Goal: Task Accomplishment & Management: Use online tool/utility

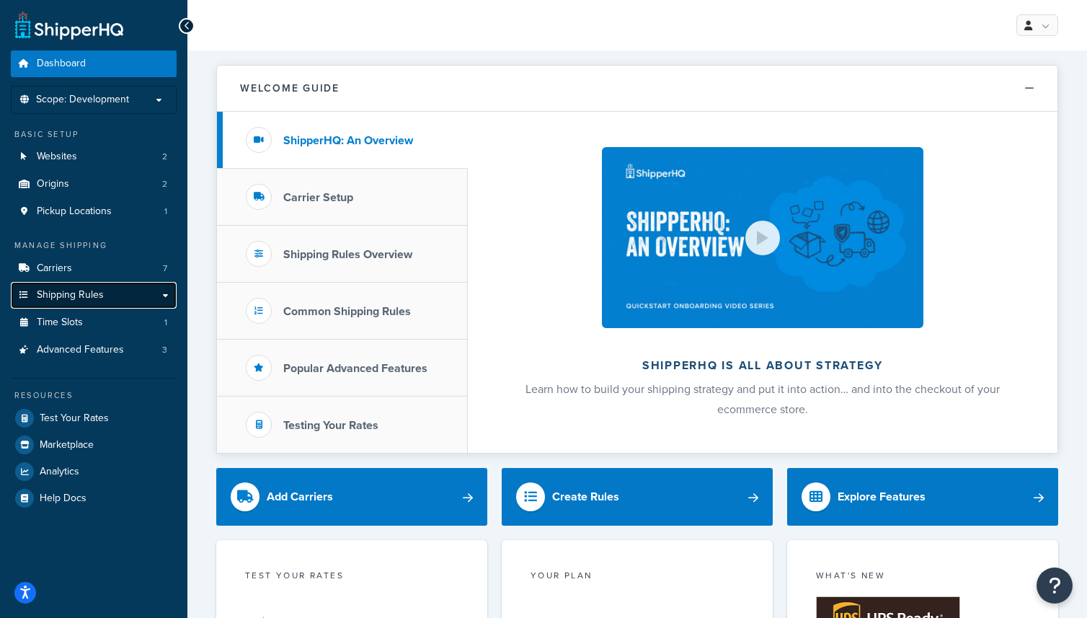
click at [111, 299] on link "Shipping Rules" at bounding box center [94, 295] width 166 height 27
click at [167, 296] on link "Shipping Rules" at bounding box center [94, 295] width 166 height 27
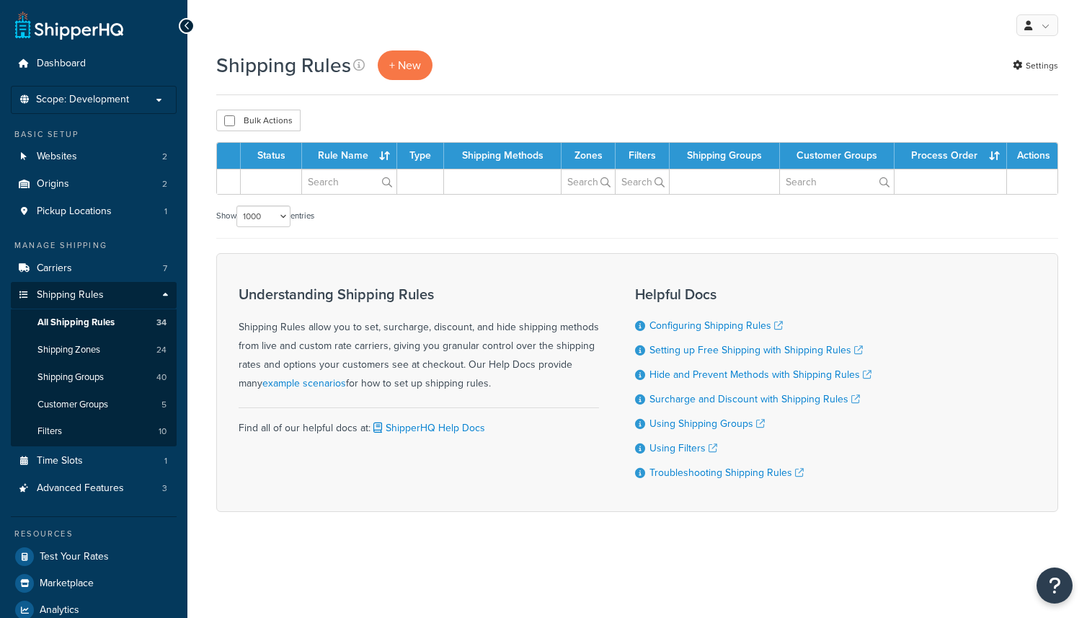
select select "1000"
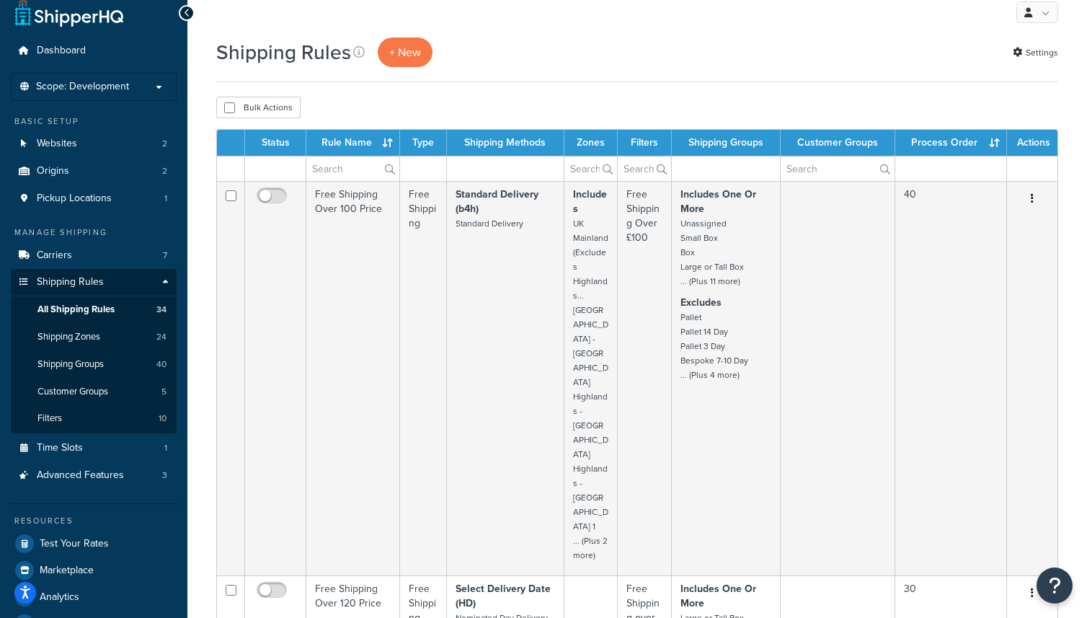
scroll to position [1, 0]
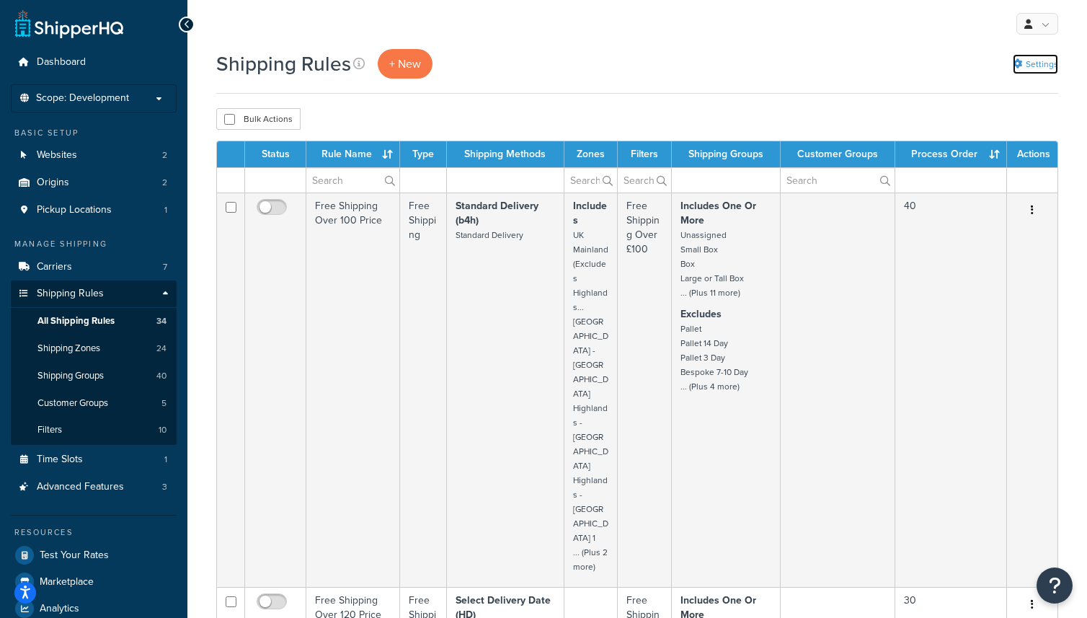
click at [1048, 60] on link "Settings" at bounding box center [1035, 64] width 45 height 20
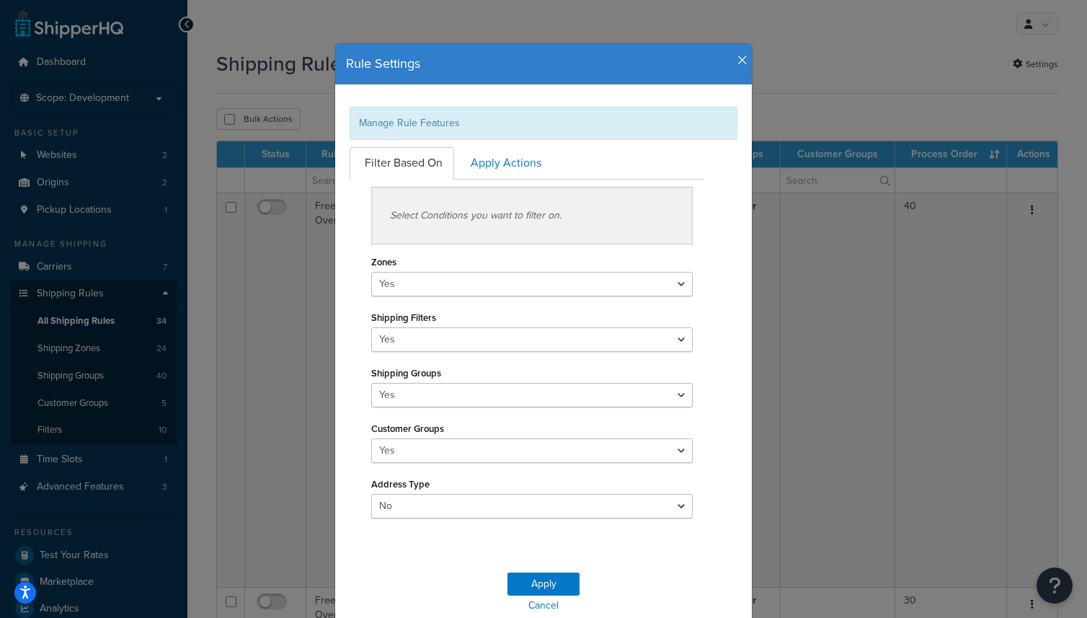
scroll to position [59, 0]
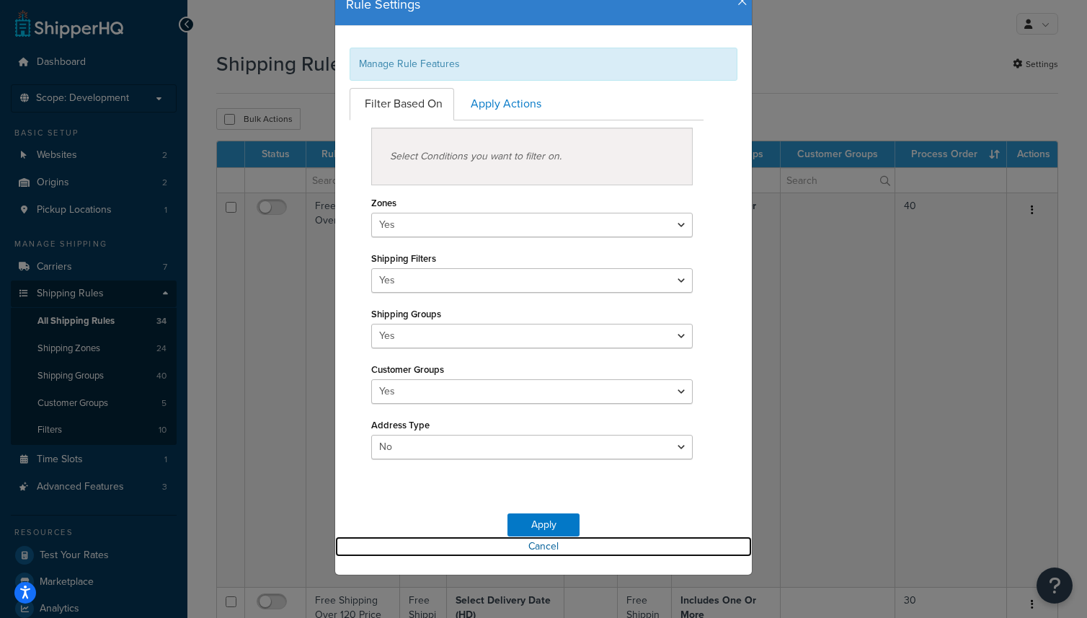
click at [548, 549] on link "Cancel" at bounding box center [543, 546] width 417 height 20
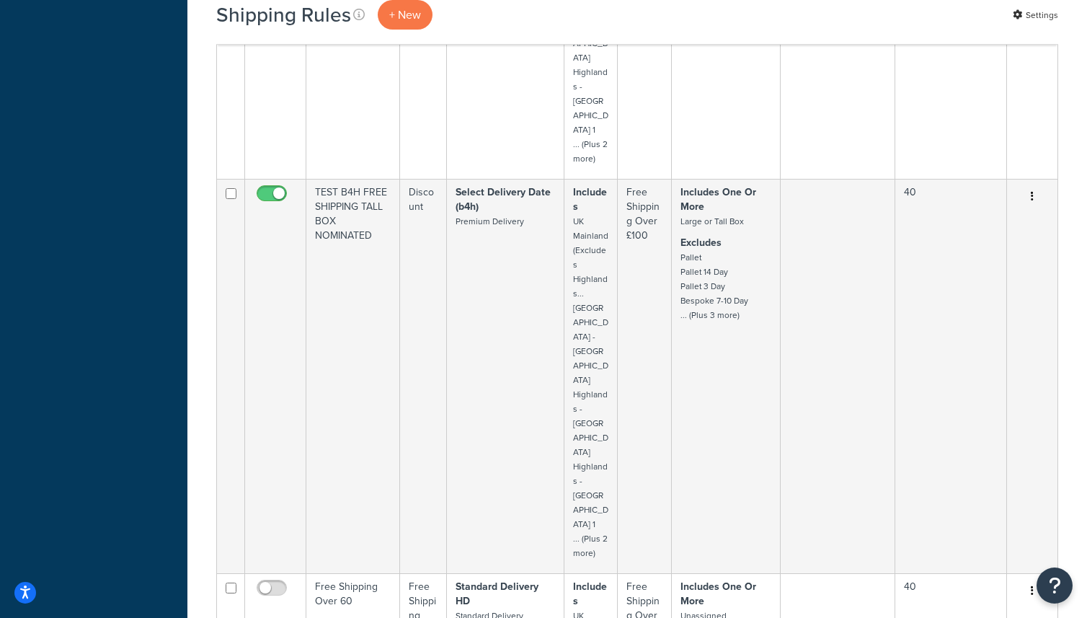
scroll to position [7145, 0]
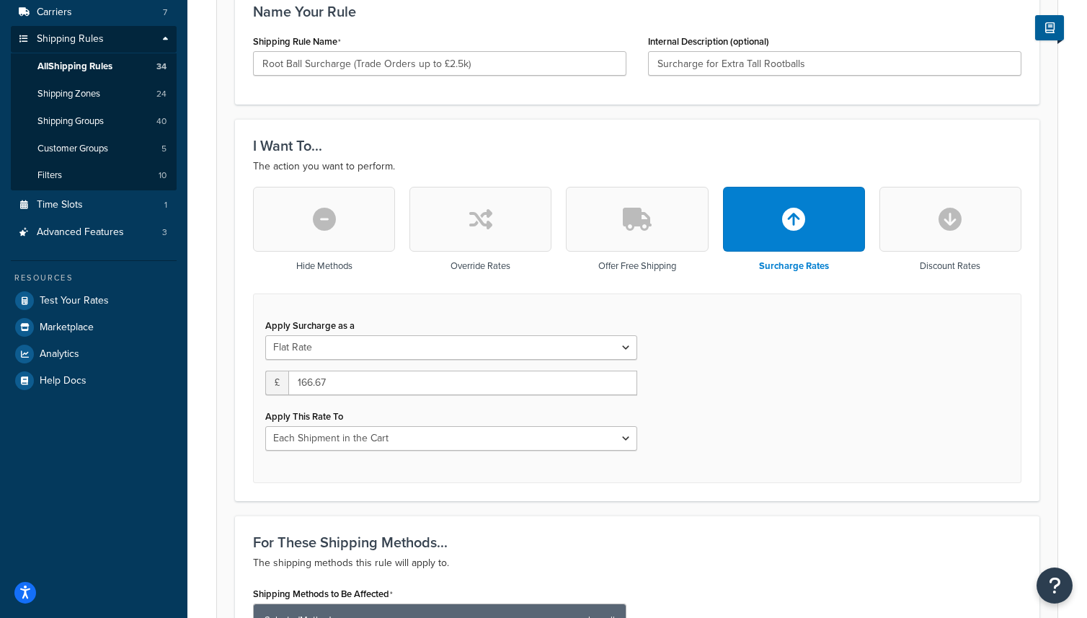
scroll to position [277, 0]
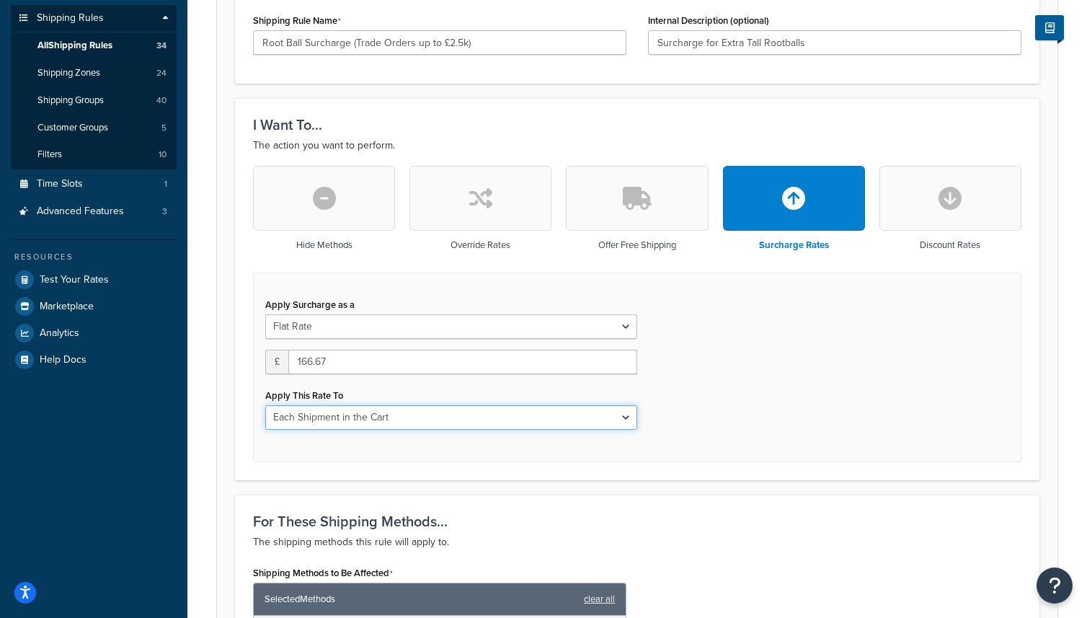
click at [373, 421] on select "Each Shipment in the Cart Each Shipping Group in the Cart Each Item within a Sh…" at bounding box center [451, 417] width 372 height 25
click at [516, 199] on button "button" at bounding box center [481, 198] width 142 height 65
type input "0"
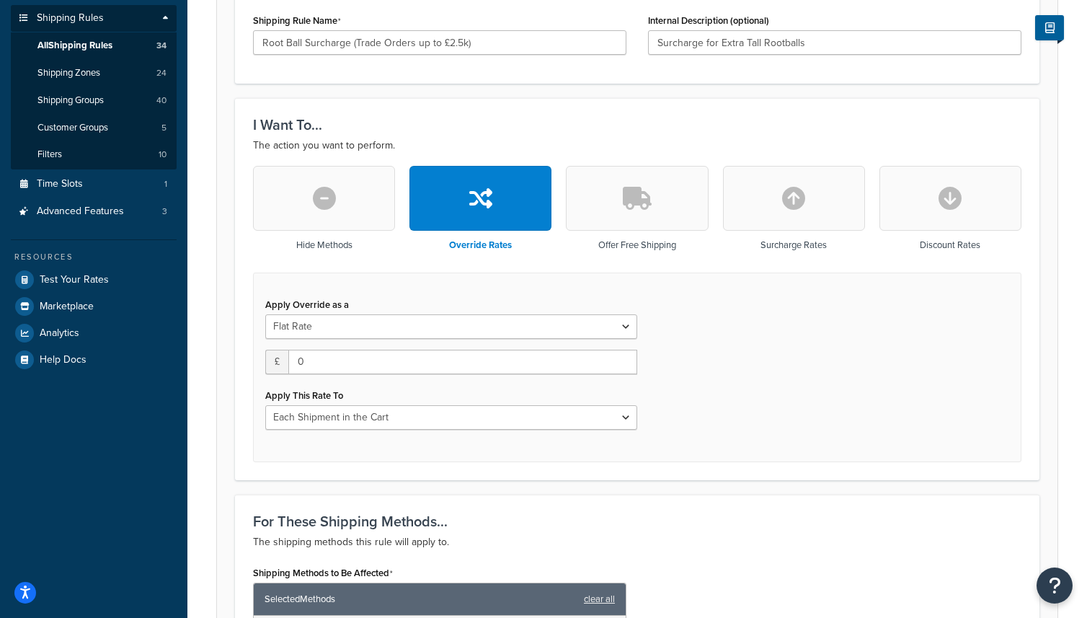
click at [798, 205] on icon "button" at bounding box center [793, 198] width 23 height 23
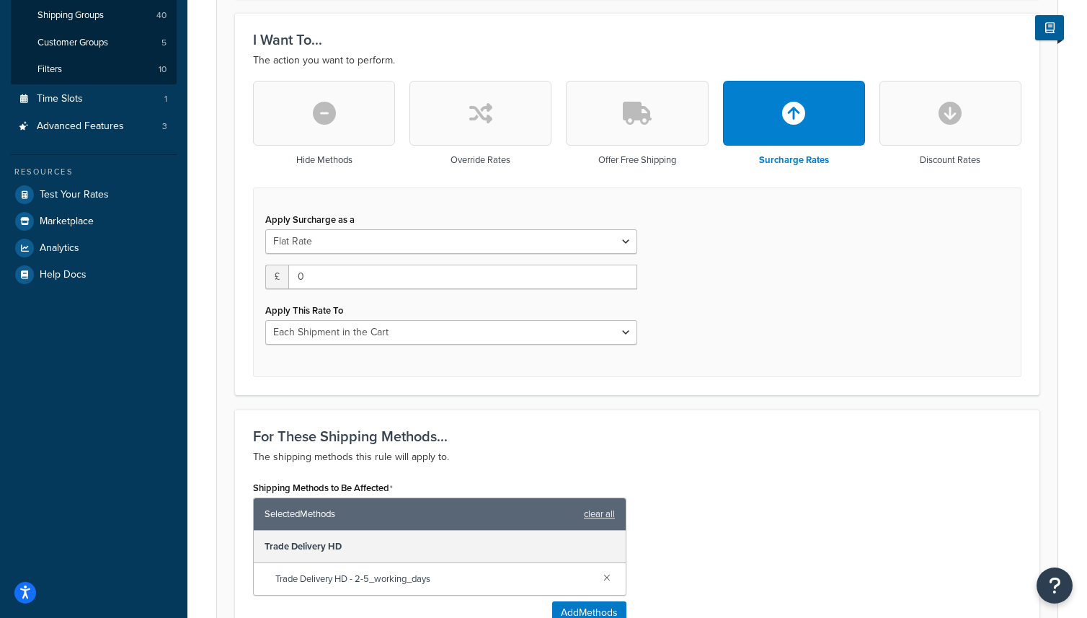
scroll to position [359, 0]
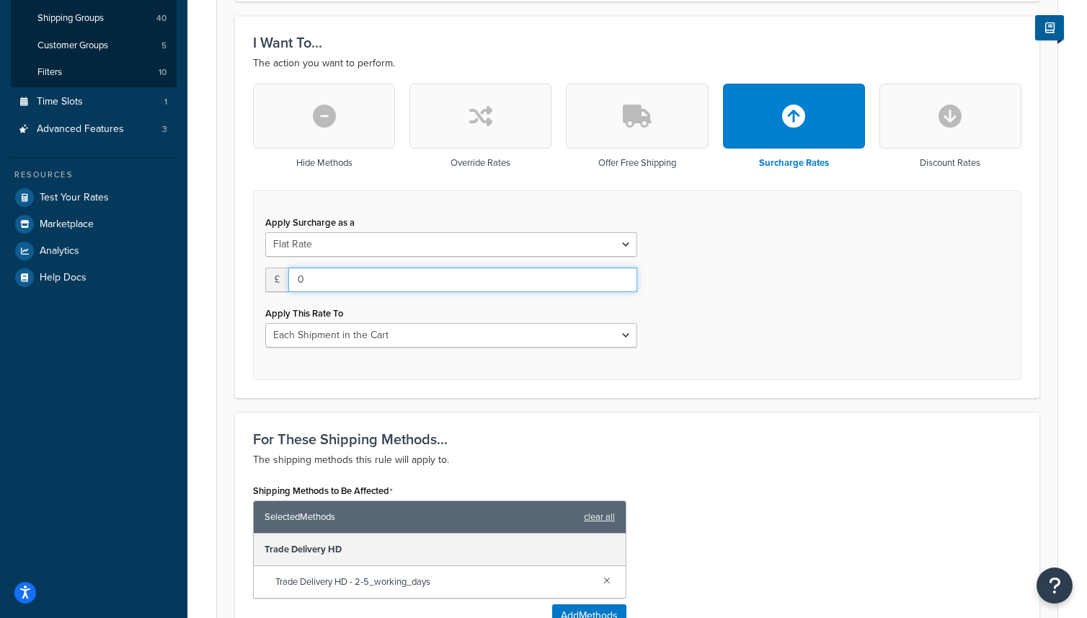
click at [317, 280] on input "0" at bounding box center [462, 279] width 349 height 25
click at [647, 120] on icon "button" at bounding box center [637, 116] width 29 height 23
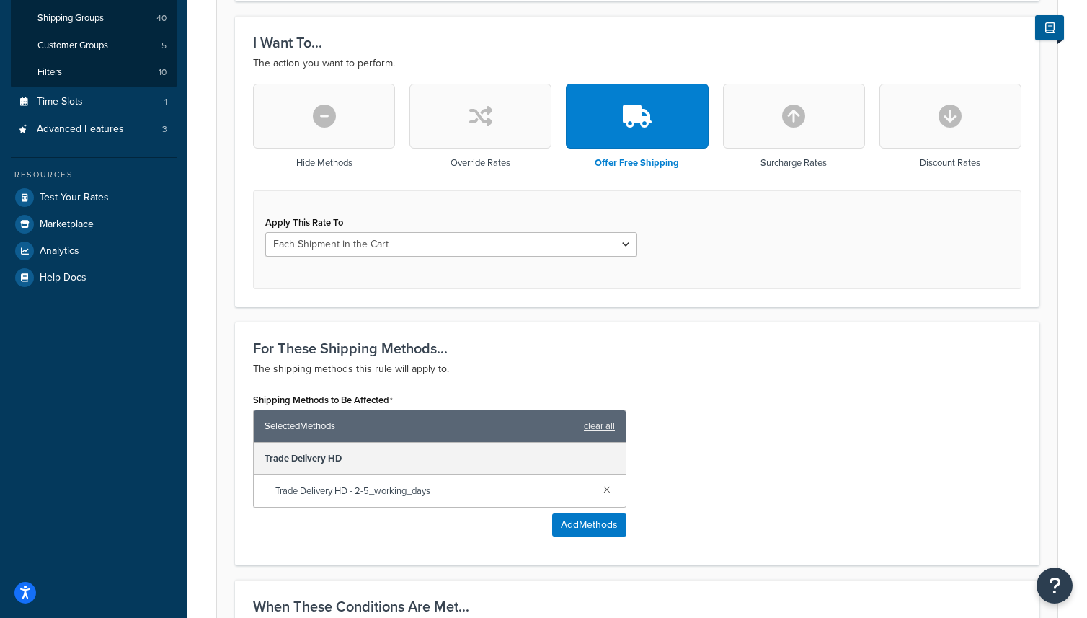
click at [797, 125] on icon "button" at bounding box center [793, 116] width 23 height 23
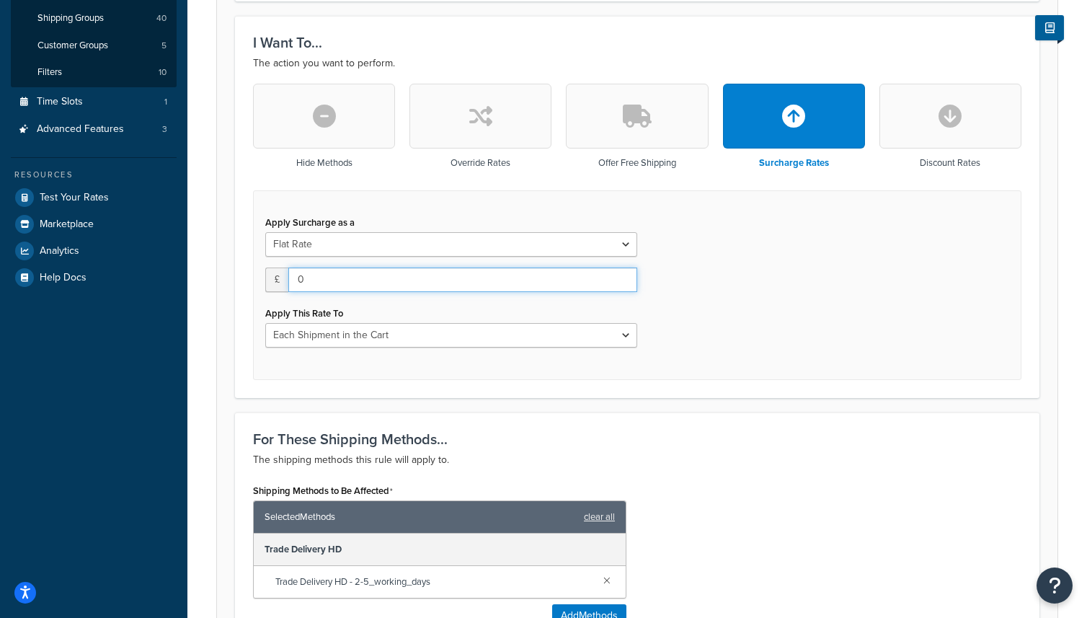
click at [335, 285] on input "0" at bounding box center [462, 279] width 349 height 25
type input "0"
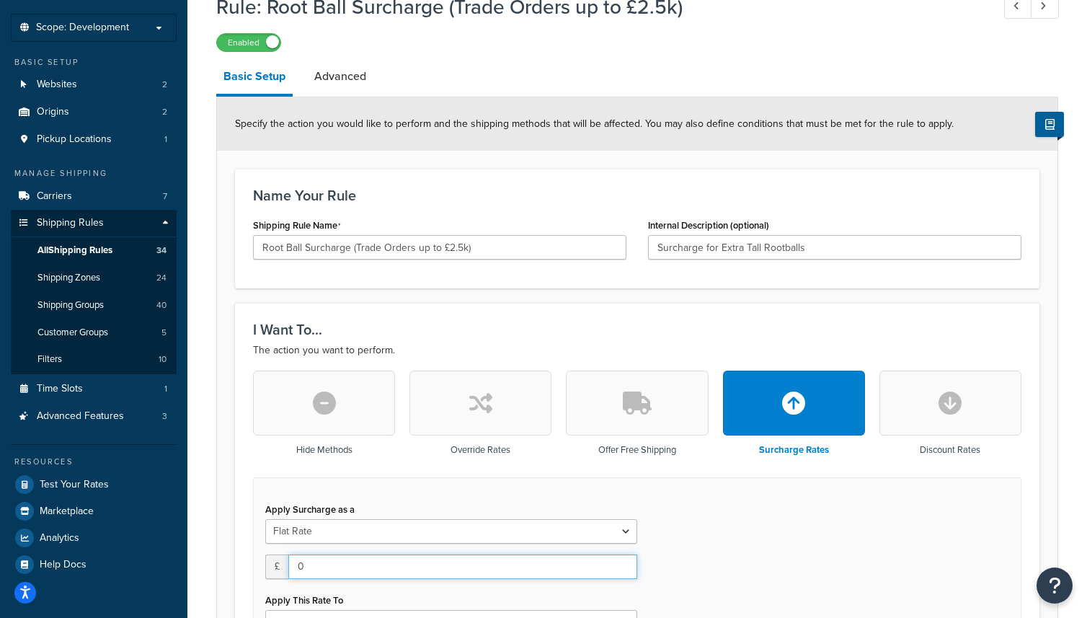
scroll to position [0, 0]
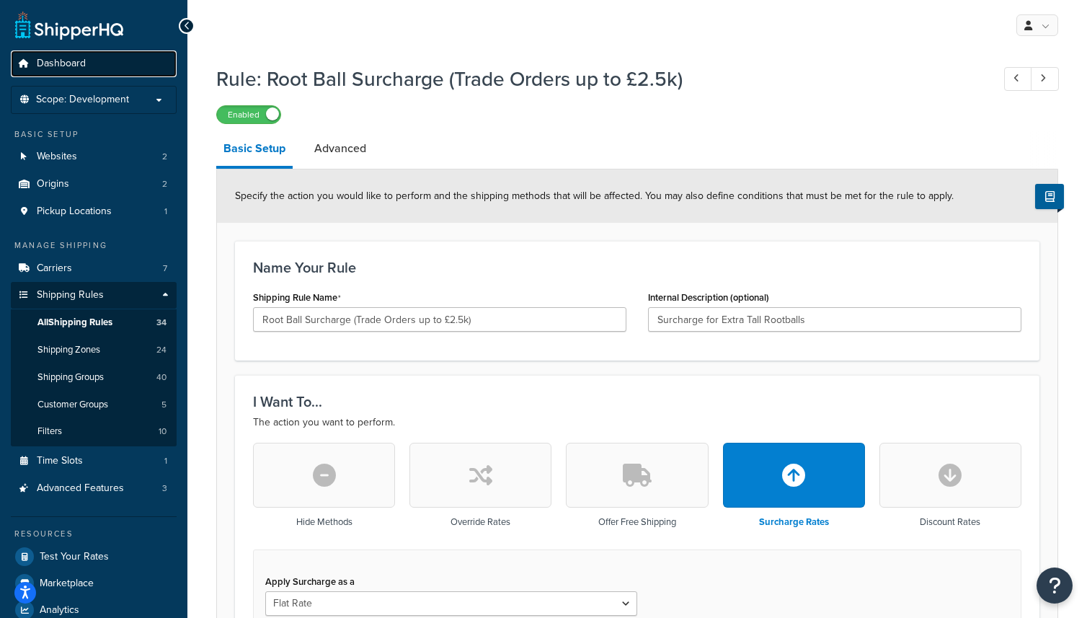
click at [84, 58] on span "Dashboard" at bounding box center [61, 64] width 49 height 12
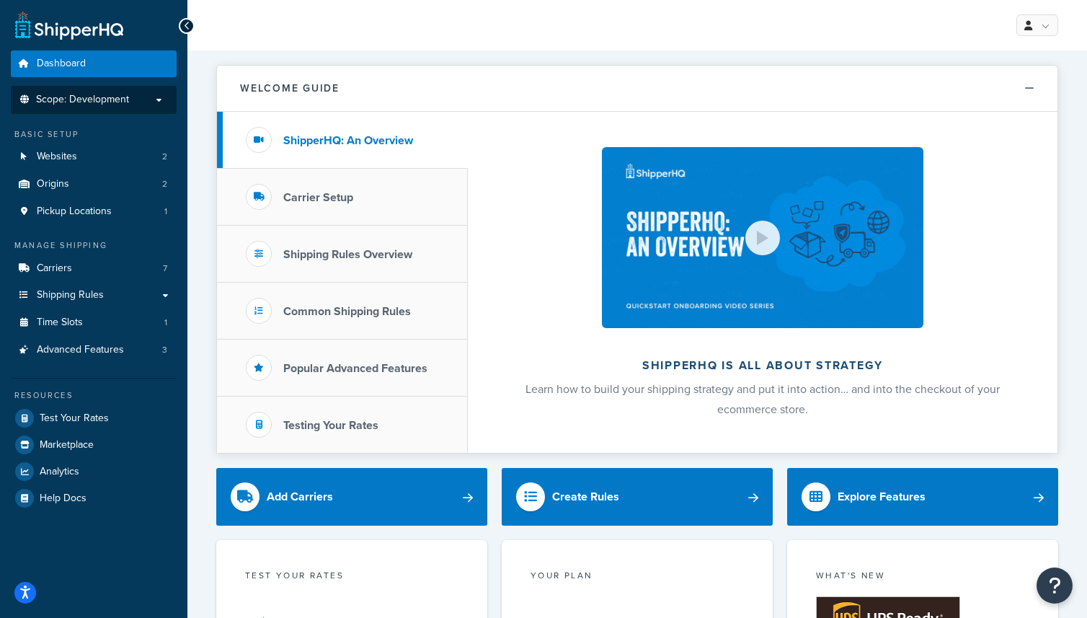
click at [119, 100] on span "Scope: Development" at bounding box center [82, 100] width 93 height 12
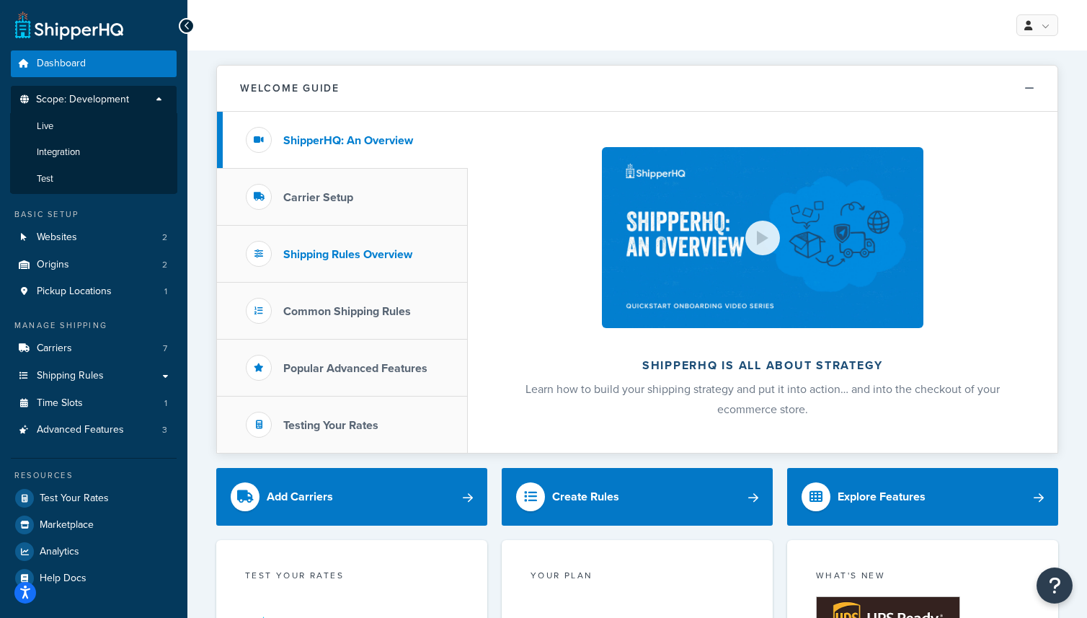
click at [359, 250] on h3 "Shipping Rules Overview" at bounding box center [347, 254] width 129 height 13
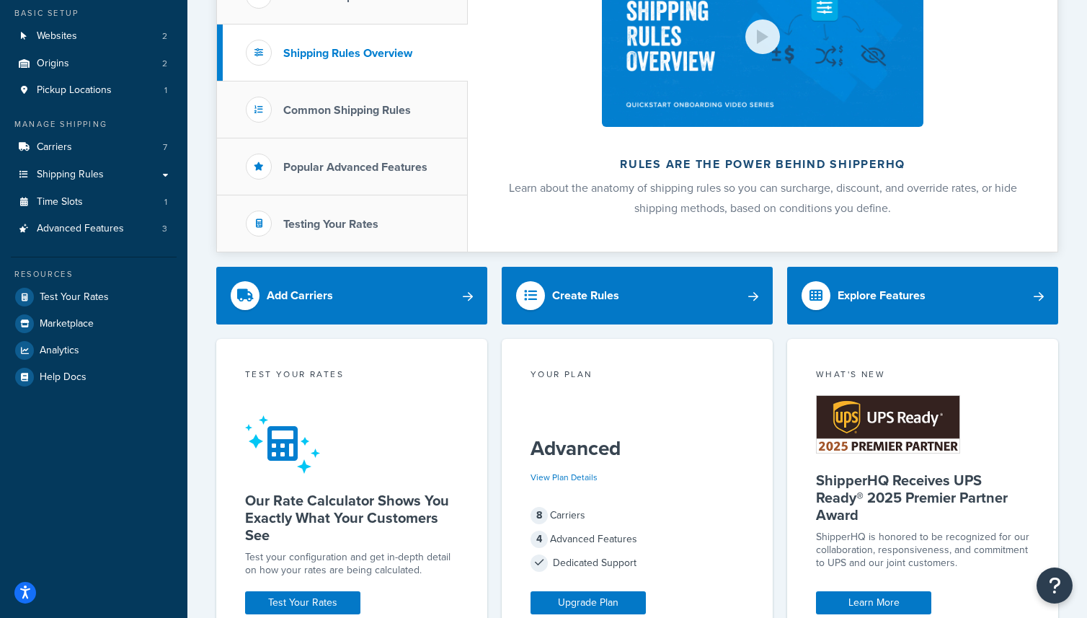
scroll to position [190, 0]
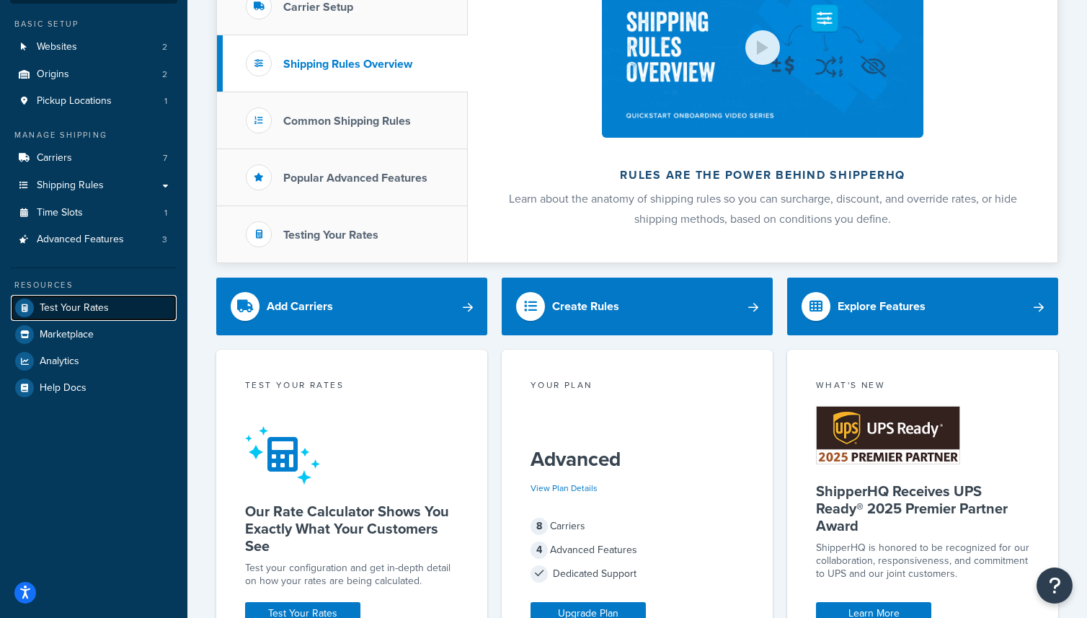
click at [103, 316] on link "Test Your Rates" at bounding box center [94, 308] width 166 height 26
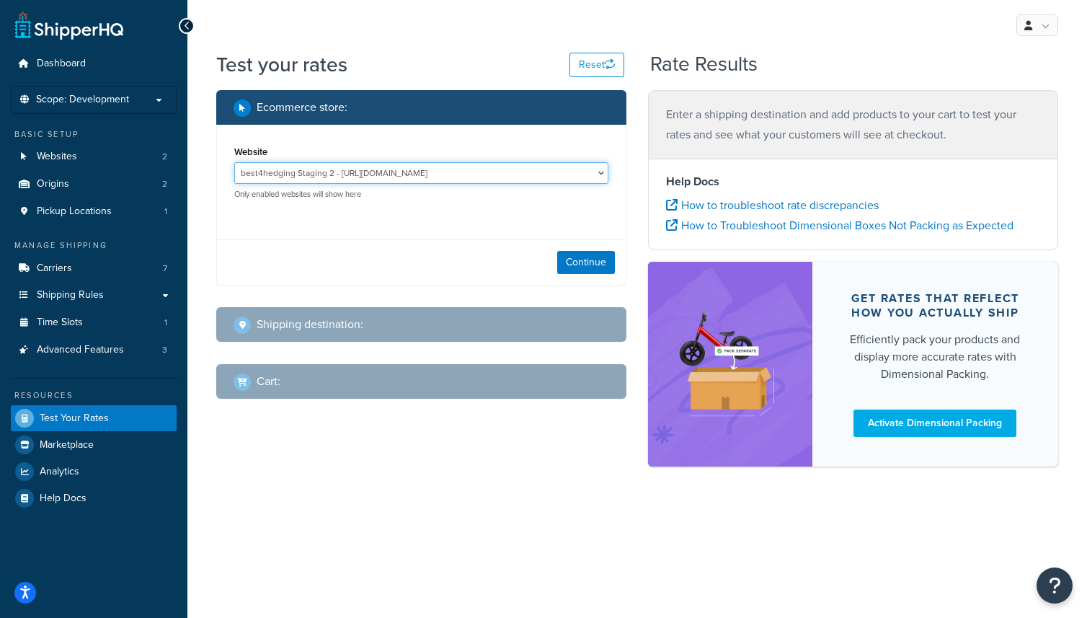
click at [389, 172] on select "best4hedging Staging 2 - https://m2-staging2-best4hedging-co-uk.cfstack.com/ HD…" at bounding box center [421, 173] width 374 height 22
select select "b6027ef8027019faad6c0c1fb7b96c8d"
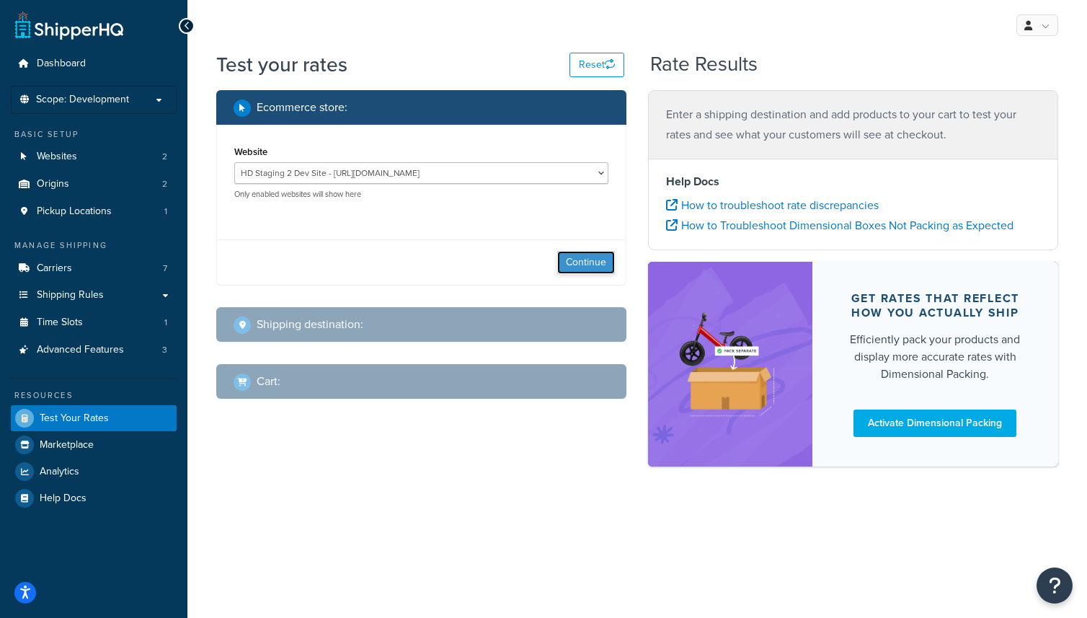
click at [594, 260] on button "Continue" at bounding box center [586, 262] width 58 height 23
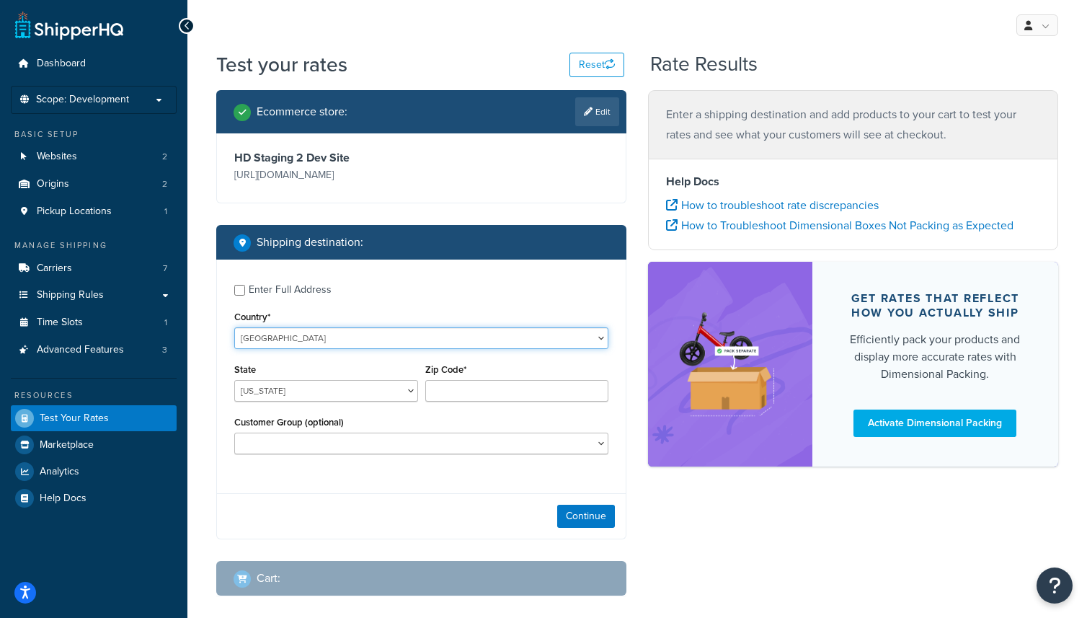
click at [317, 349] on select "United States United Kingdom Afghanistan Åland Islands Albania Algeria American…" at bounding box center [421, 338] width 374 height 22
select select "GB"
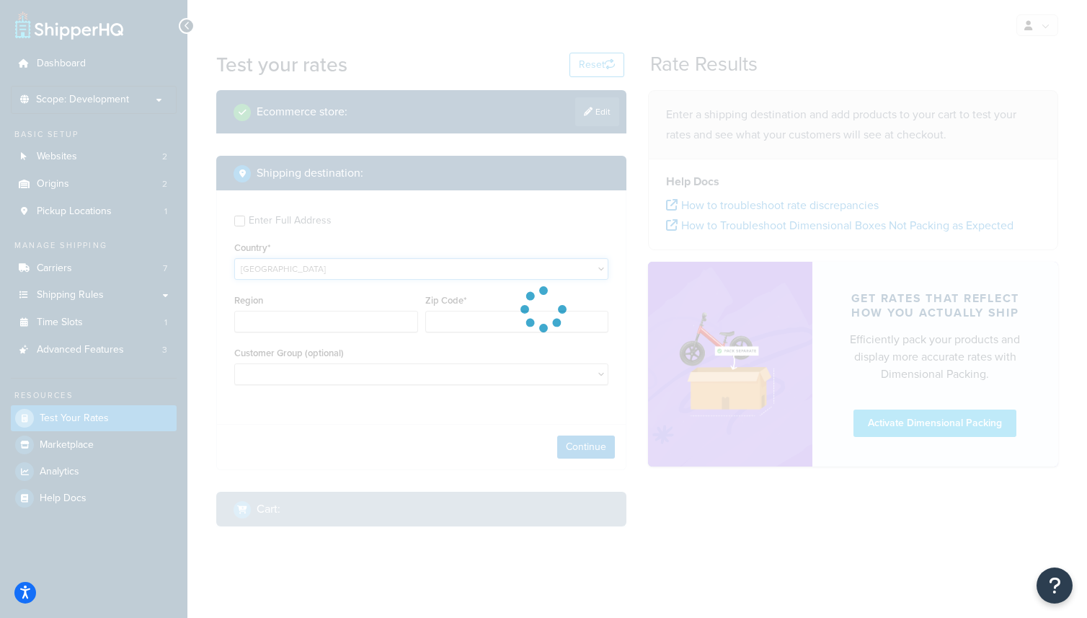
type input "AL"
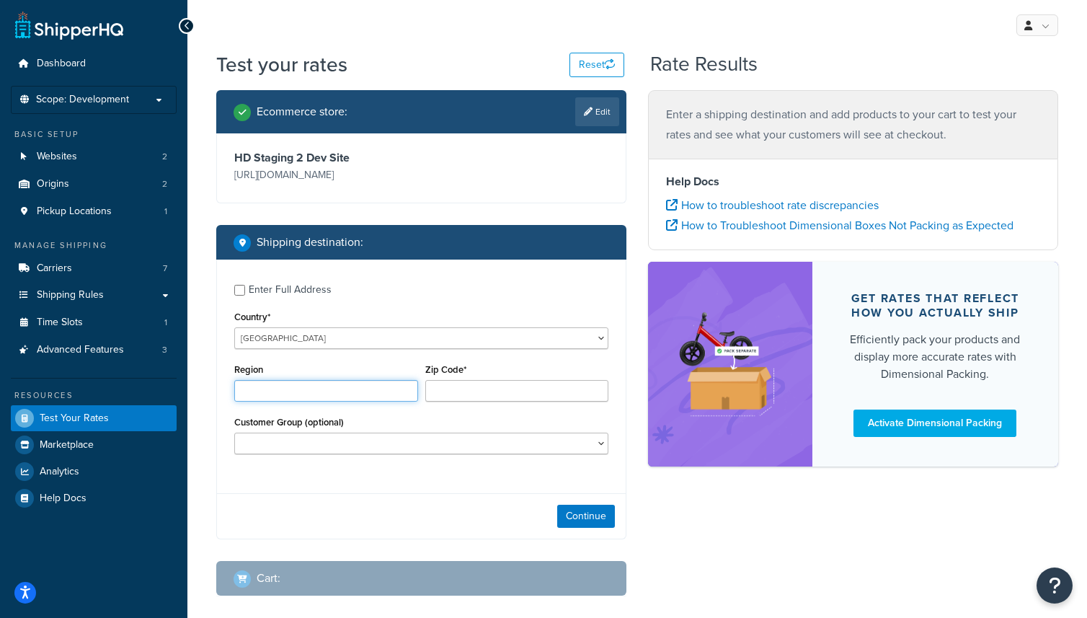
click at [325, 402] on input "Region" at bounding box center [326, 391] width 184 height 22
click at [485, 402] on input "Zip Code*" at bounding box center [517, 391] width 184 height 22
type input "PR77LE"
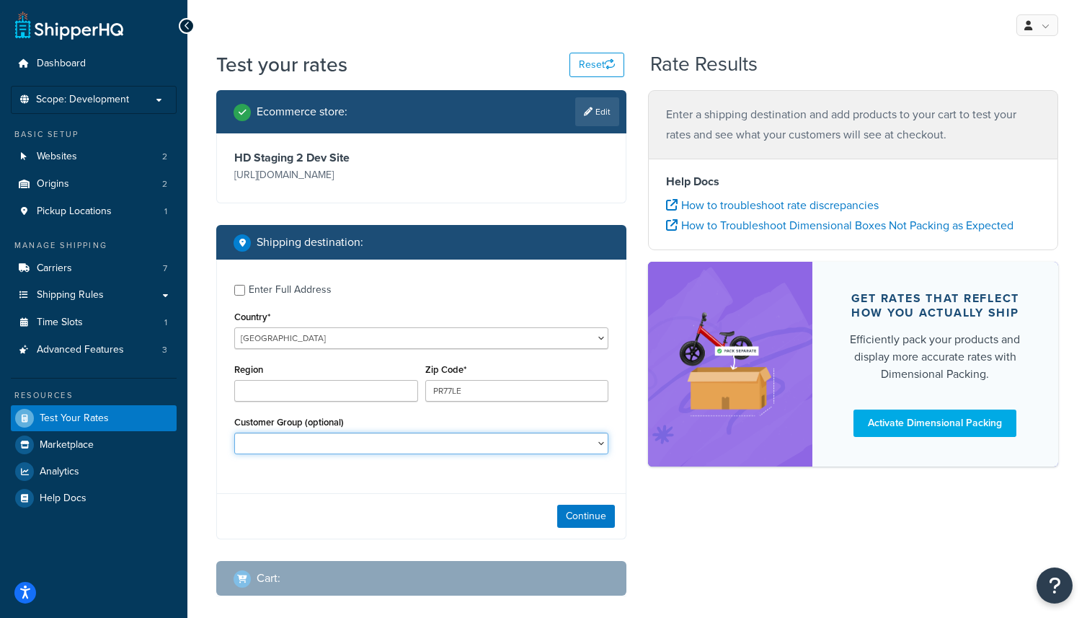
click at [502, 454] on select "Logged In Not Logged in Retail Trade" at bounding box center [421, 444] width 374 height 22
select select "Trade"
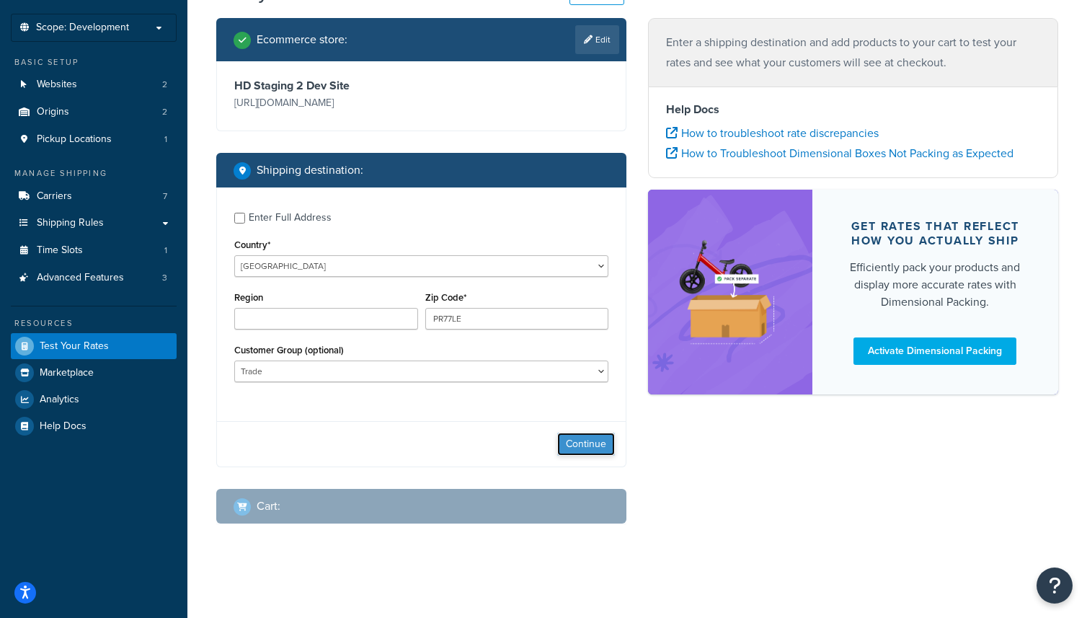
click at [582, 451] on button "Continue" at bounding box center [586, 444] width 58 height 23
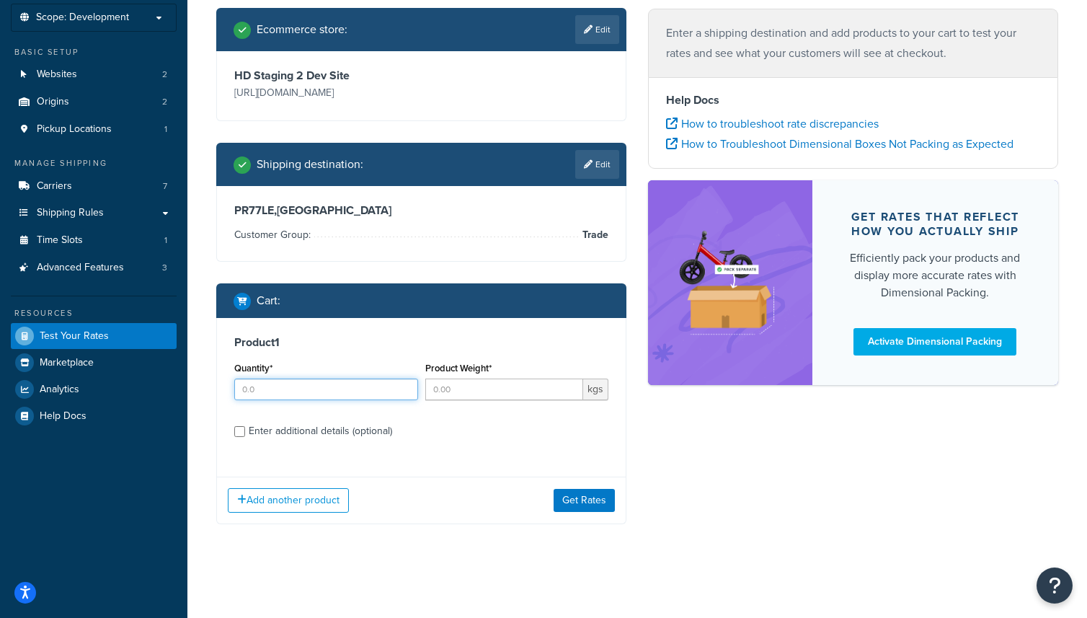
click at [327, 400] on input "Quantity*" at bounding box center [326, 390] width 184 height 22
click at [404, 395] on input "1" at bounding box center [326, 390] width 184 height 22
click at [404, 395] on input "2" at bounding box center [326, 390] width 184 height 22
click at [404, 395] on input "3" at bounding box center [326, 390] width 184 height 22
click at [404, 395] on input "4" at bounding box center [326, 390] width 184 height 22
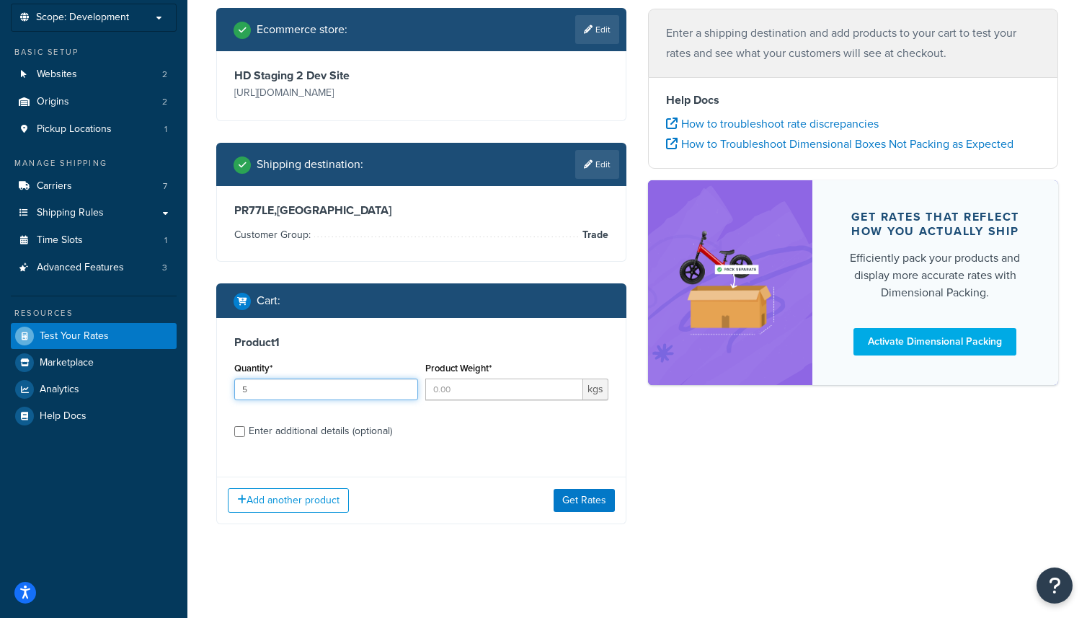
click at [404, 395] on input "5" at bounding box center [326, 390] width 184 height 22
click at [404, 395] on input "6" at bounding box center [326, 390] width 184 height 22
click at [404, 395] on input "7" at bounding box center [326, 390] width 184 height 22
type input "8"
click at [404, 395] on input "8" at bounding box center [326, 390] width 184 height 22
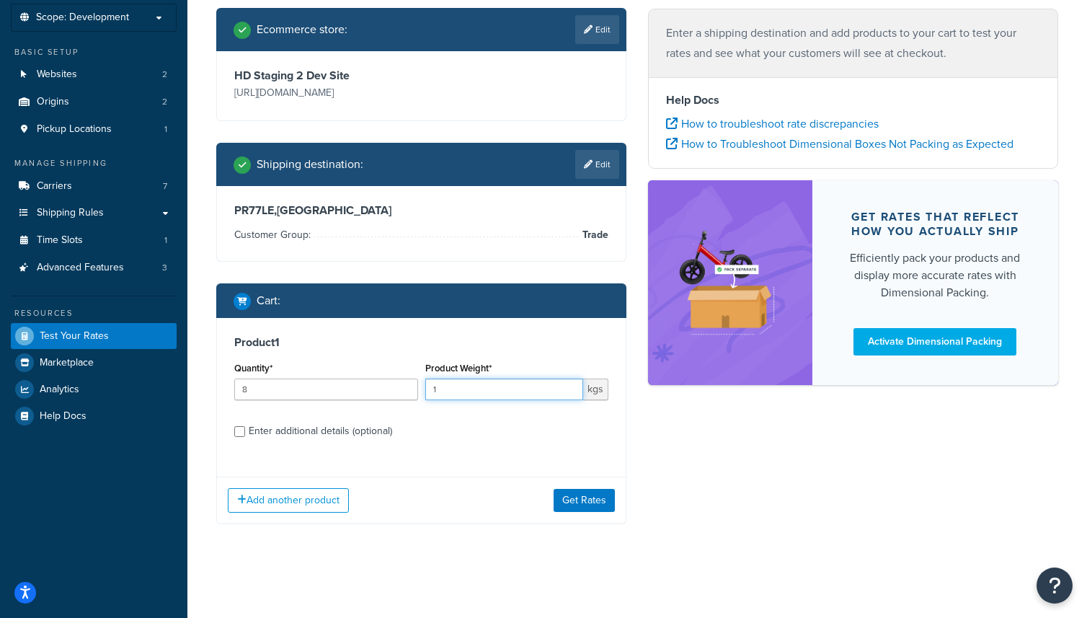
click at [569, 397] on input "1" at bounding box center [504, 390] width 159 height 22
click at [569, 397] on input "2" at bounding box center [504, 390] width 159 height 22
click at [569, 397] on input "3" at bounding box center [504, 390] width 159 height 22
type input "4"
click at [569, 397] on input "4" at bounding box center [504, 390] width 159 height 22
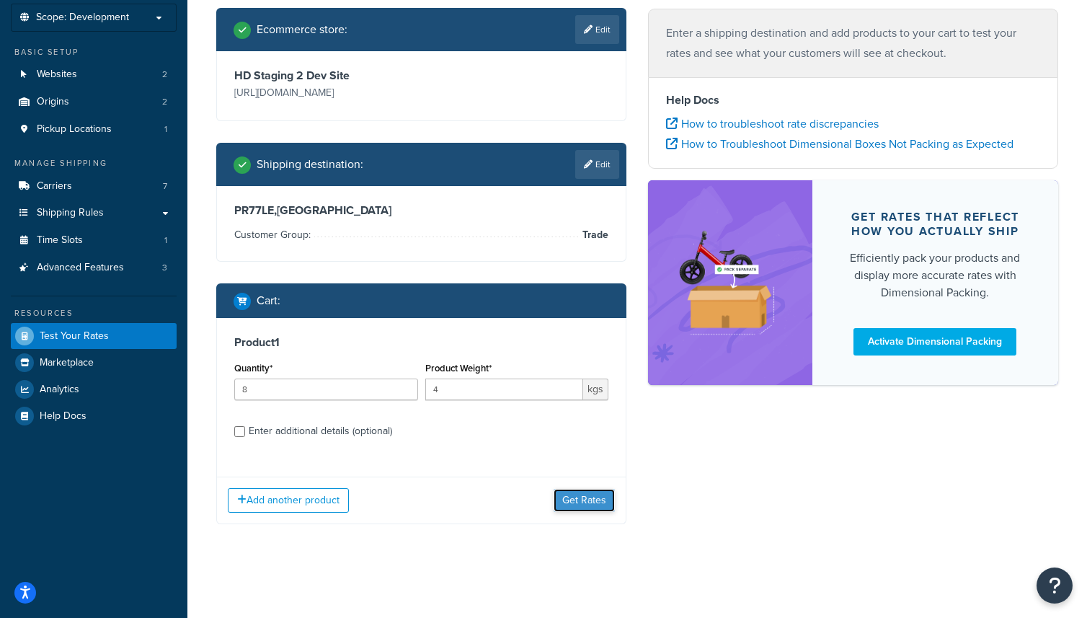
click at [583, 512] on button "Get Rates" at bounding box center [584, 500] width 61 height 23
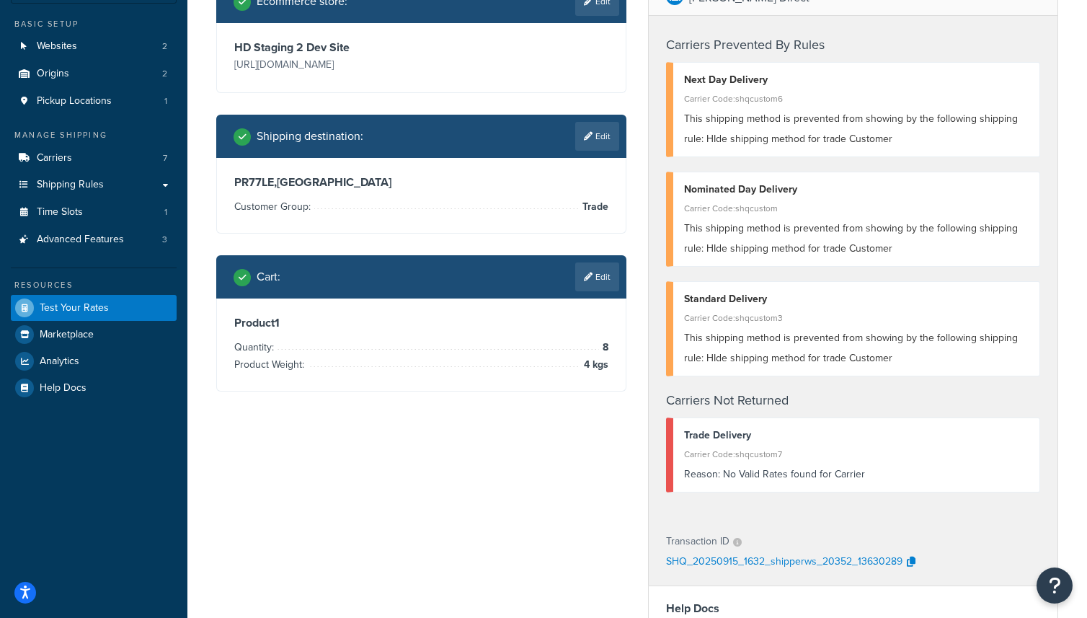
scroll to position [111, 0]
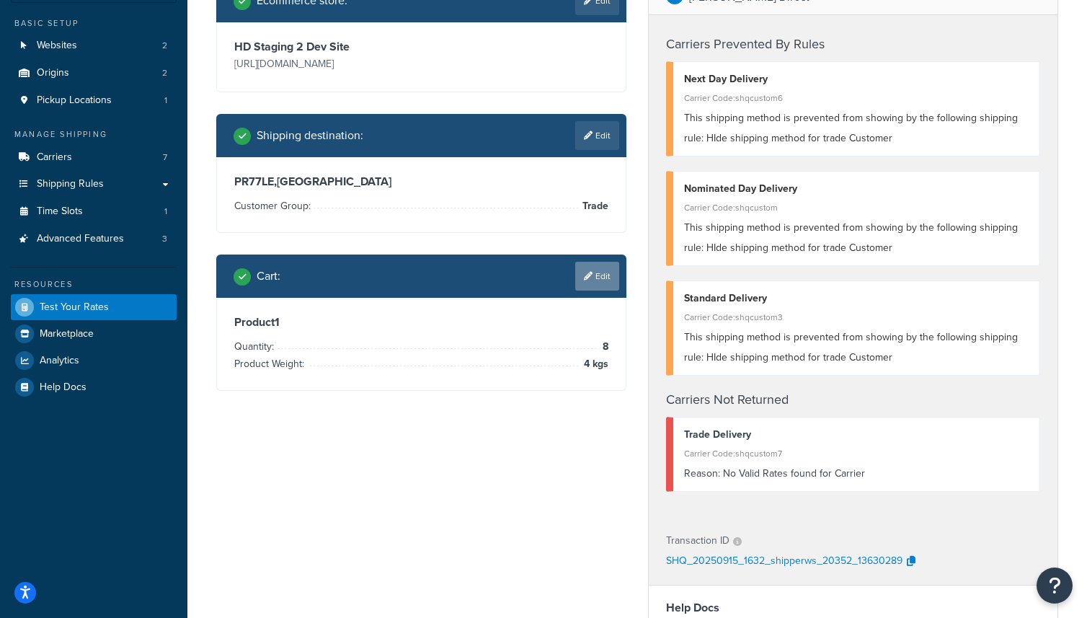
click at [596, 291] on link "Edit" at bounding box center [597, 276] width 44 height 29
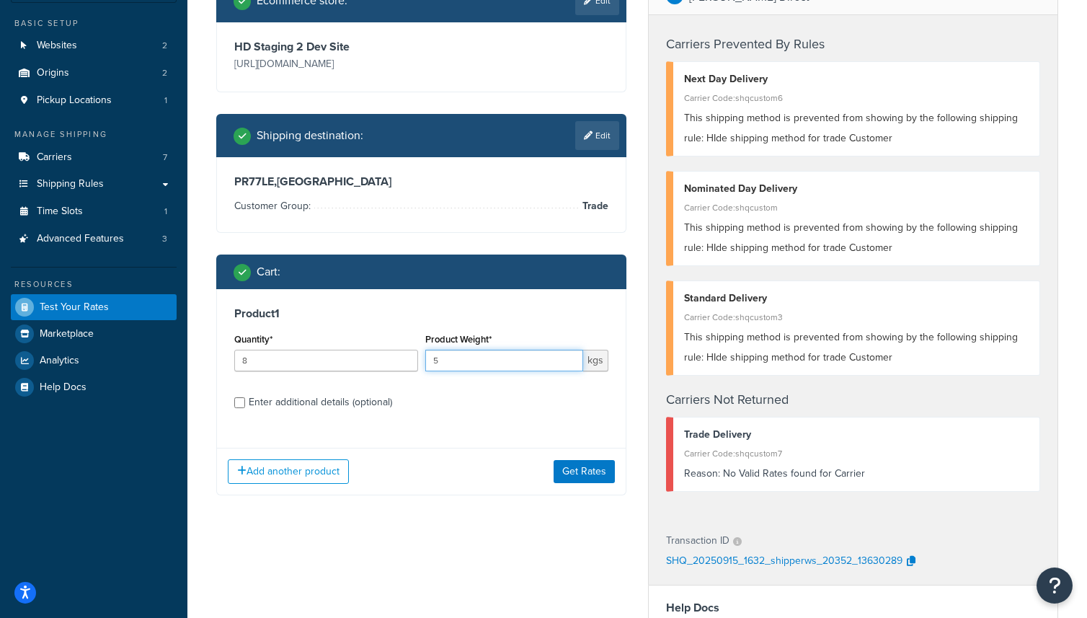
click at [571, 371] on input "5" at bounding box center [504, 361] width 159 height 22
click at [571, 371] on input "6" at bounding box center [504, 361] width 159 height 22
click at [571, 371] on input "7" at bounding box center [504, 361] width 159 height 22
type input "71"
click at [570, 371] on input "71" at bounding box center [504, 361] width 159 height 22
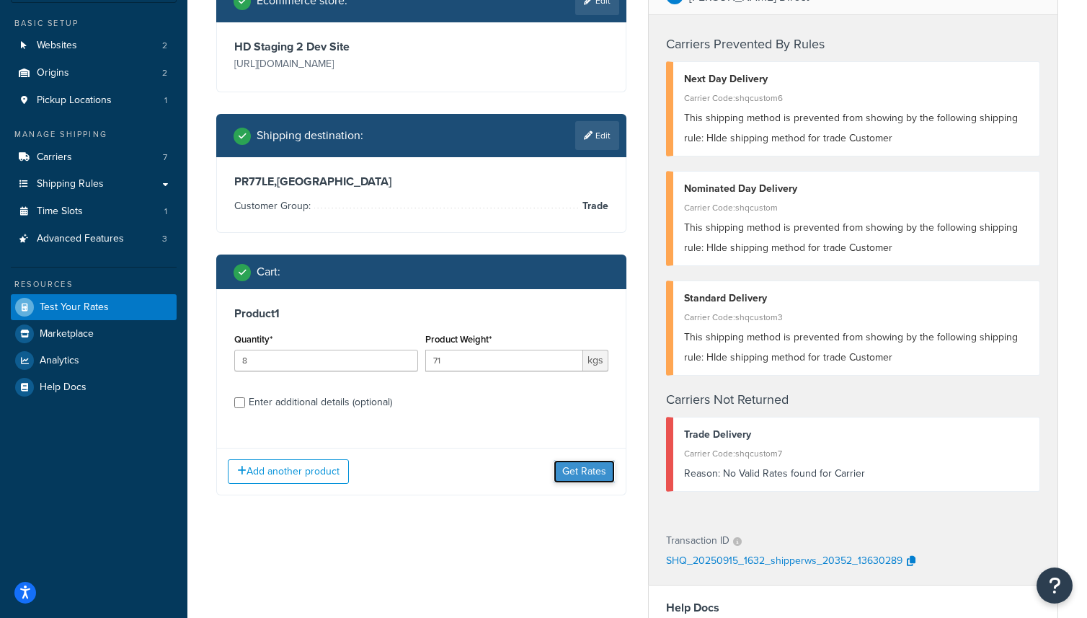
click at [580, 483] on button "Get Rates" at bounding box center [584, 471] width 61 height 23
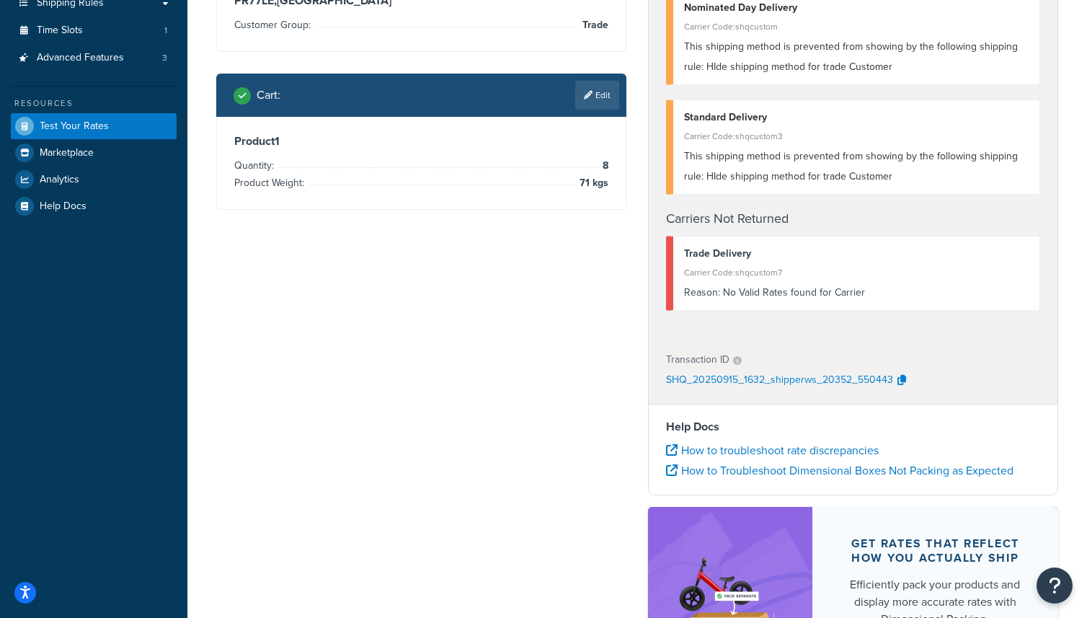
scroll to position [293, 0]
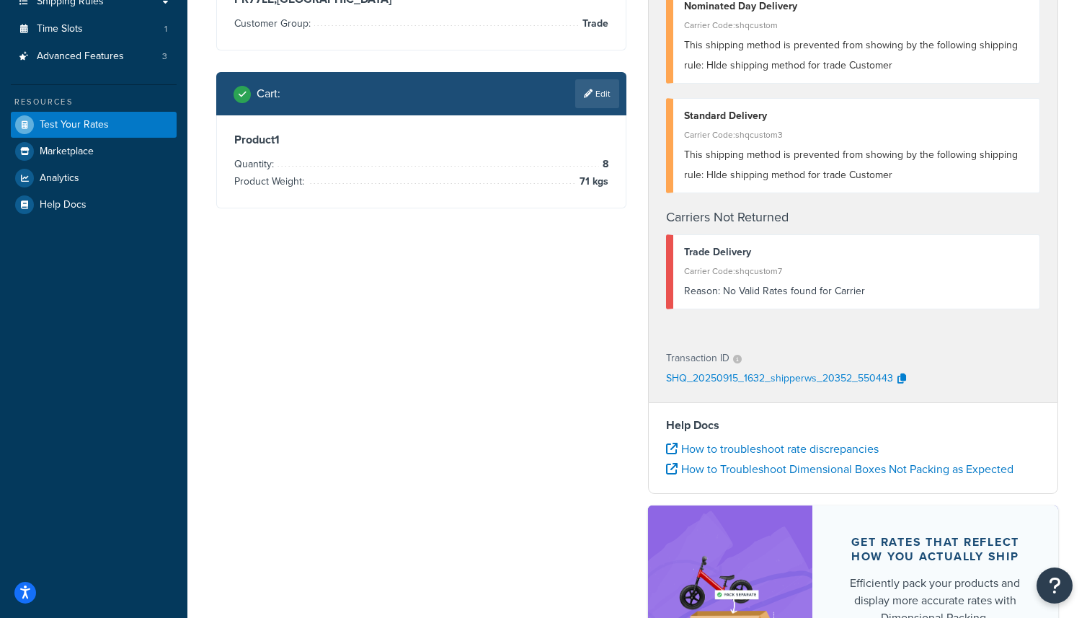
click at [764, 297] on div "Reason: No Valid Rates found for Carrier" at bounding box center [856, 291] width 345 height 20
click at [782, 338] on div "Transaction ID SHQ_20250915_1632_shipperws_20352_550443" at bounding box center [853, 369] width 409 height 66
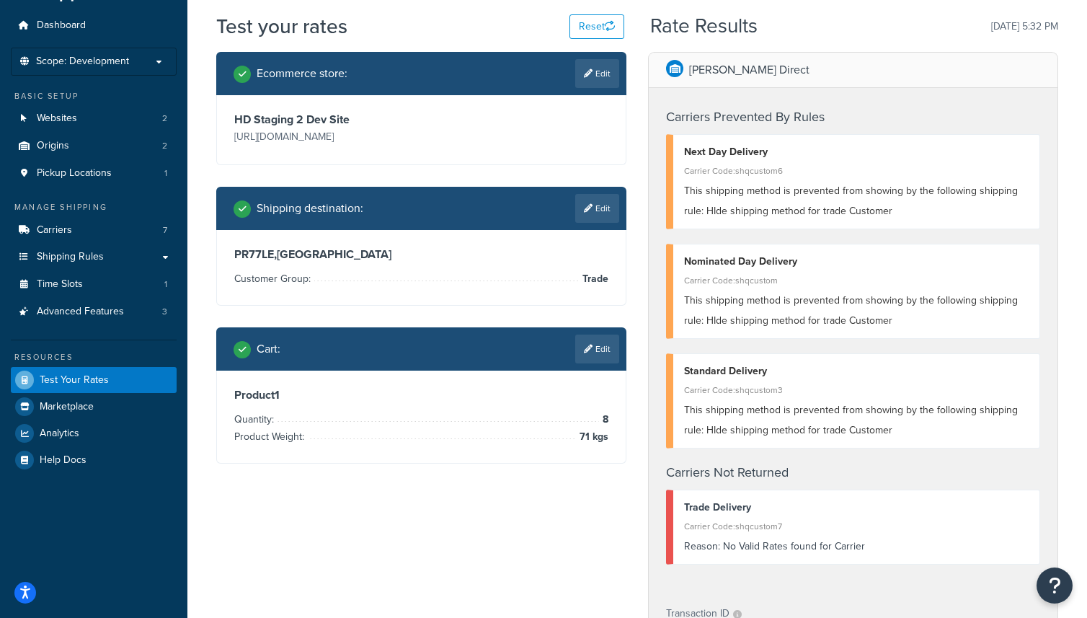
scroll to position [0, 0]
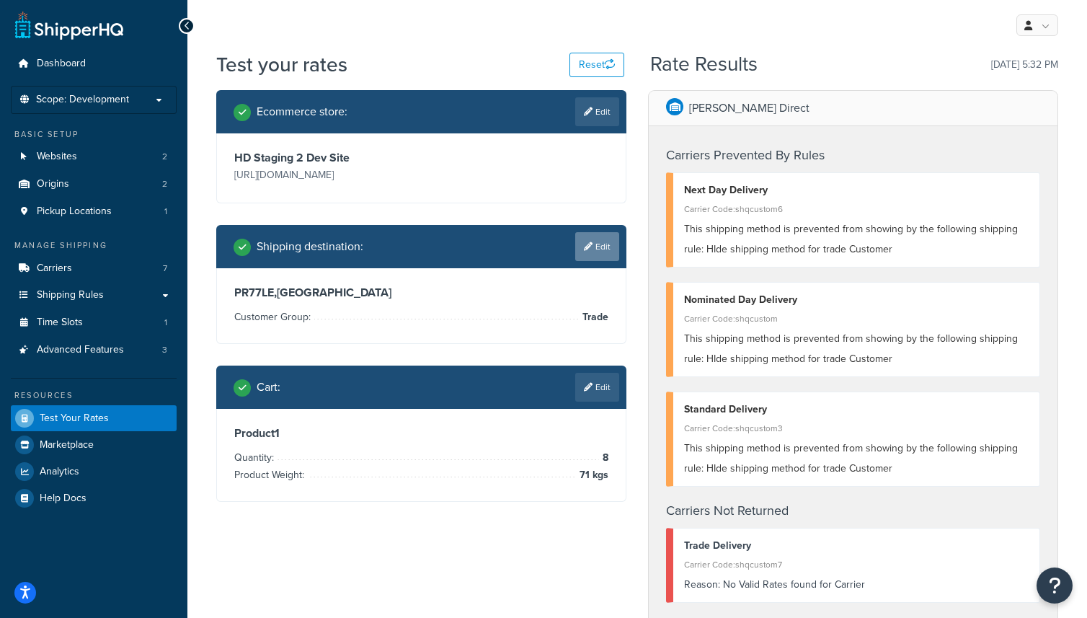
click at [598, 261] on link "Edit" at bounding box center [597, 246] width 44 height 29
select select "GB"
select select "Trade"
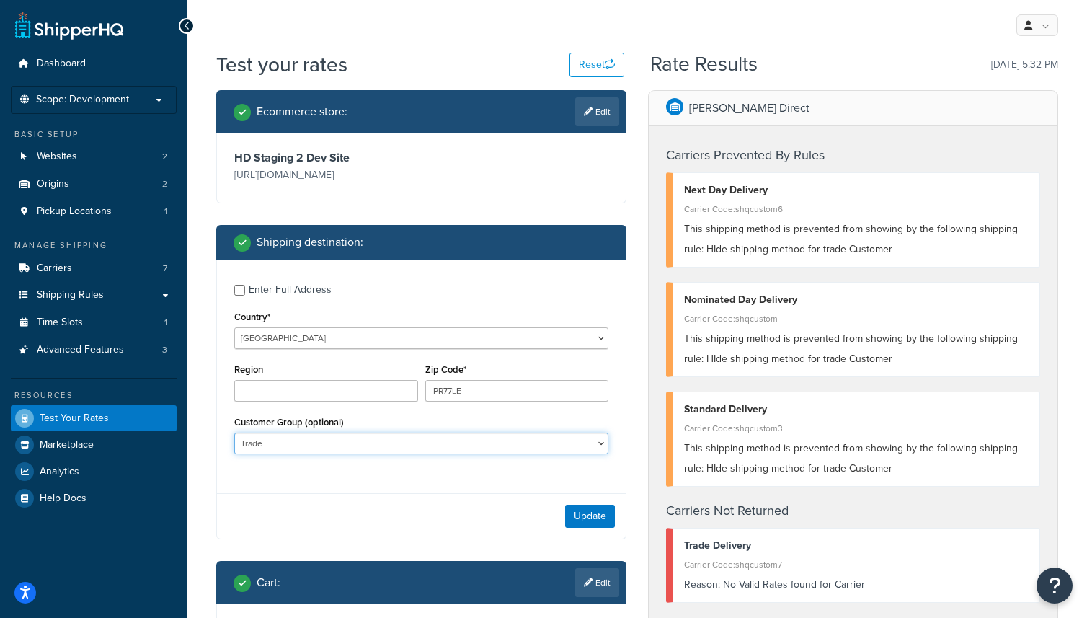
click at [450, 454] on select "Logged In Not Logged in Retail Trade" at bounding box center [421, 444] width 374 height 22
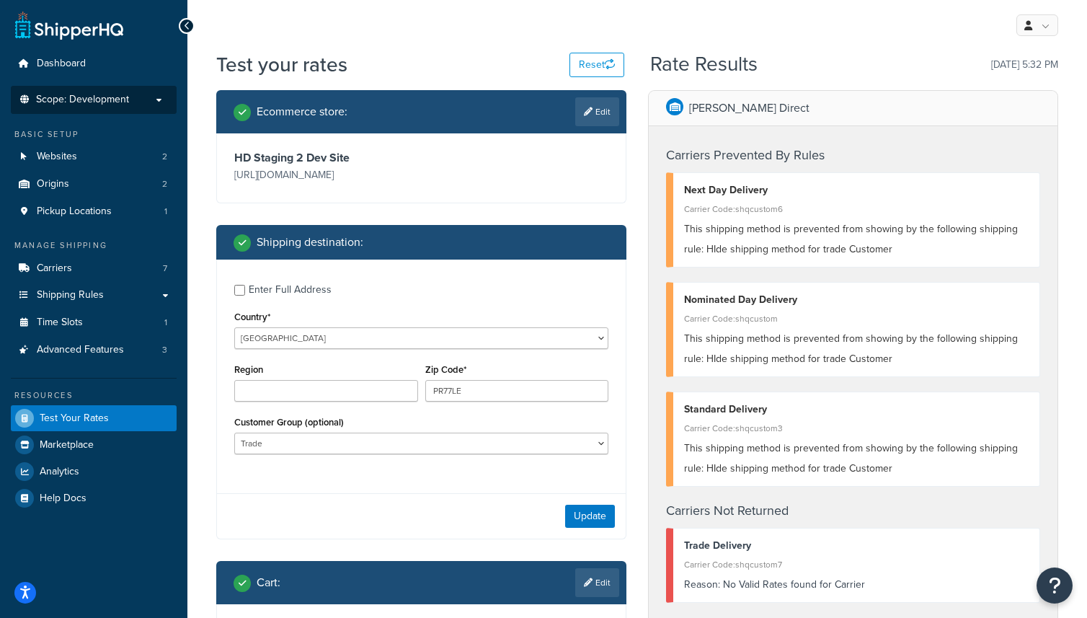
click at [126, 99] on span "Scope: Development" at bounding box center [82, 100] width 93 height 12
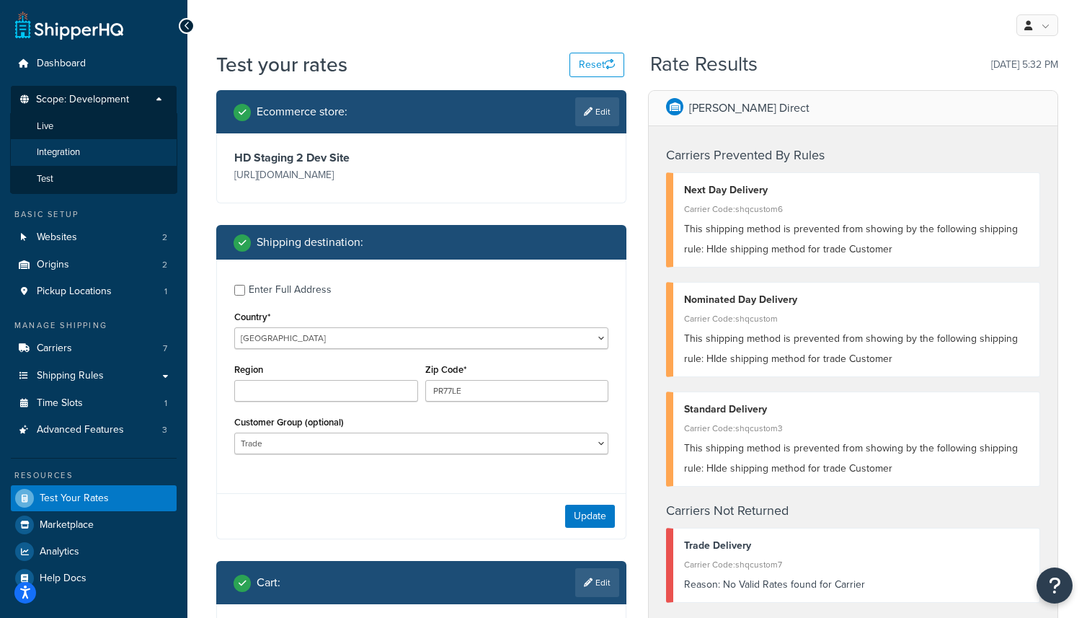
click at [72, 158] on span "Integration" at bounding box center [58, 152] width 43 height 12
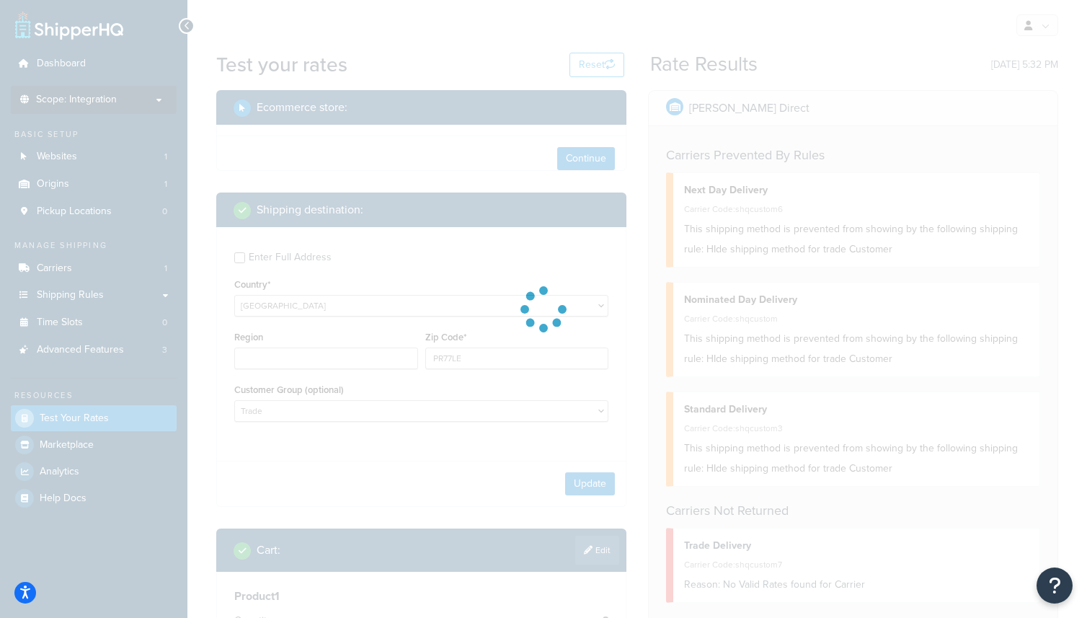
select select
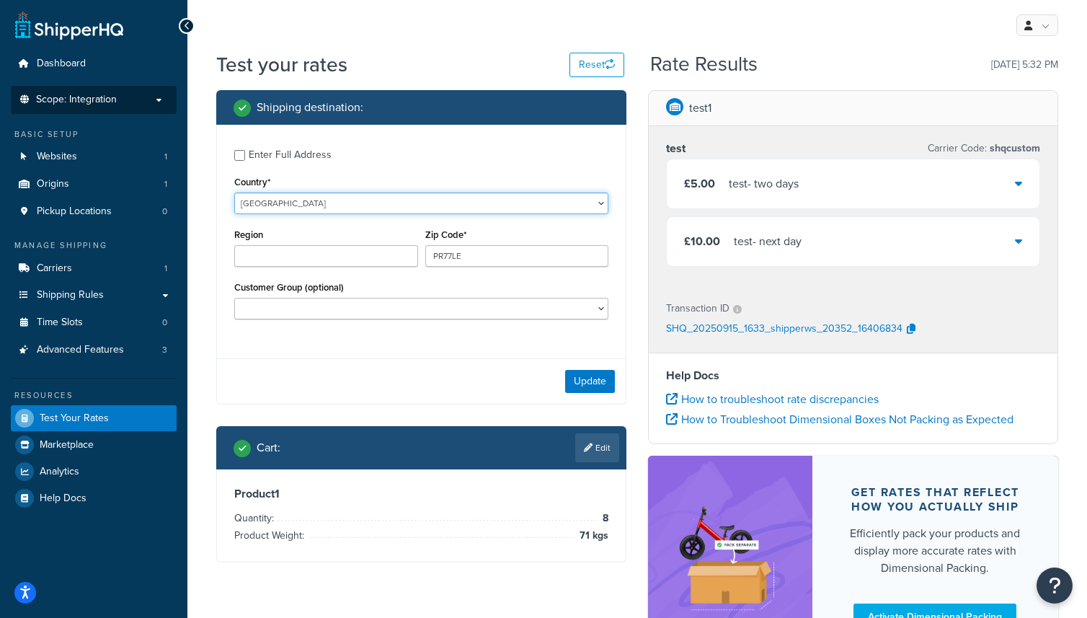
click at [381, 210] on select "United States United Kingdom Afghanistan Åland Islands Albania Algeria American…" at bounding box center [421, 203] width 374 height 22
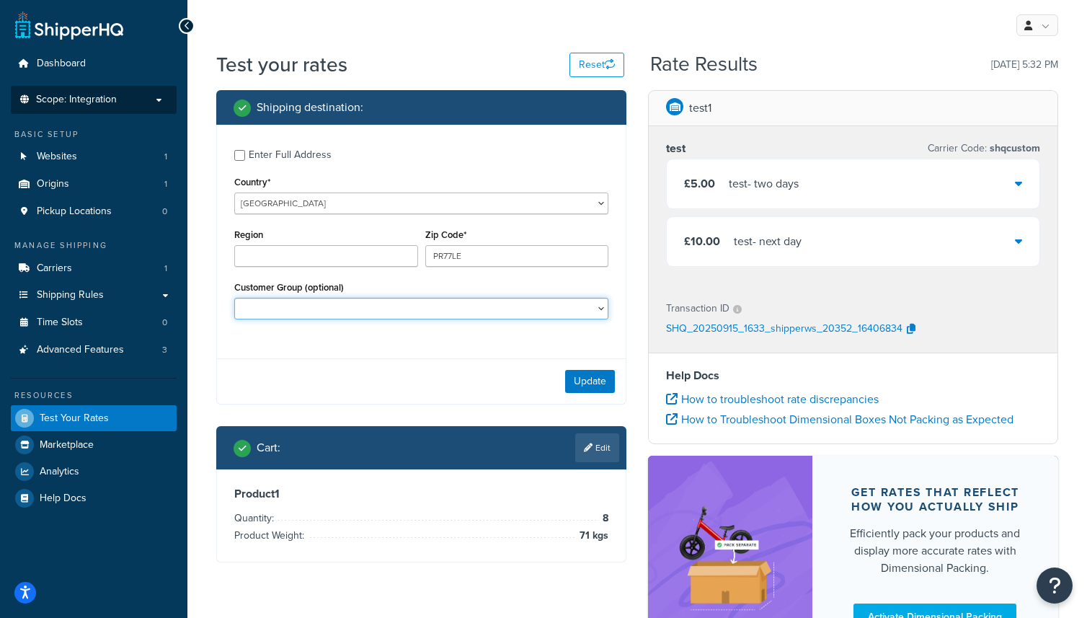
click at [425, 304] on select "Customer Group (optional)" at bounding box center [421, 309] width 374 height 22
click at [601, 311] on select "Customer Group (optional)" at bounding box center [421, 309] width 374 height 22
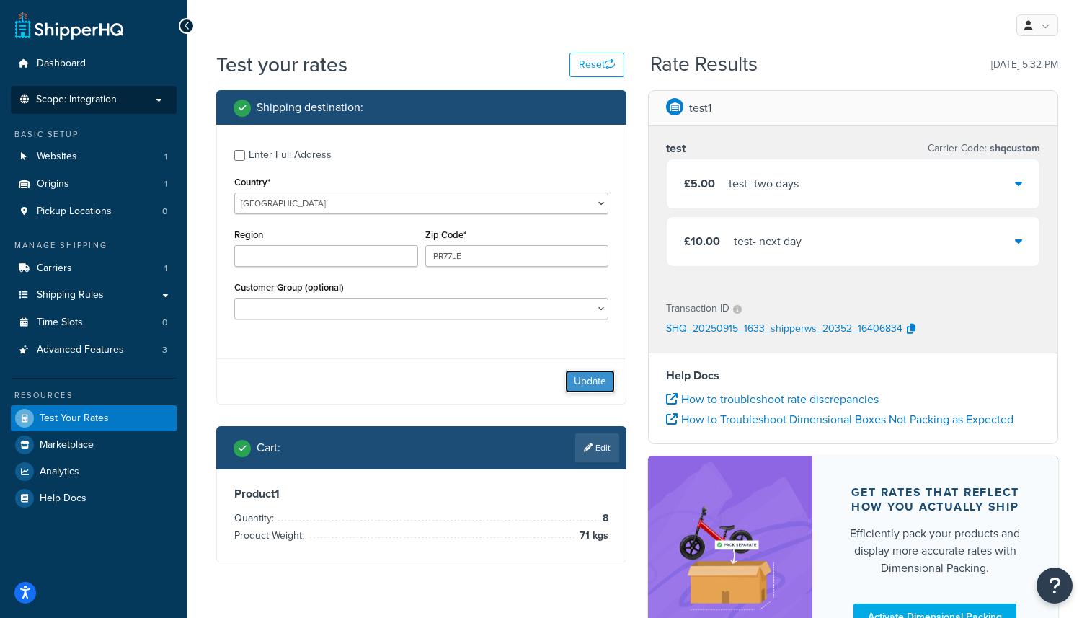
click at [597, 379] on button "Update" at bounding box center [590, 381] width 50 height 23
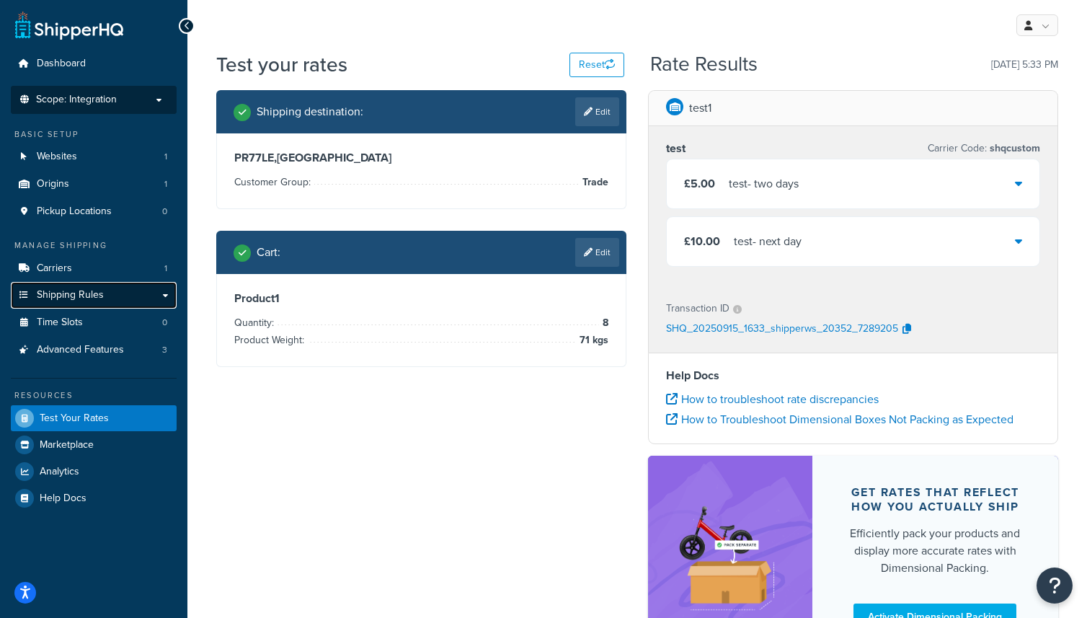
click at [101, 296] on span "Shipping Rules" at bounding box center [70, 295] width 67 height 12
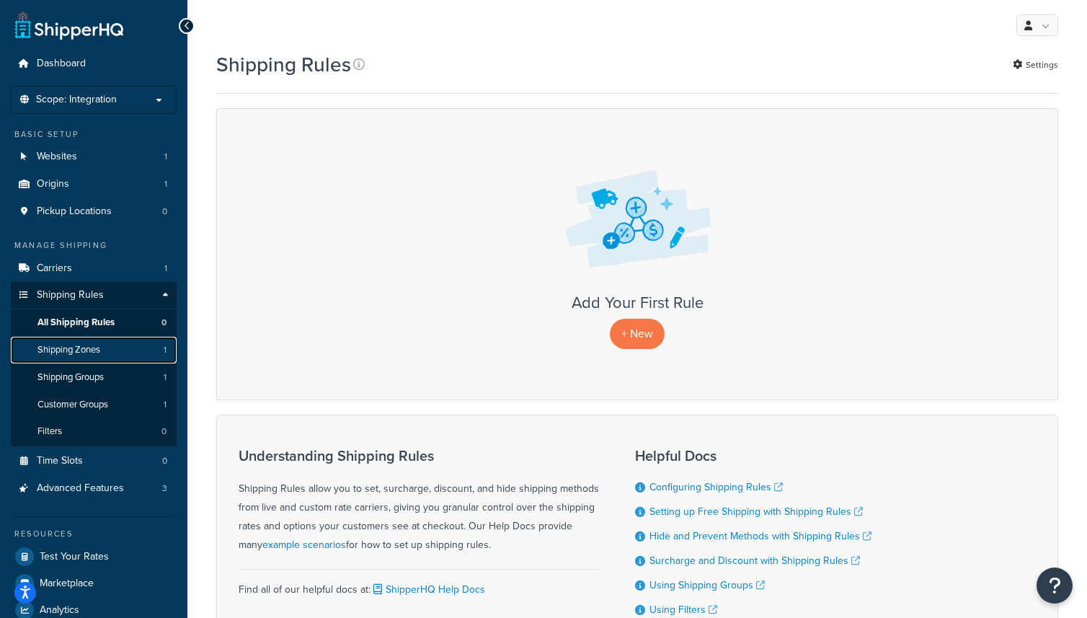
click at [115, 355] on link "Shipping Zones 1" at bounding box center [94, 350] width 166 height 27
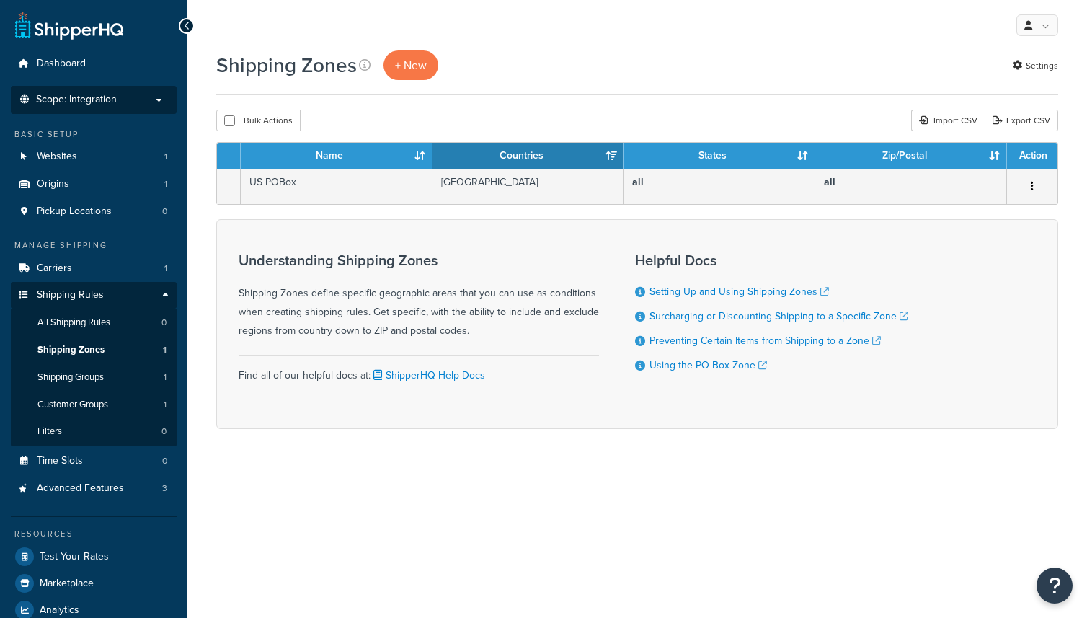
click at [130, 110] on li "Scope: Integration Live Development Test" at bounding box center [94, 100] width 166 height 28
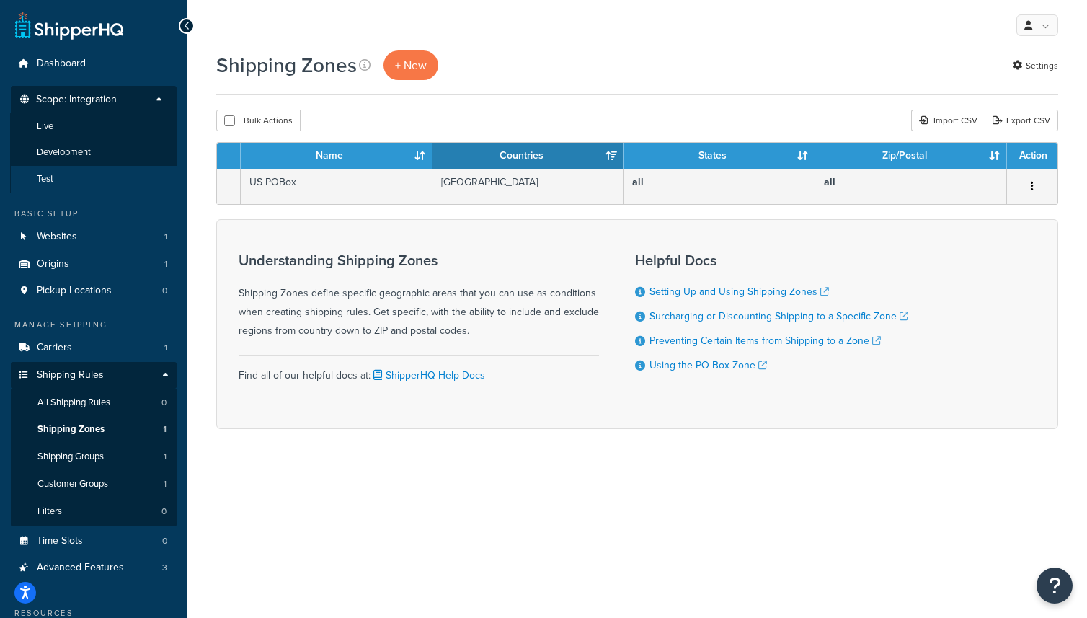
click at [71, 177] on li "Test" at bounding box center [93, 179] width 167 height 27
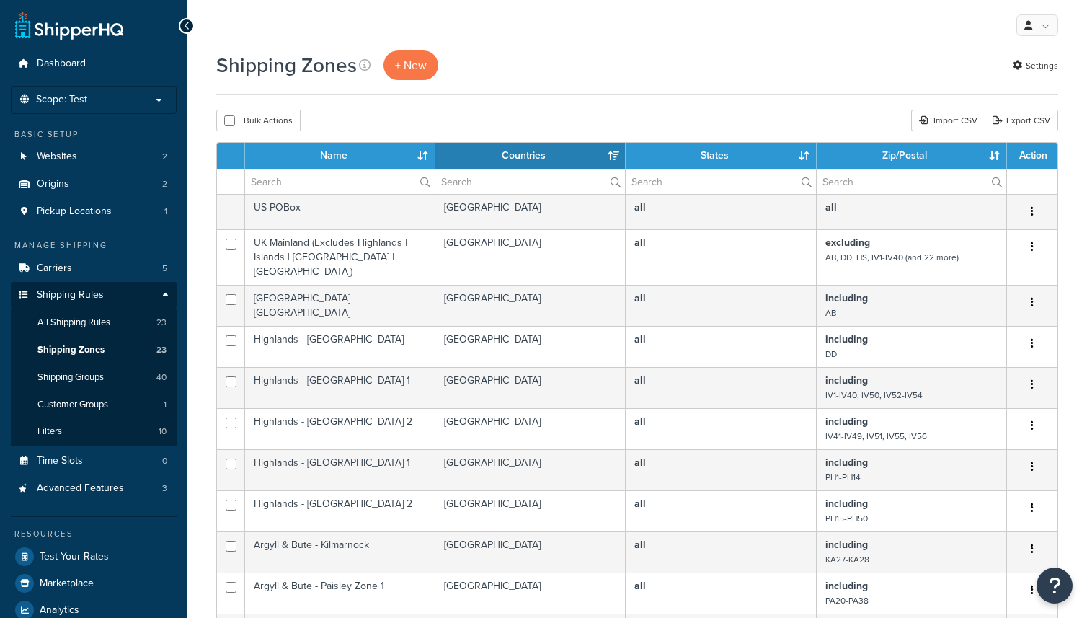
select select "15"
click at [109, 73] on link "Dashboard" at bounding box center [94, 63] width 166 height 27
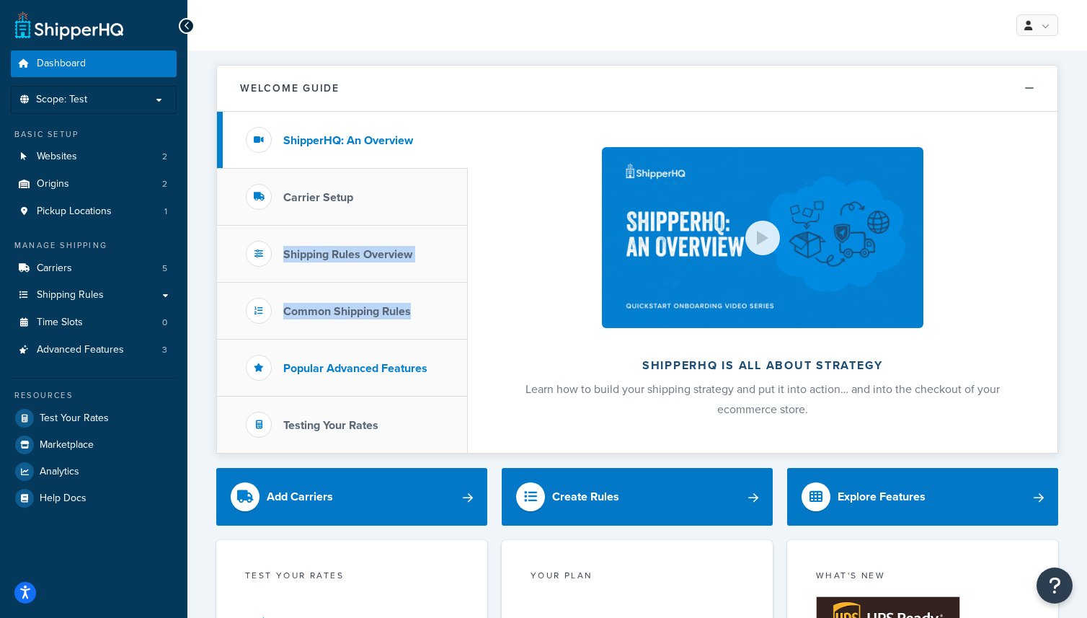
drag, startPoint x: 337, startPoint y: 206, endPoint x: 434, endPoint y: 353, distance: 176.4
click at [434, 353] on ul "ShipperHQ: An Overview Carrier Setup Shipping Rules Overview Common Shipping Ru…" at bounding box center [342, 282] width 251 height 341
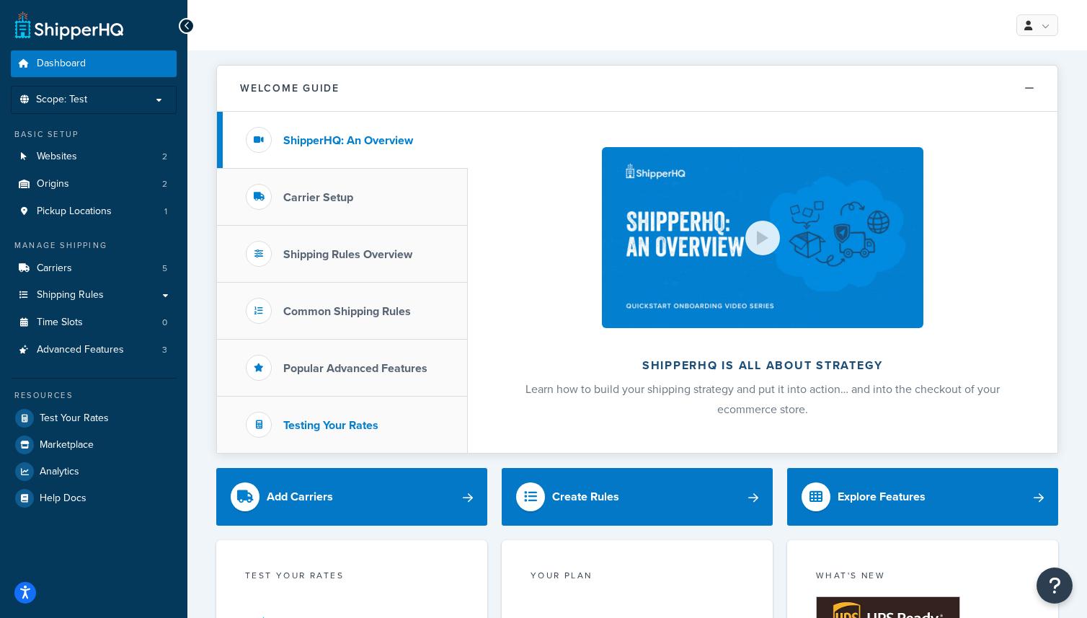
click at [337, 424] on h3 "Testing Your Rates" at bounding box center [330, 425] width 95 height 13
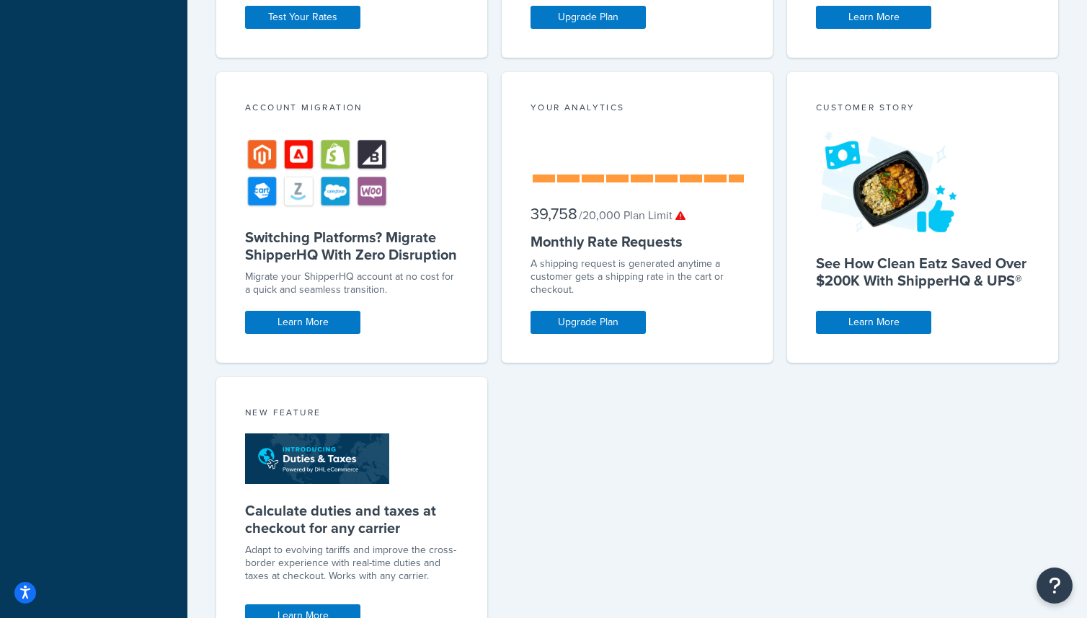
scroll to position [788, 0]
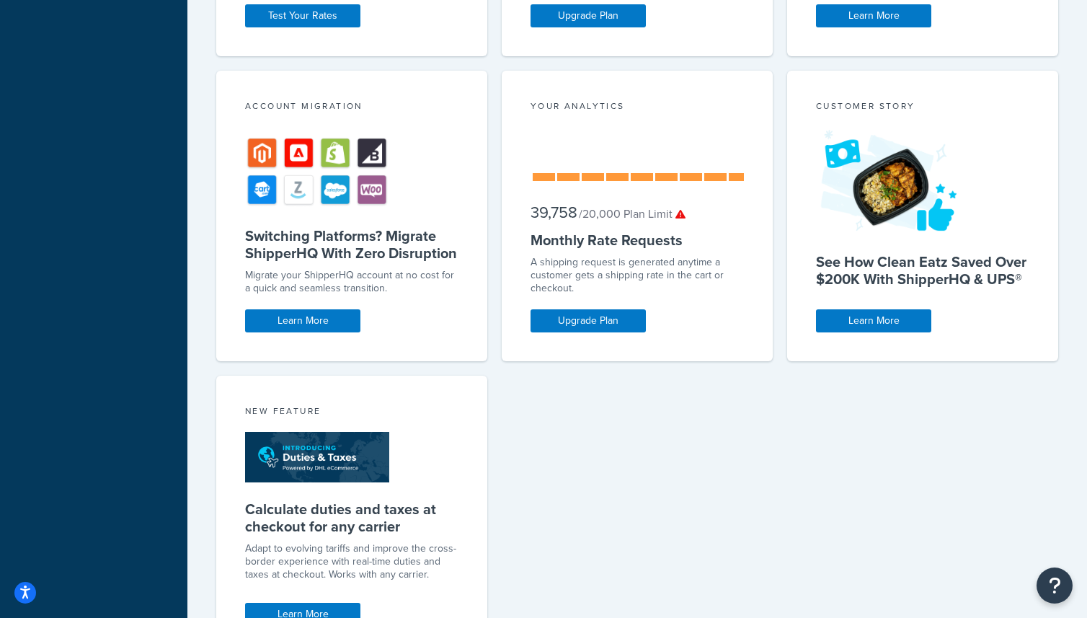
click at [562, 215] on span "39,758" at bounding box center [554, 212] width 47 height 24
click at [589, 238] on h5 "Monthly Rate Requests" at bounding box center [637, 239] width 213 height 17
click at [591, 322] on link "Upgrade Plan" at bounding box center [588, 320] width 115 height 23
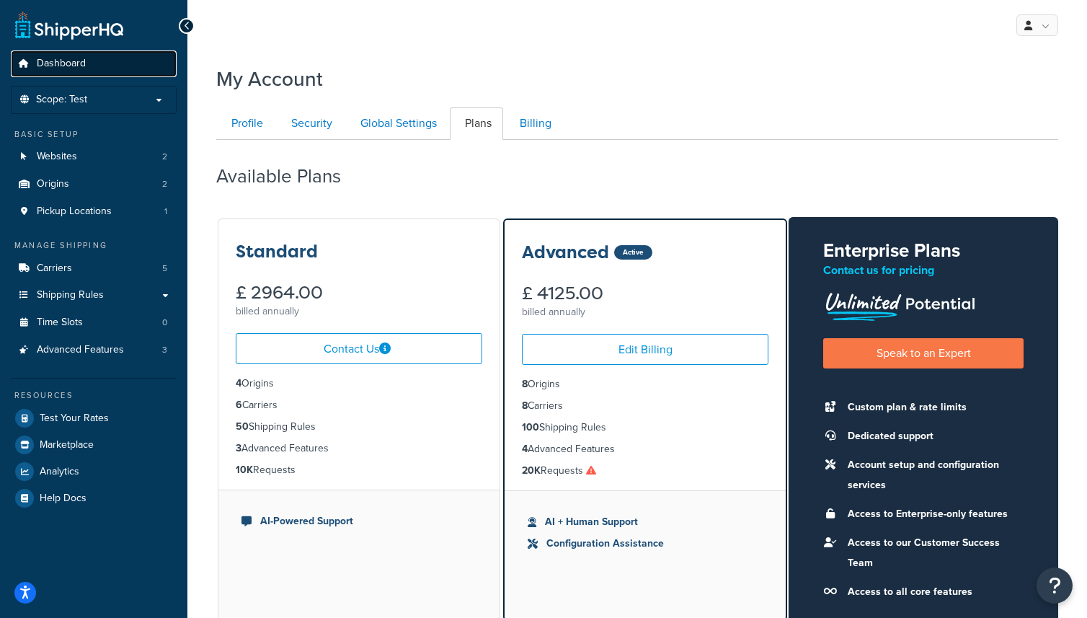
click at [83, 74] on link "Dashboard" at bounding box center [94, 63] width 166 height 27
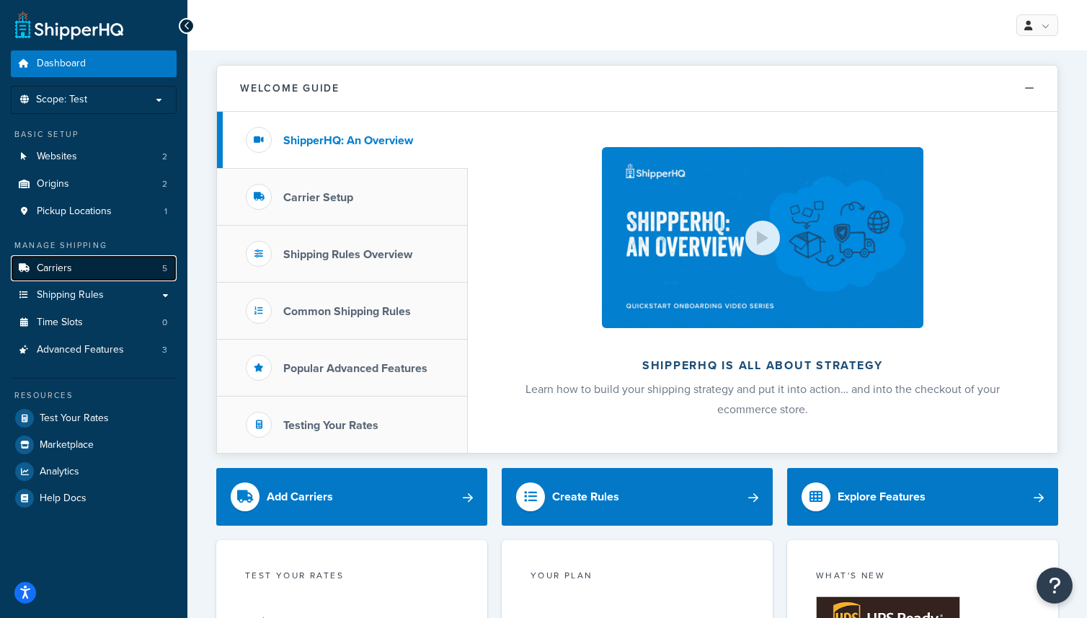
click at [97, 266] on link "Carriers 5" at bounding box center [94, 268] width 166 height 27
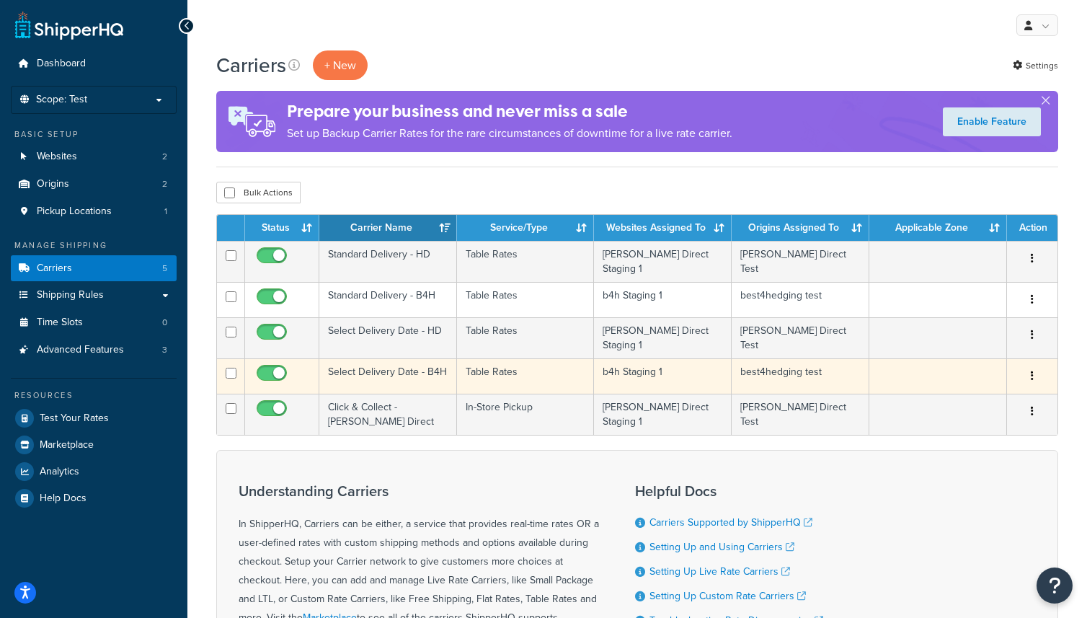
scroll to position [174, 0]
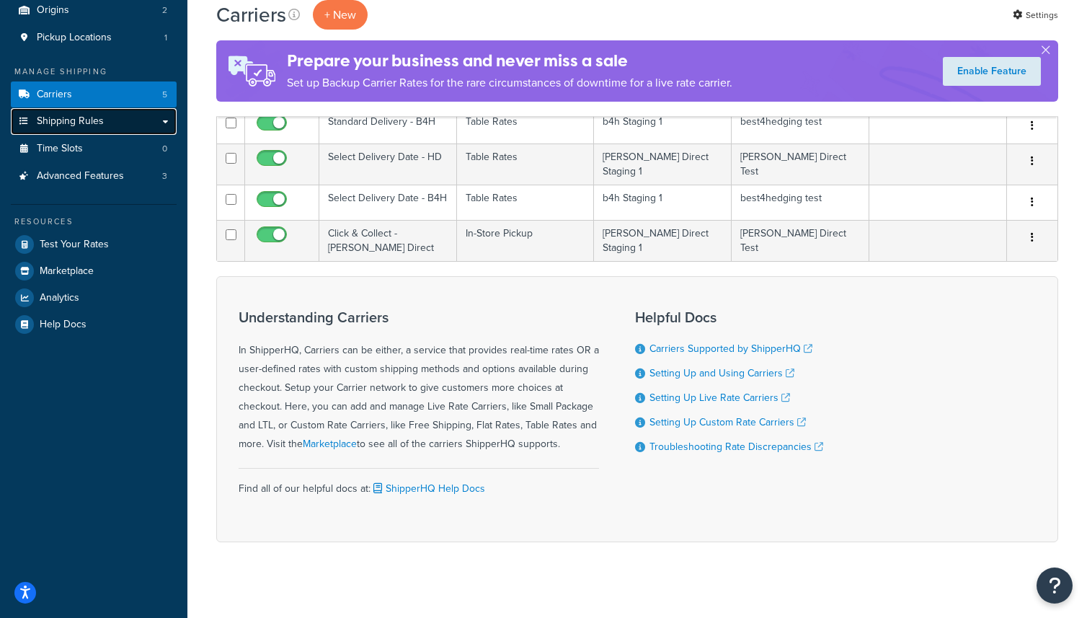
click at [95, 124] on span "Shipping Rules" at bounding box center [70, 121] width 67 height 12
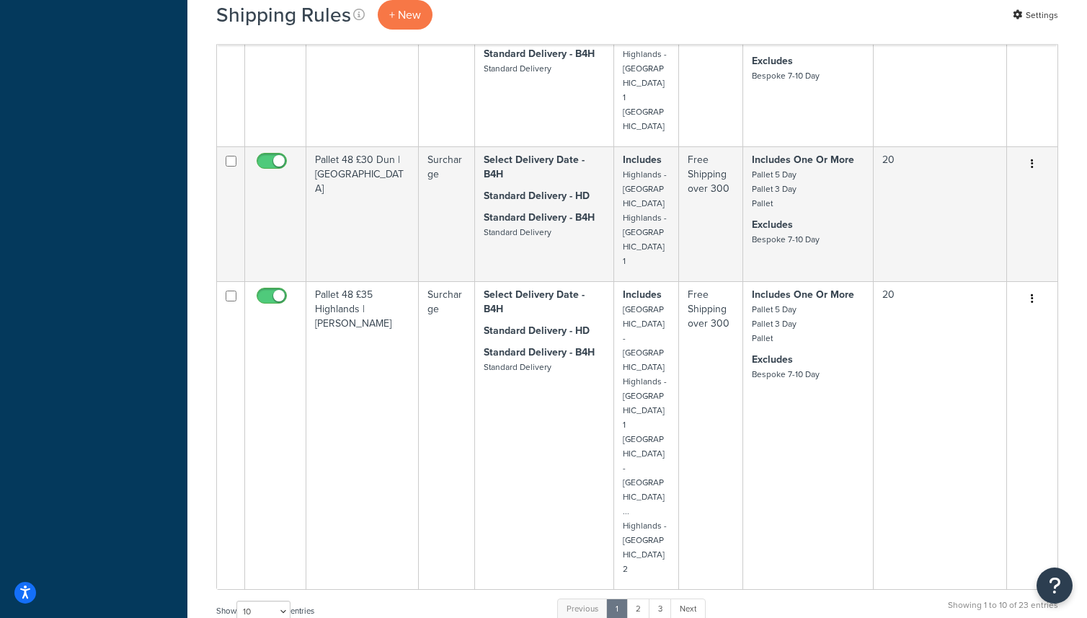
scroll to position [1582, 0]
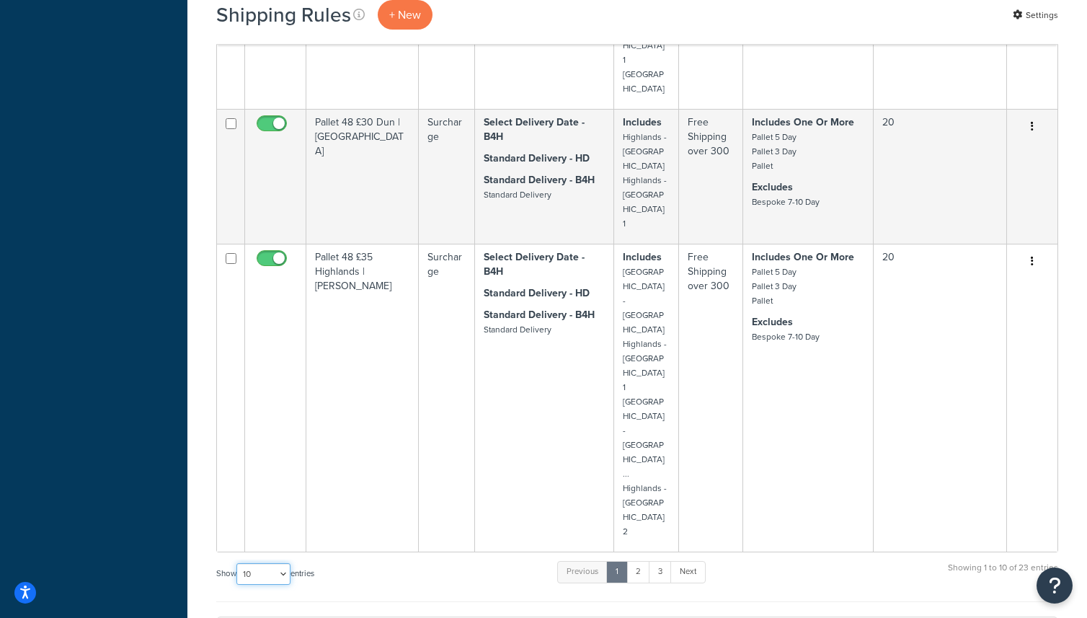
click at [273, 563] on select "10 15 25 50 100 1000" at bounding box center [263, 574] width 54 height 22
select select "50"
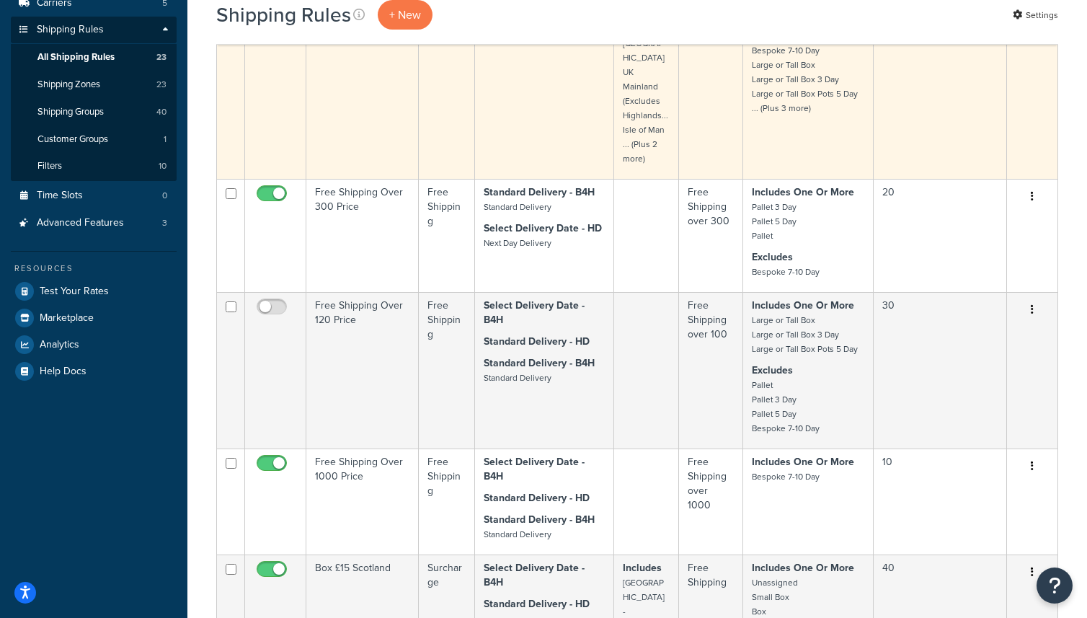
scroll to position [0, 0]
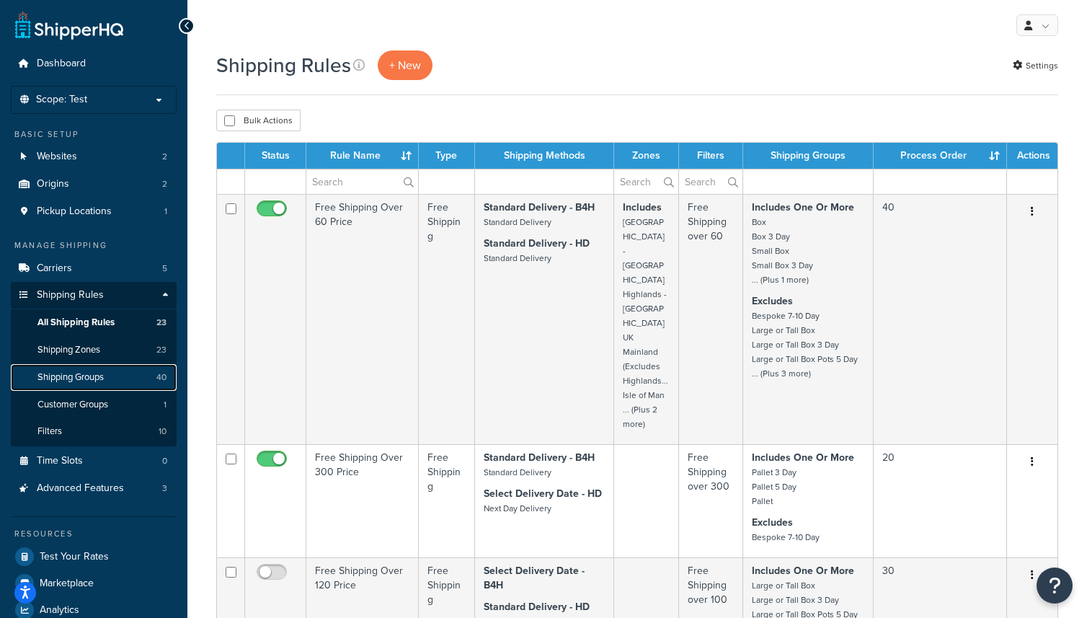
click at [92, 379] on span "Shipping Groups" at bounding box center [70, 377] width 66 height 12
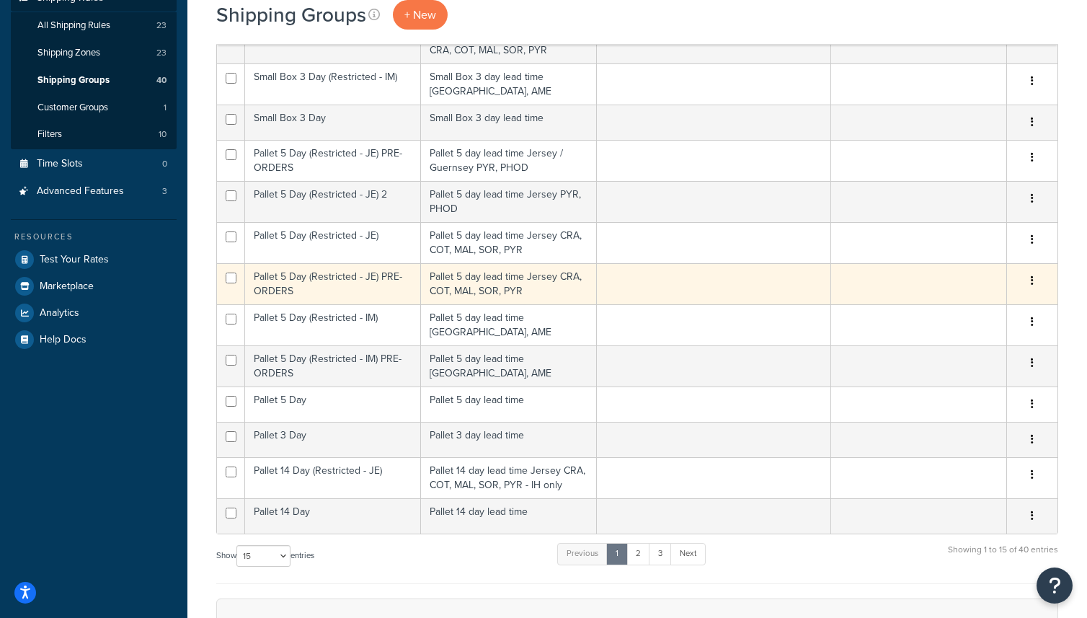
scroll to position [303, 0]
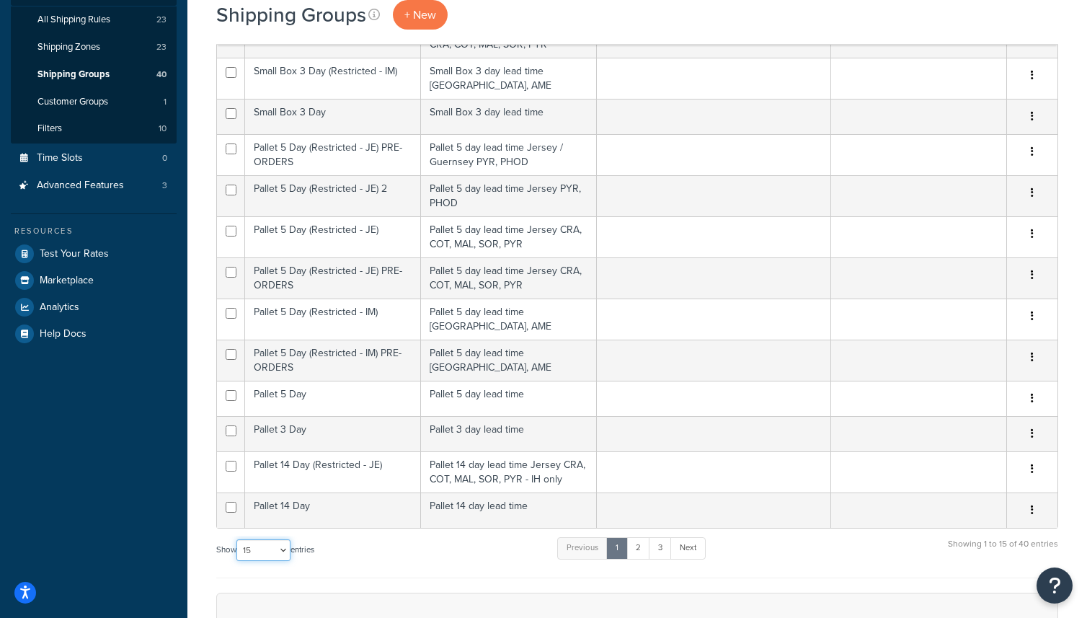
click at [276, 539] on select "10 15 25 50 100" at bounding box center [263, 550] width 54 height 22
select select "100"
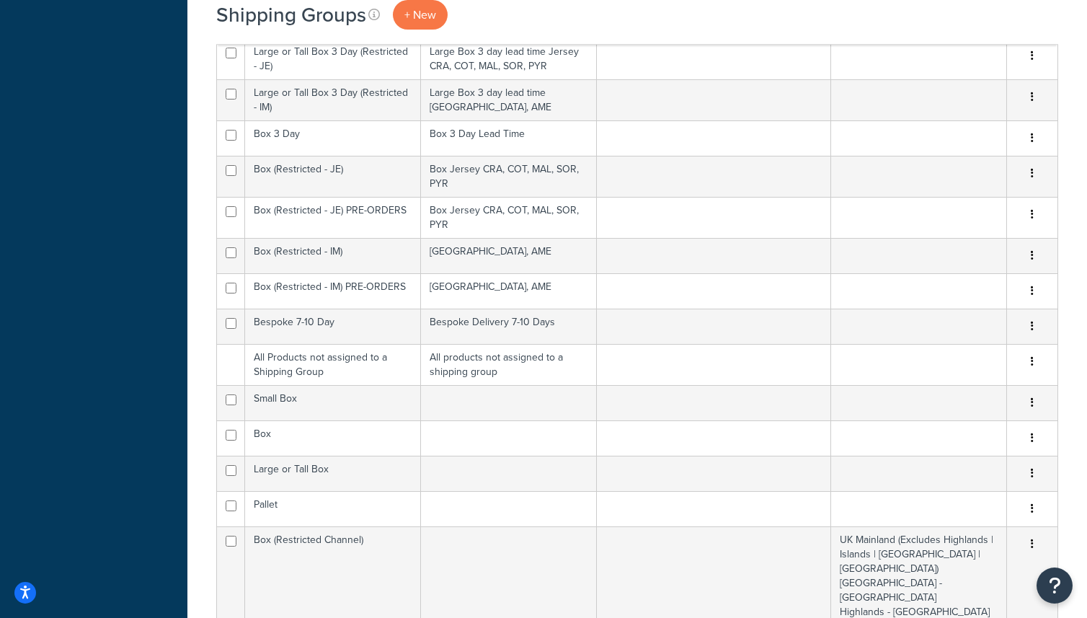
scroll to position [0, 0]
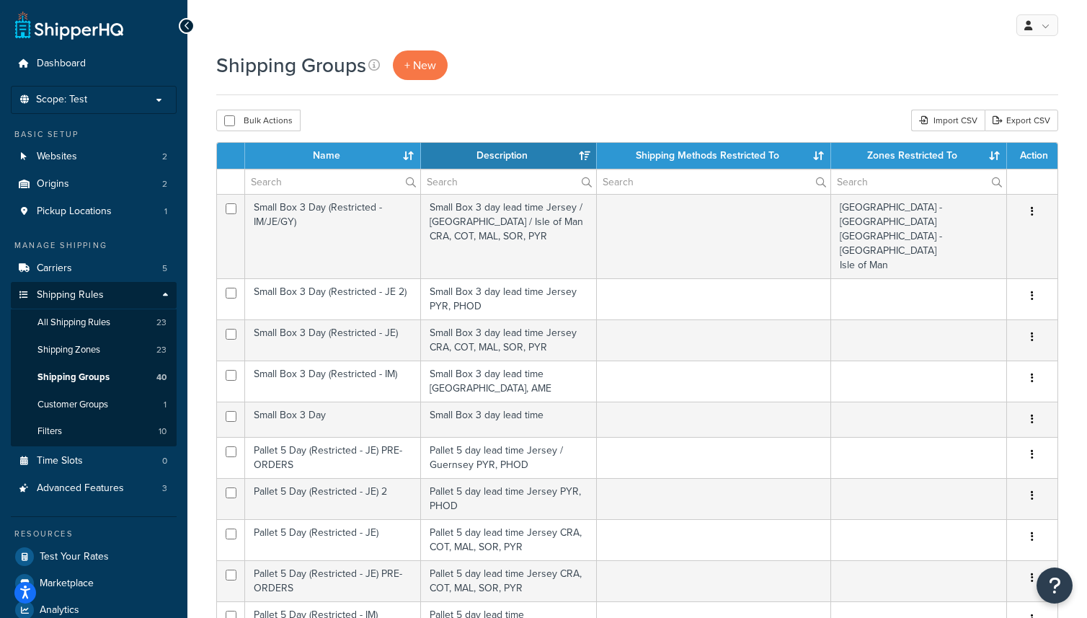
click at [377, 156] on th "Name" at bounding box center [333, 156] width 176 height 26
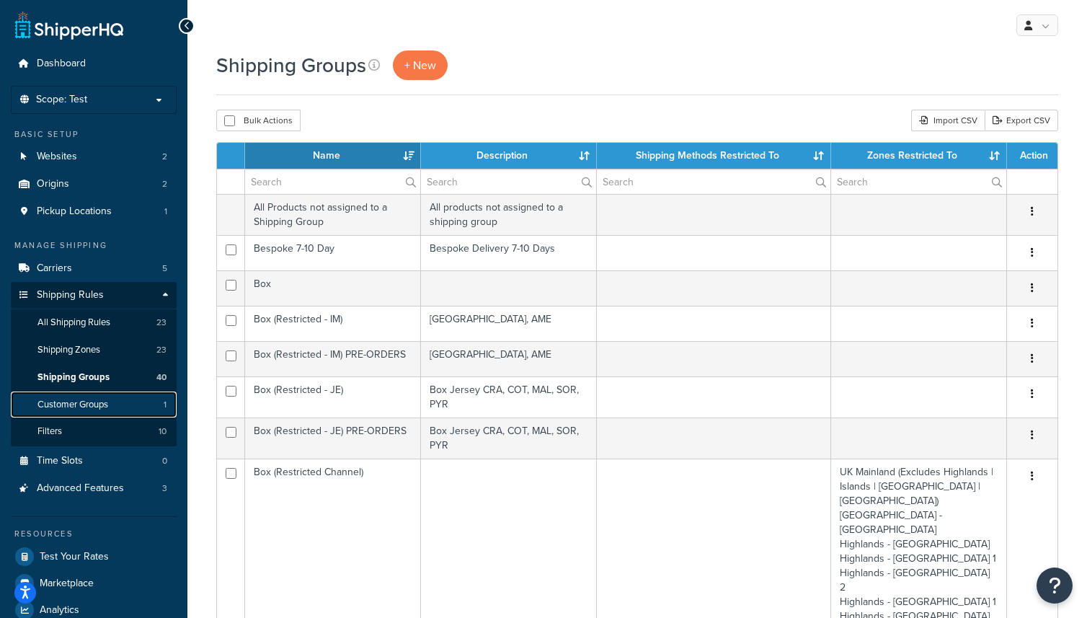
click at [118, 411] on link "Customer Groups 1" at bounding box center [94, 404] width 166 height 27
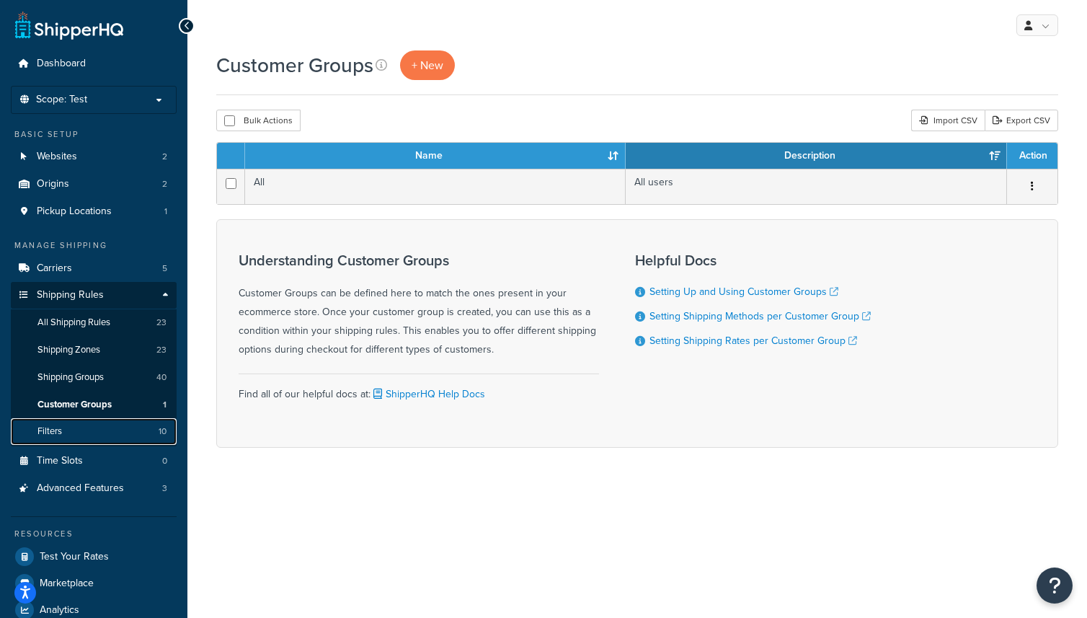
click at [54, 424] on link "Filters 10" at bounding box center [94, 431] width 166 height 27
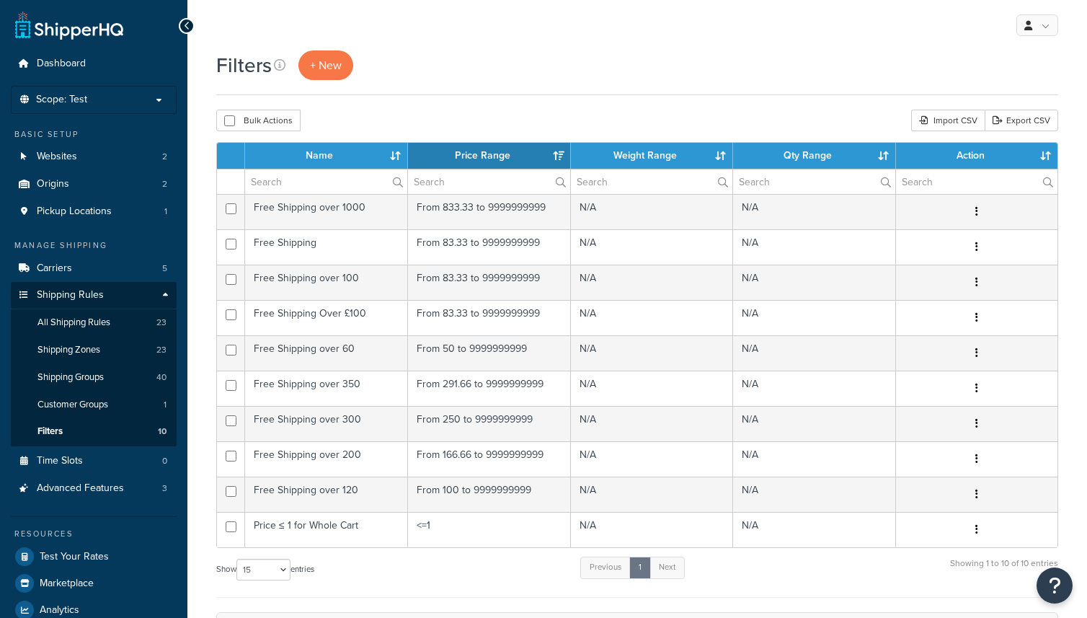
select select "15"
click at [81, 325] on span "All Shipping Rules" at bounding box center [73, 323] width 73 height 12
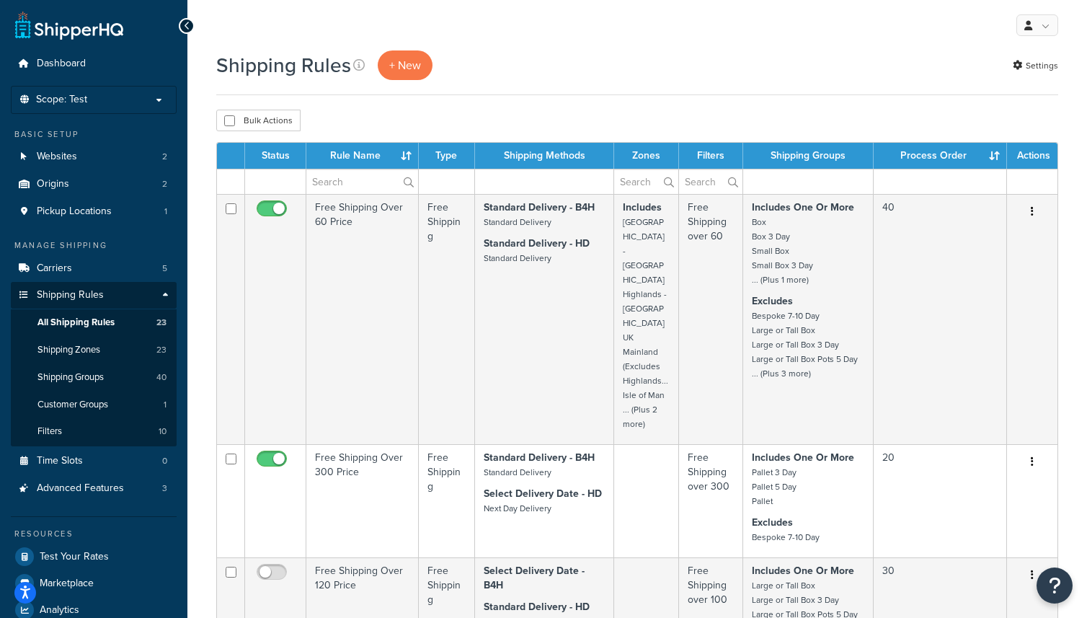
click at [386, 159] on th "Rule Name" at bounding box center [362, 156] width 112 height 26
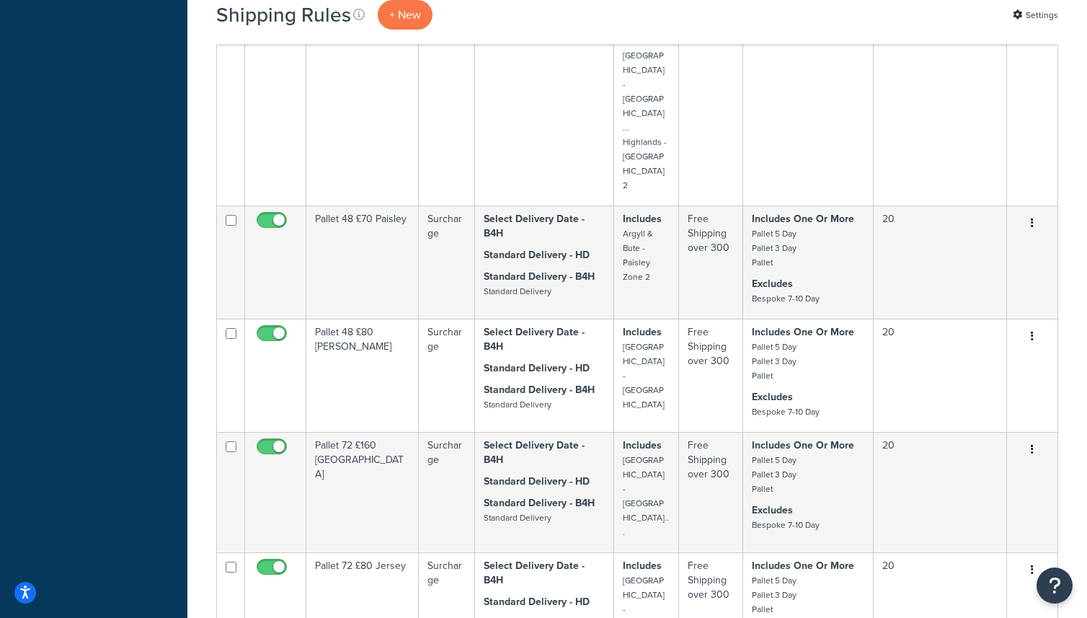
scroll to position [2821, 0]
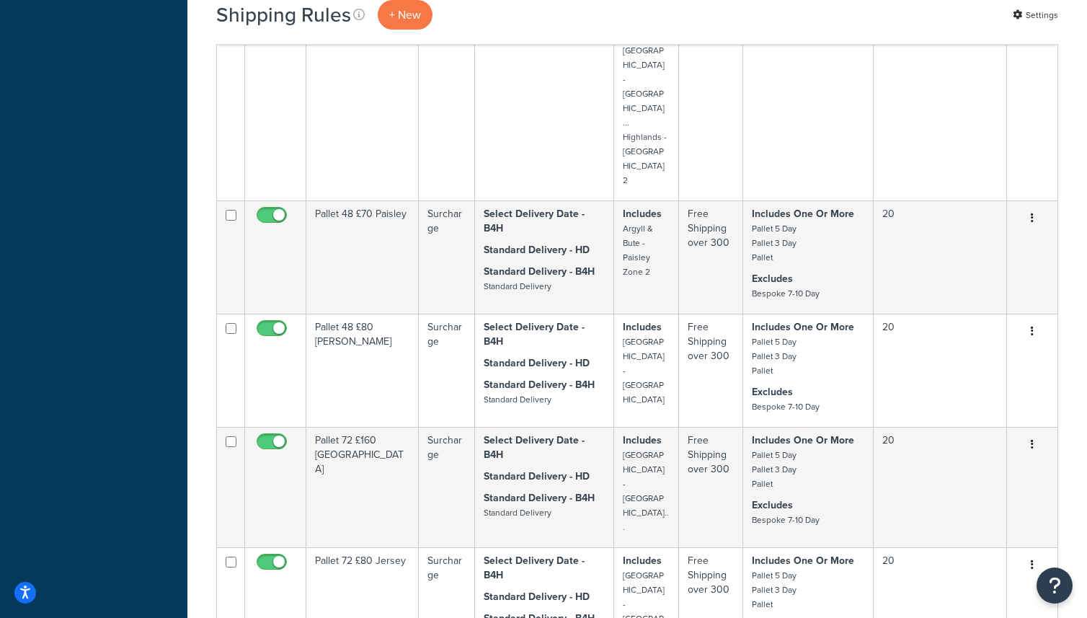
select select "1000"
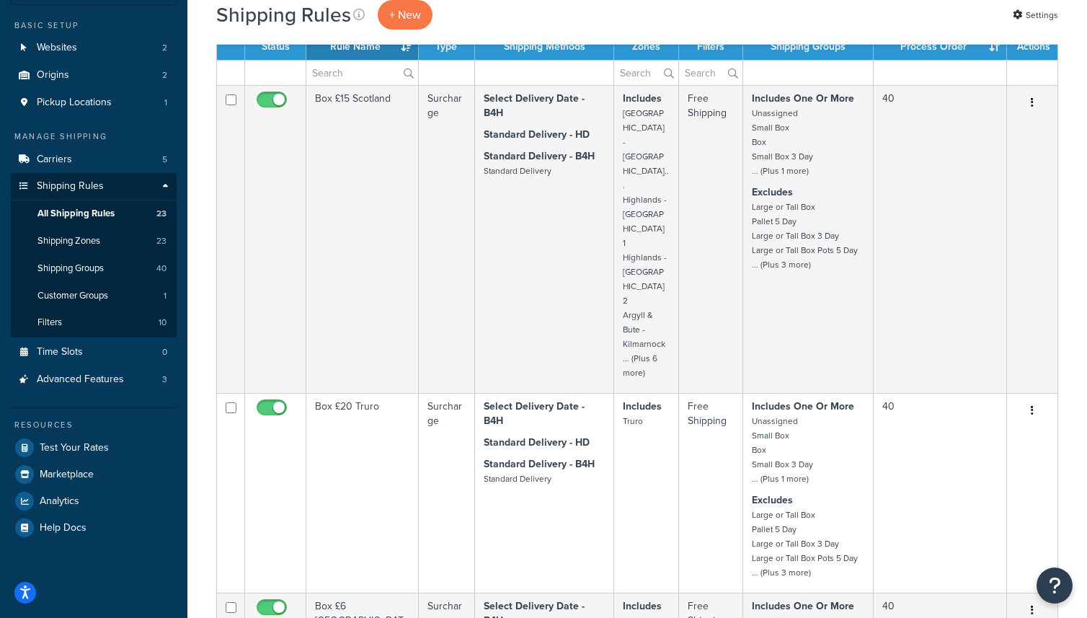
scroll to position [0, 0]
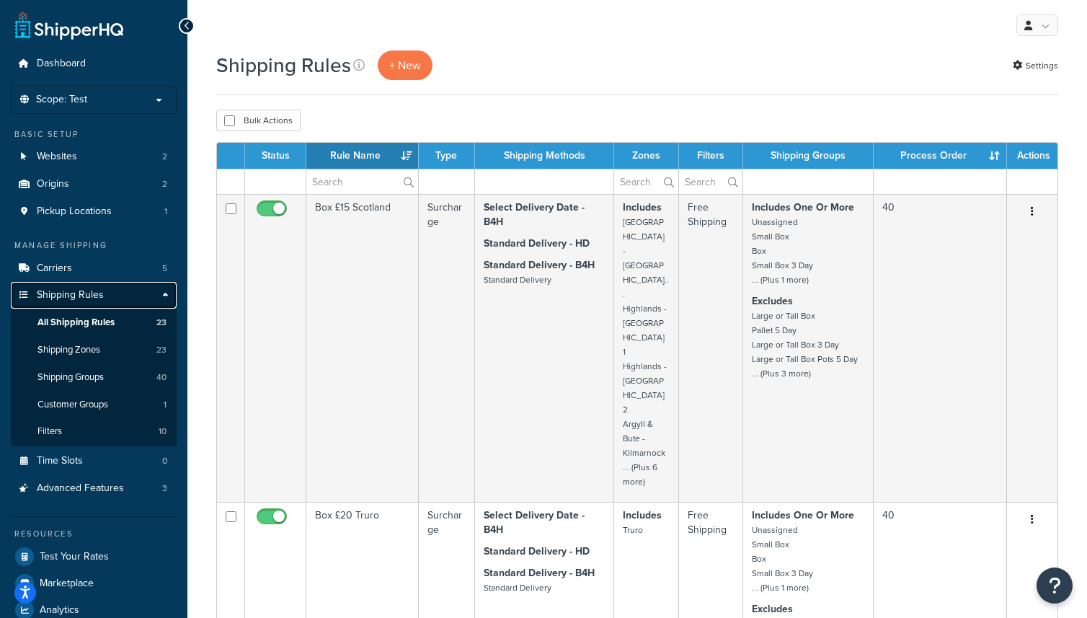
click at [169, 296] on link "Shipping Rules" at bounding box center [94, 295] width 166 height 27
click at [165, 295] on link "Shipping Rules" at bounding box center [94, 295] width 166 height 27
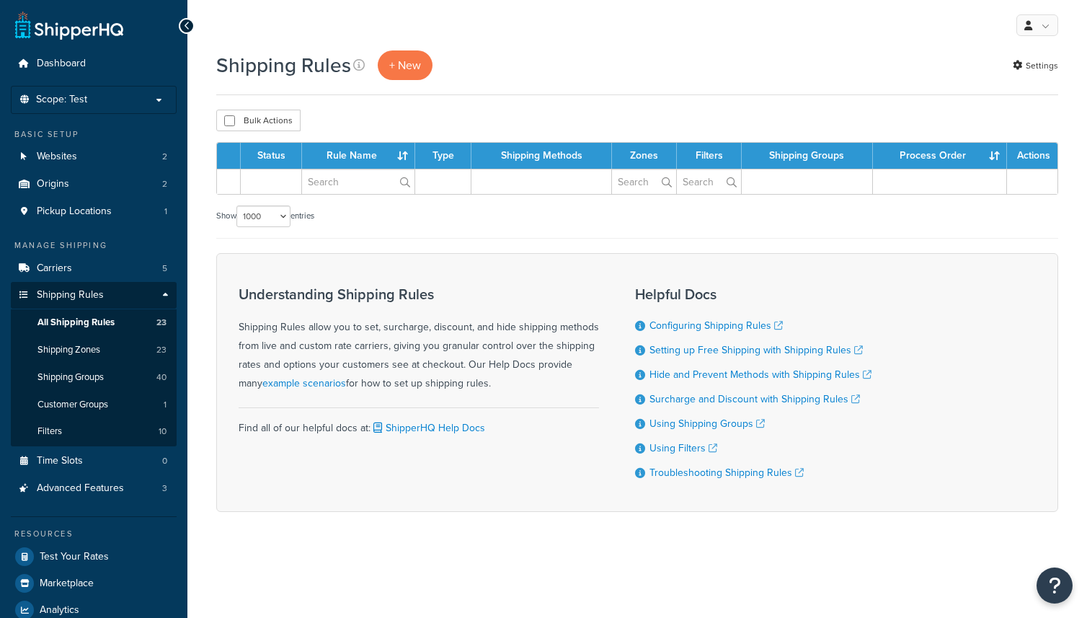
select select "1000"
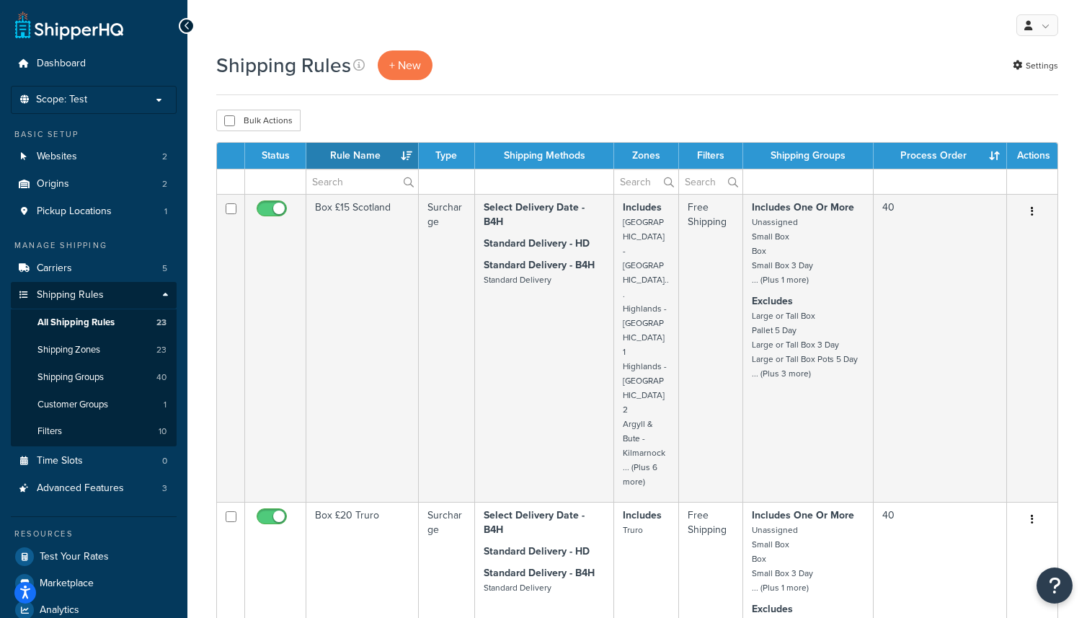
click at [769, 124] on div "Bulk Actions Duplicate [GEOGRAPHIC_DATA]" at bounding box center [637, 121] width 842 height 22
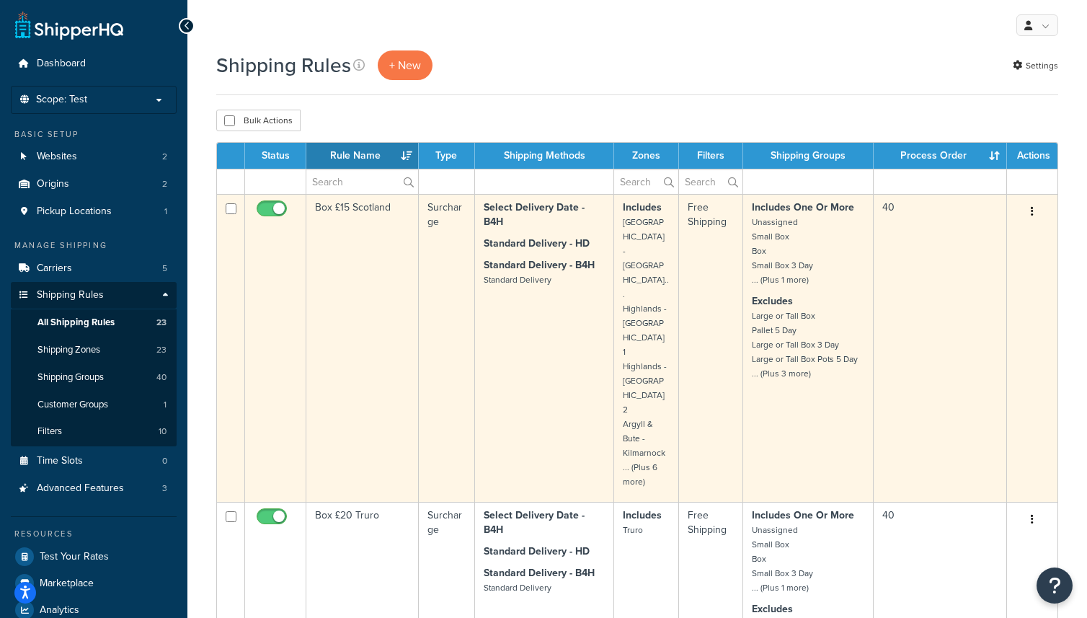
click at [933, 279] on td "40" at bounding box center [940, 348] width 133 height 308
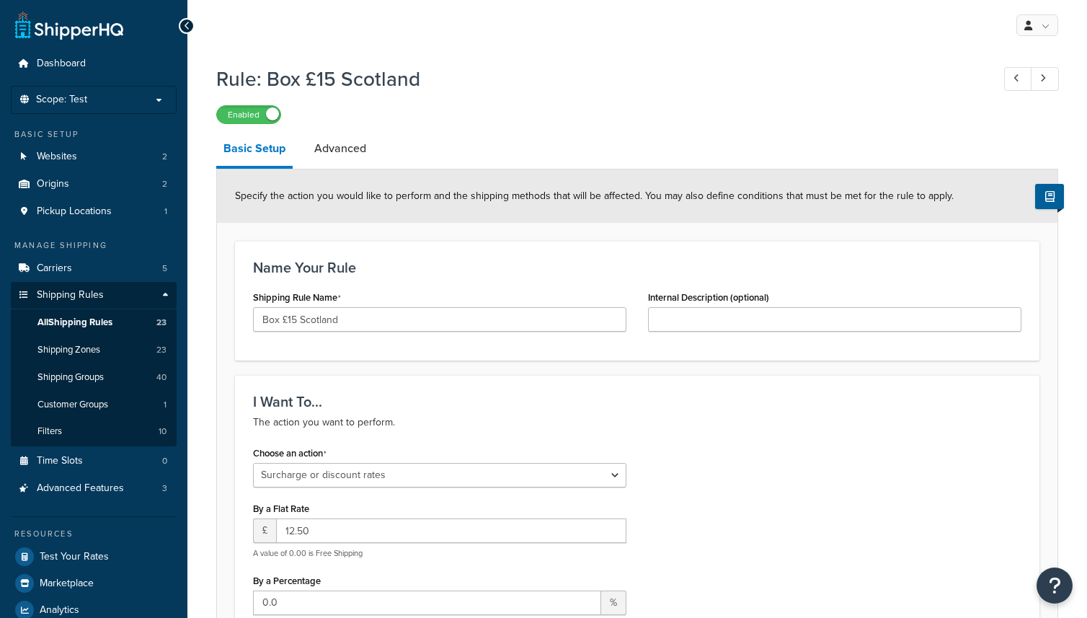
select select "SURCHARGE"
select select "LOCATION"
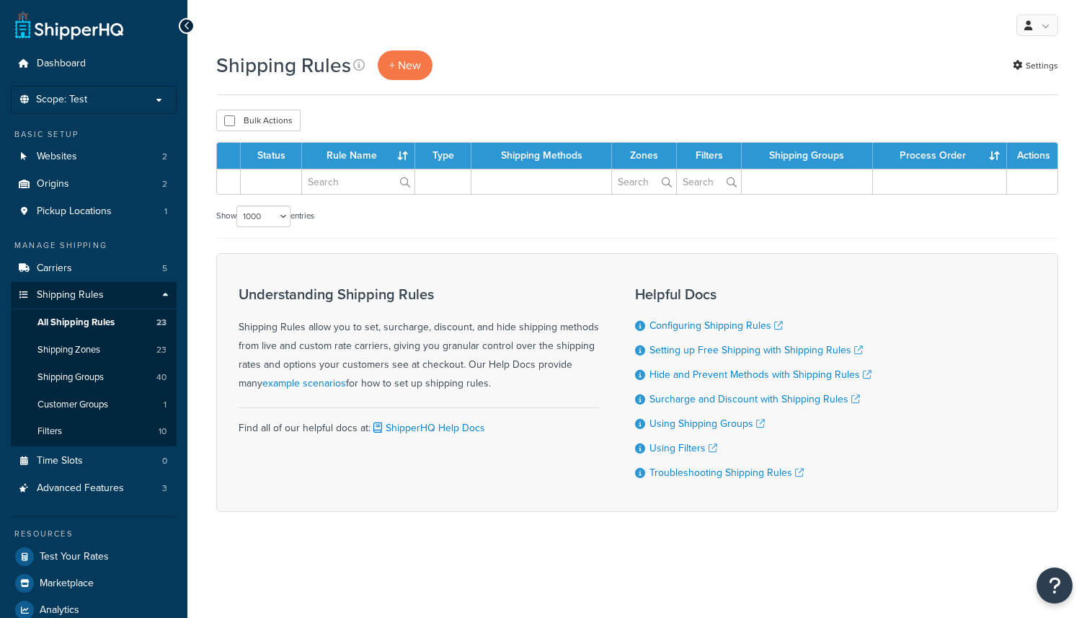
select select "1000"
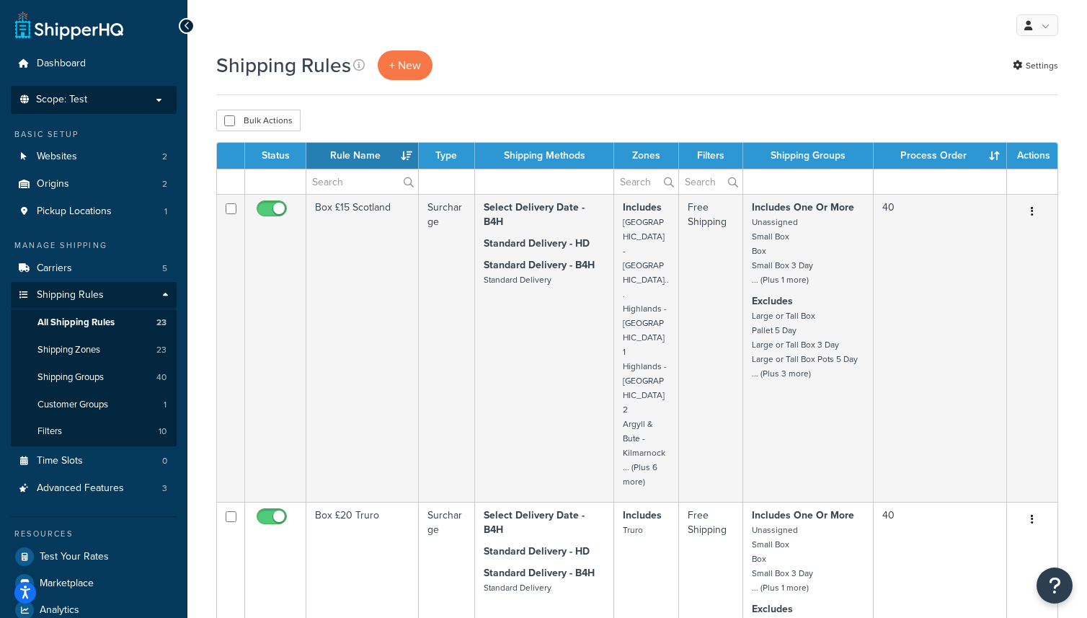
click at [99, 104] on p "Scope: Test" at bounding box center [93, 100] width 153 height 12
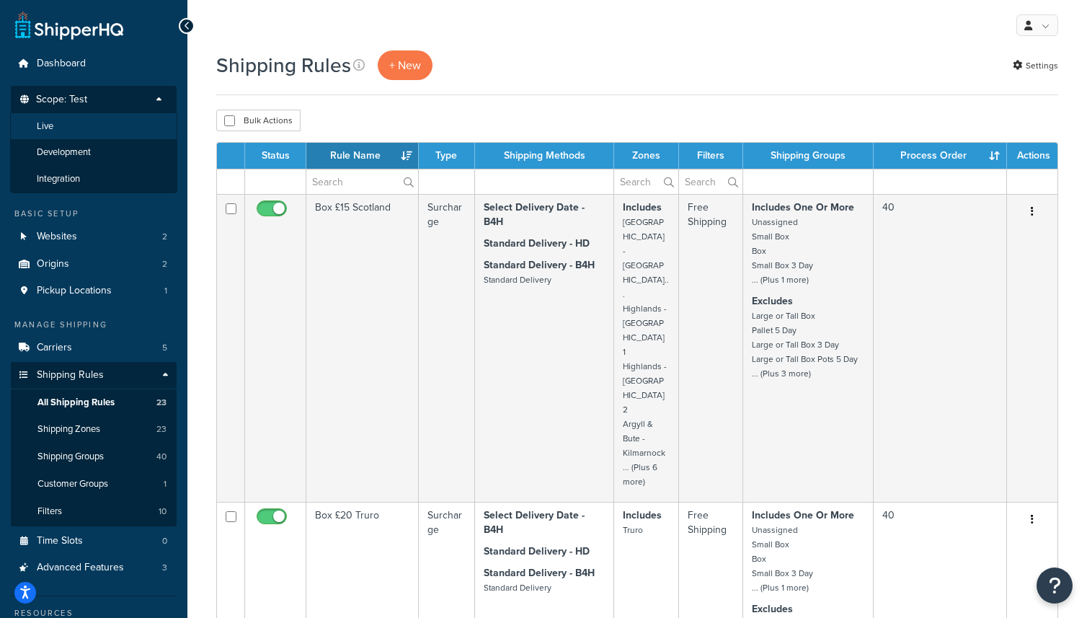
click at [79, 123] on li "Live" at bounding box center [93, 126] width 167 height 27
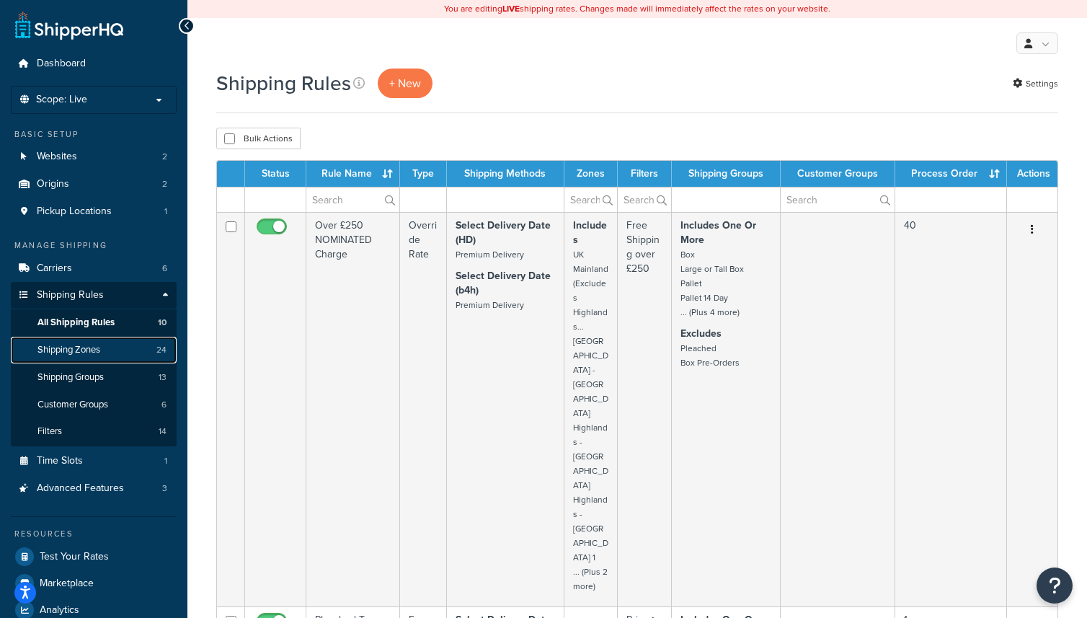
click at [100, 352] on span "Shipping Zones" at bounding box center [68, 350] width 63 height 12
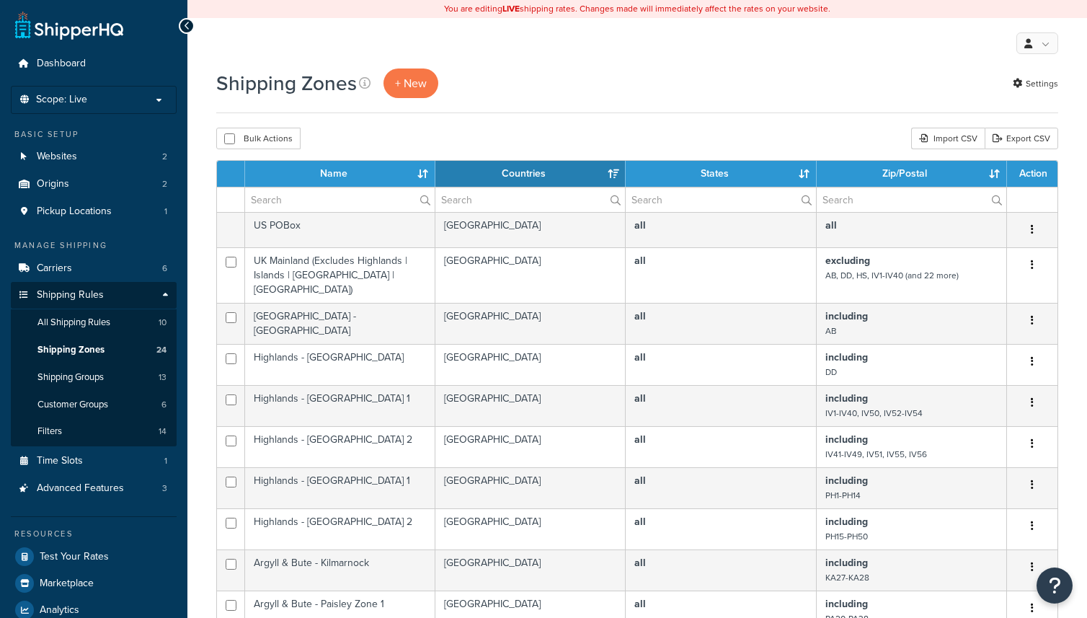
select select "15"
click at [350, 174] on th "Name" at bounding box center [340, 174] width 190 height 26
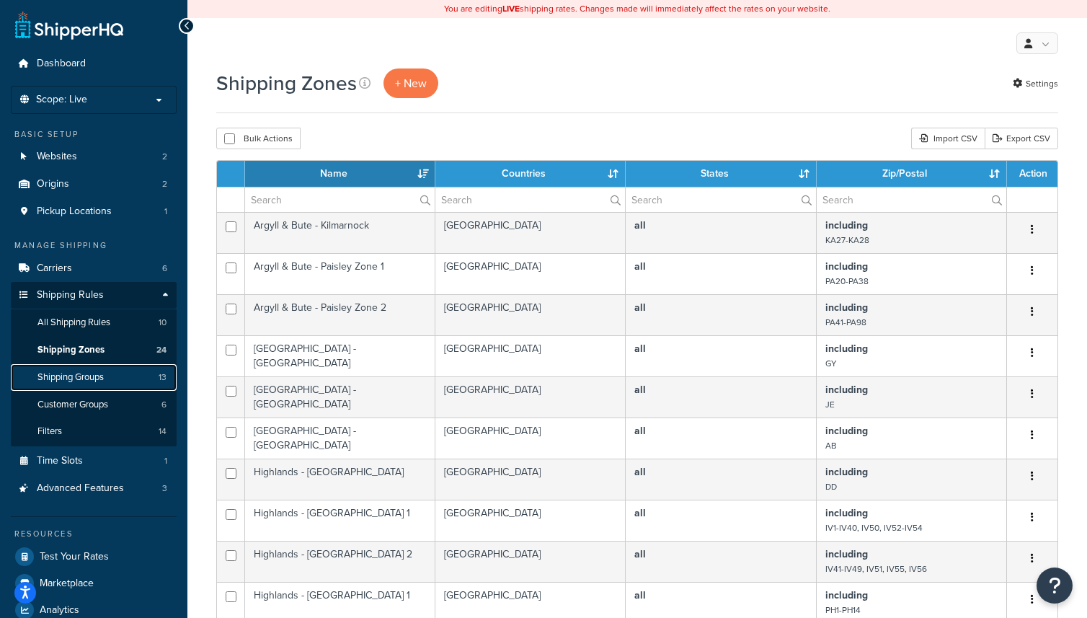
click at [102, 379] on span "Shipping Groups" at bounding box center [70, 377] width 66 height 12
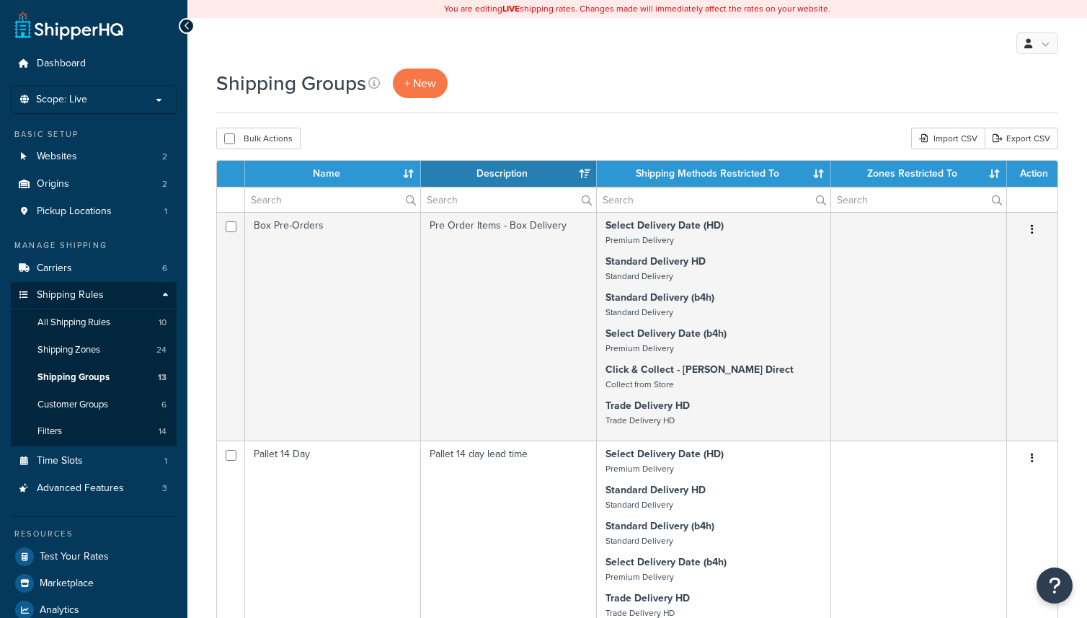
select select "15"
click at [350, 173] on th "Name" at bounding box center [333, 174] width 176 height 26
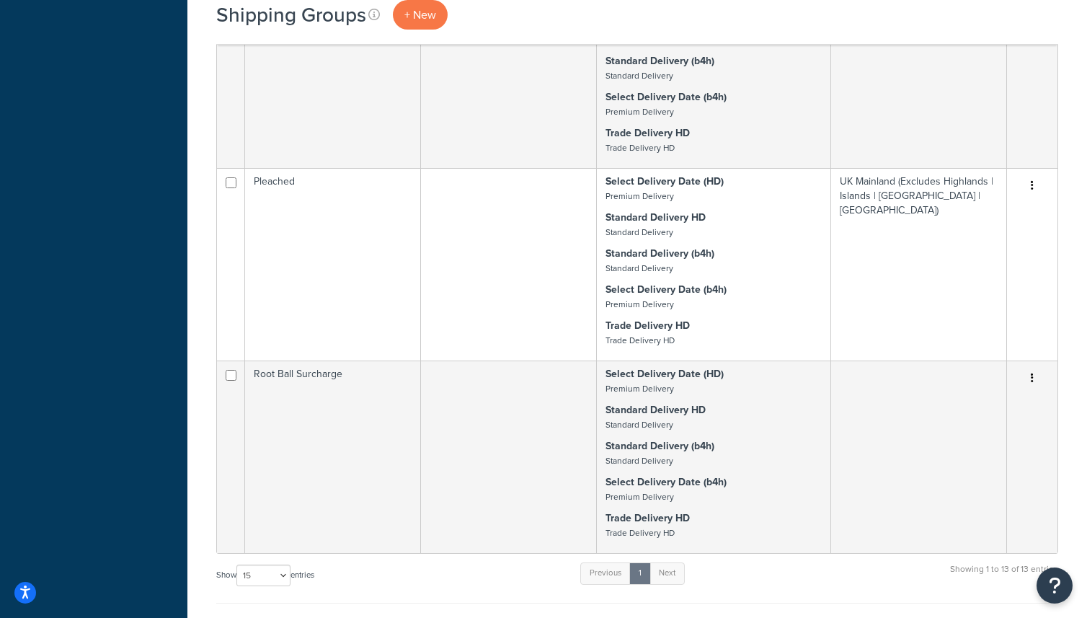
scroll to position [1505, 0]
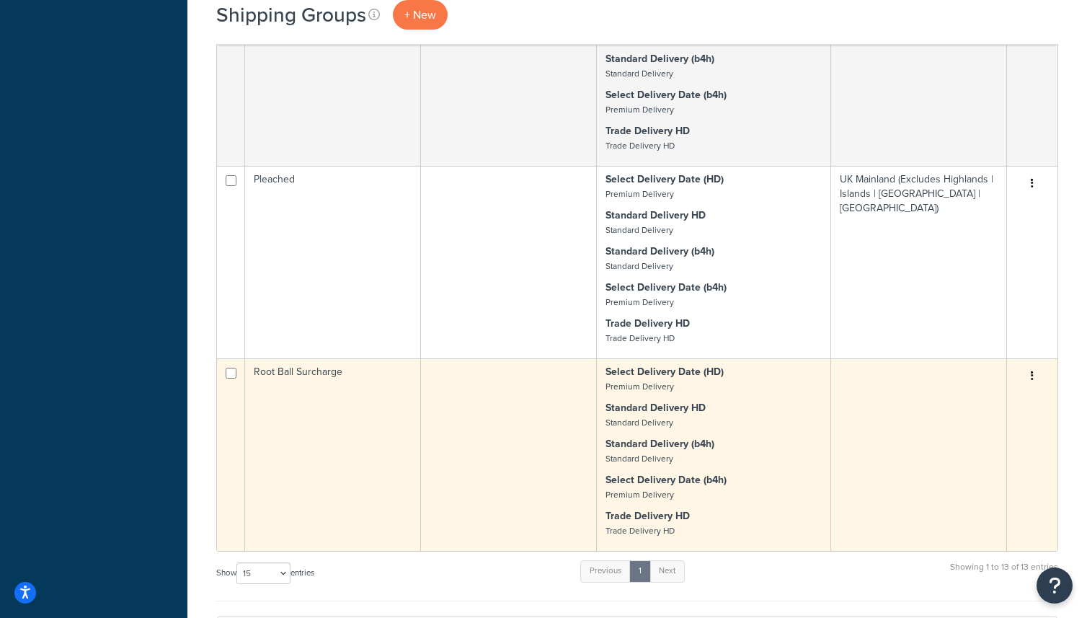
click at [371, 423] on td "Root Ball Surcharge" at bounding box center [333, 454] width 176 height 192
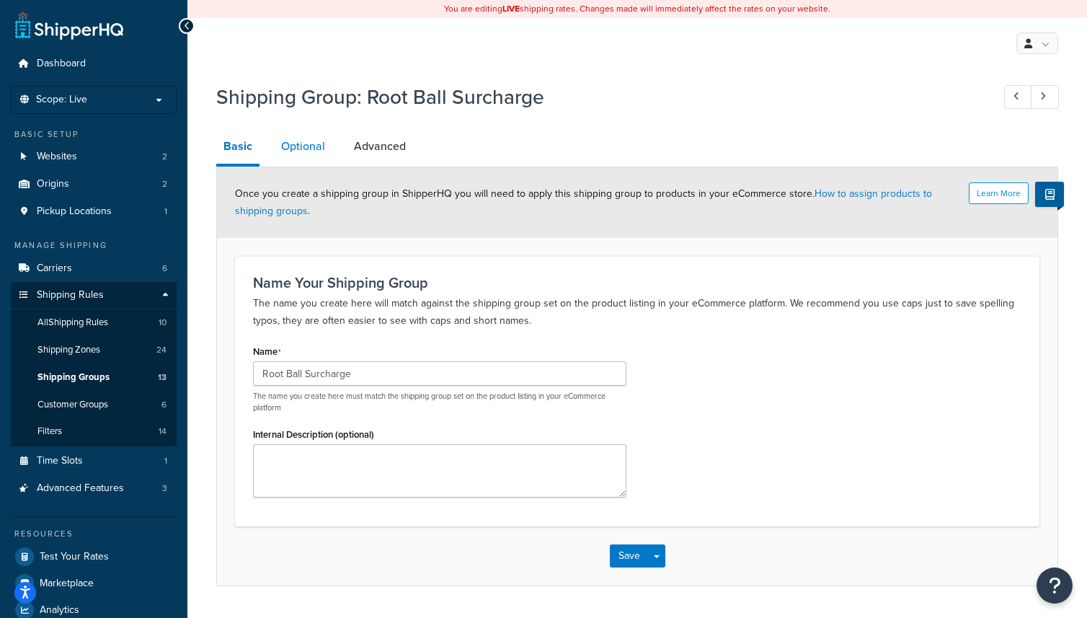
click at [311, 151] on link "Optional" at bounding box center [303, 146] width 58 height 35
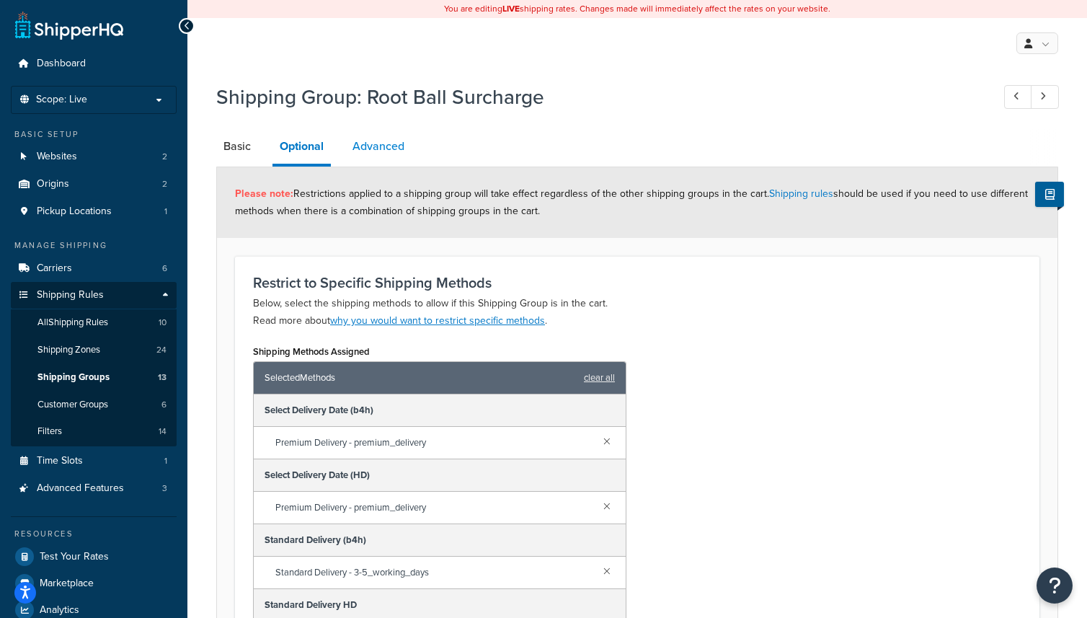
click at [387, 153] on link "Advanced" at bounding box center [378, 146] width 66 height 35
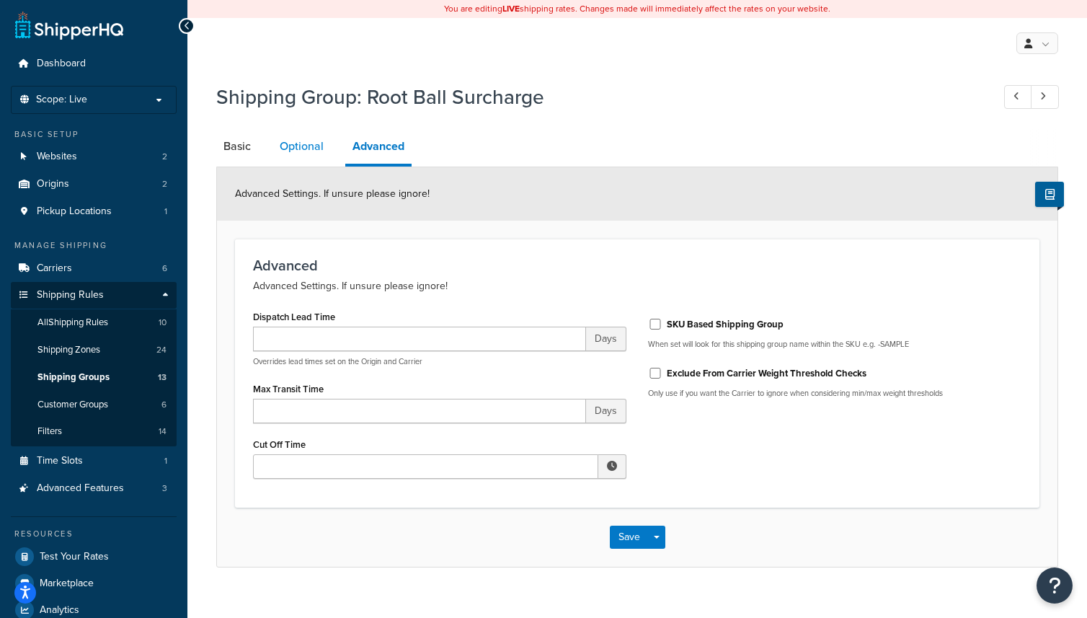
click at [318, 146] on link "Optional" at bounding box center [302, 146] width 58 height 35
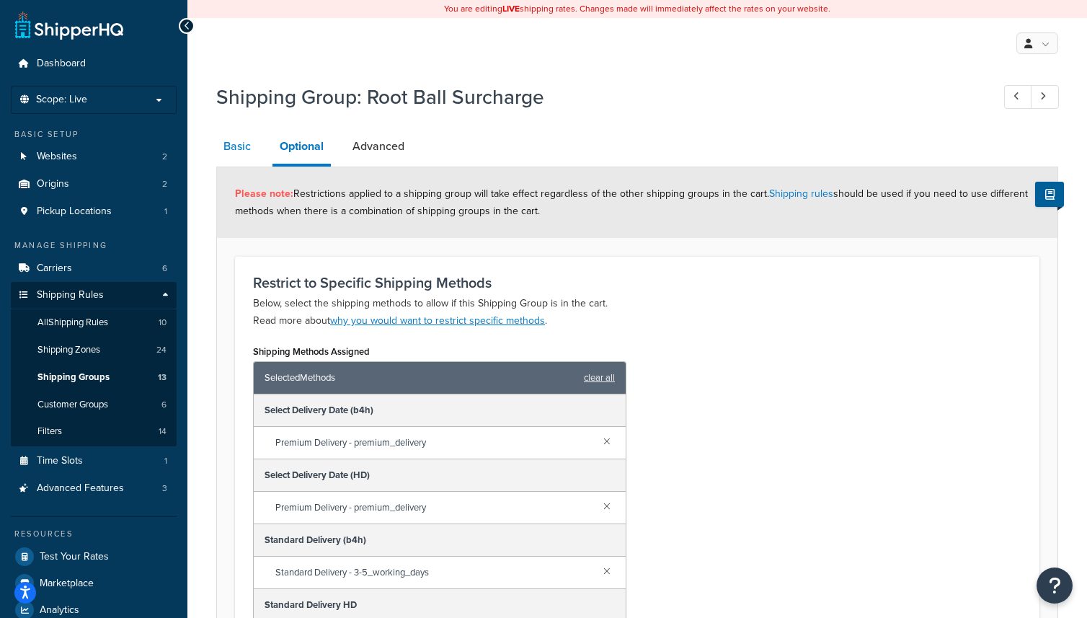
click at [229, 146] on link "Basic" at bounding box center [237, 146] width 42 height 35
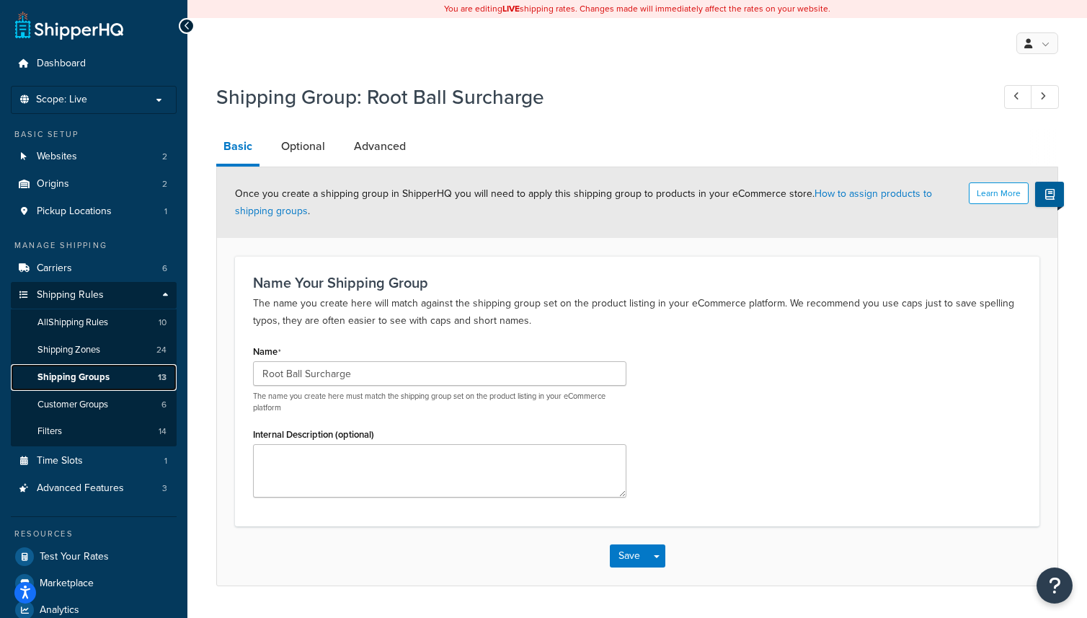
click at [79, 376] on span "Shipping Groups" at bounding box center [73, 377] width 72 height 12
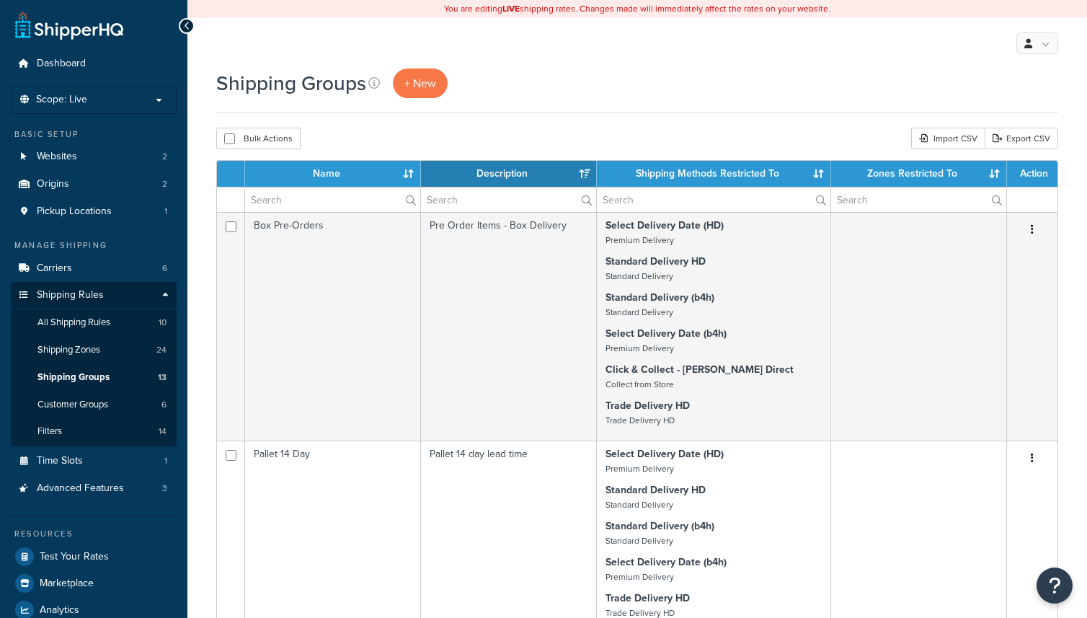
select select "15"
click at [358, 172] on th "Name" at bounding box center [333, 174] width 176 height 26
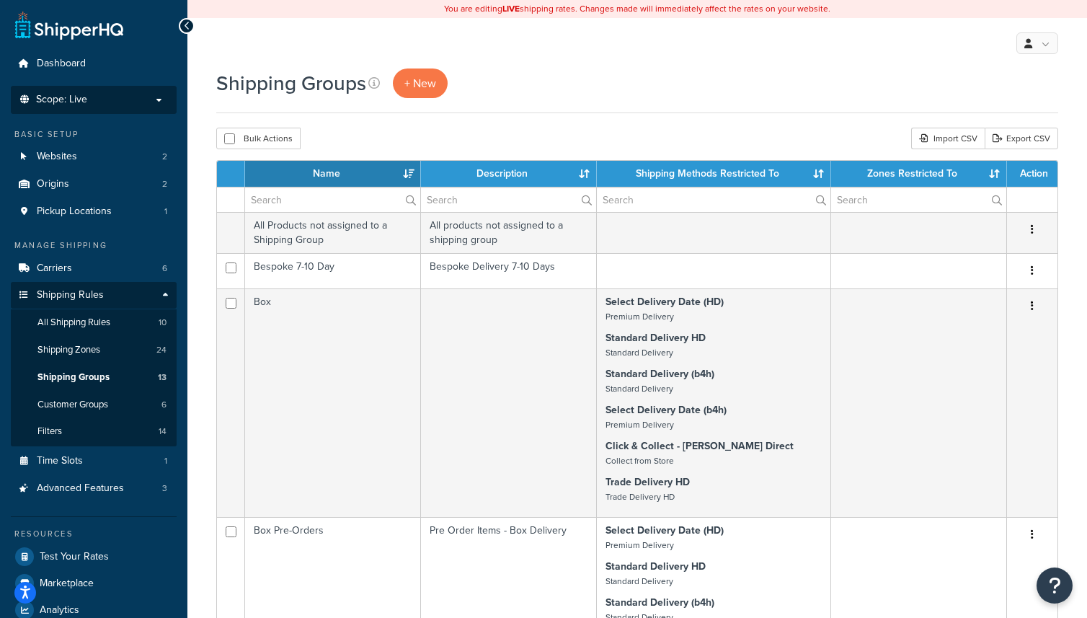
click at [83, 103] on span "Scope: Live" at bounding box center [61, 100] width 51 height 12
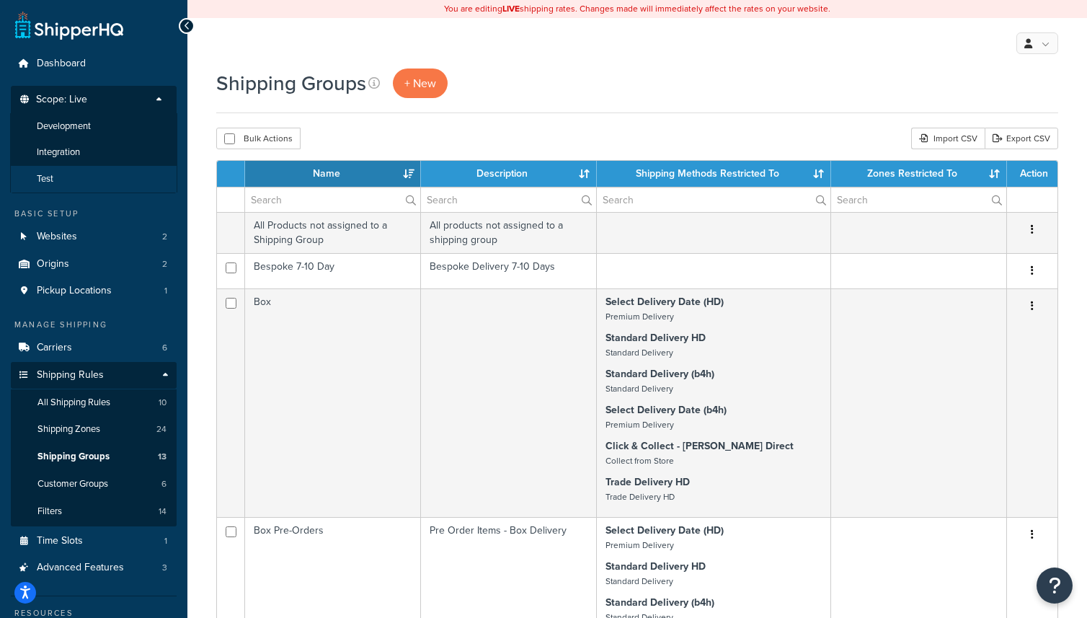
click at [61, 176] on li "Test" at bounding box center [93, 179] width 167 height 27
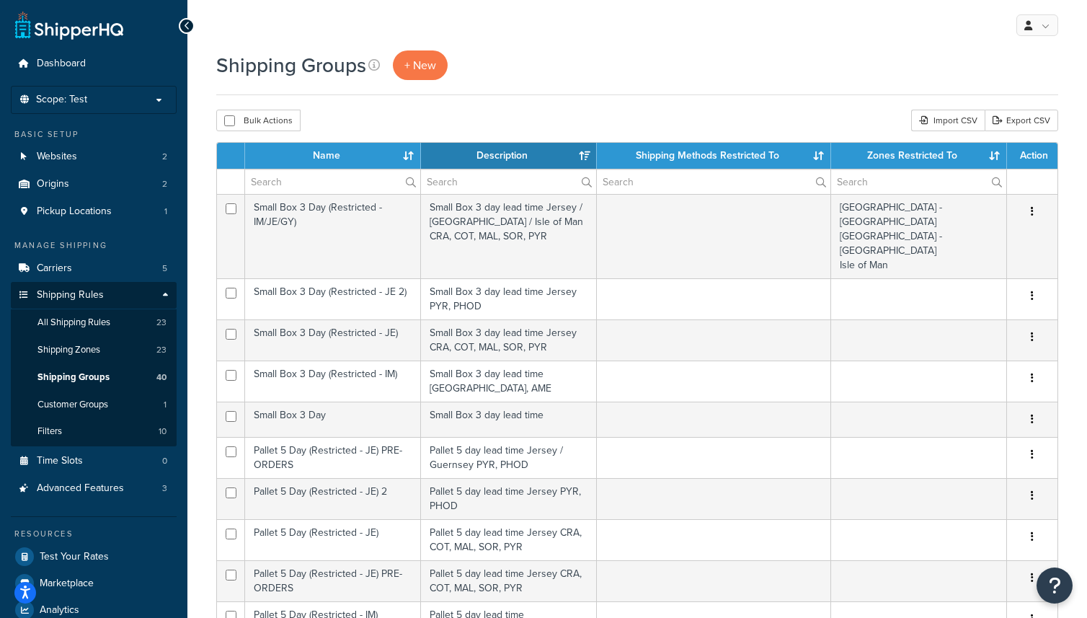
click at [352, 157] on th "Name" at bounding box center [333, 156] width 176 height 26
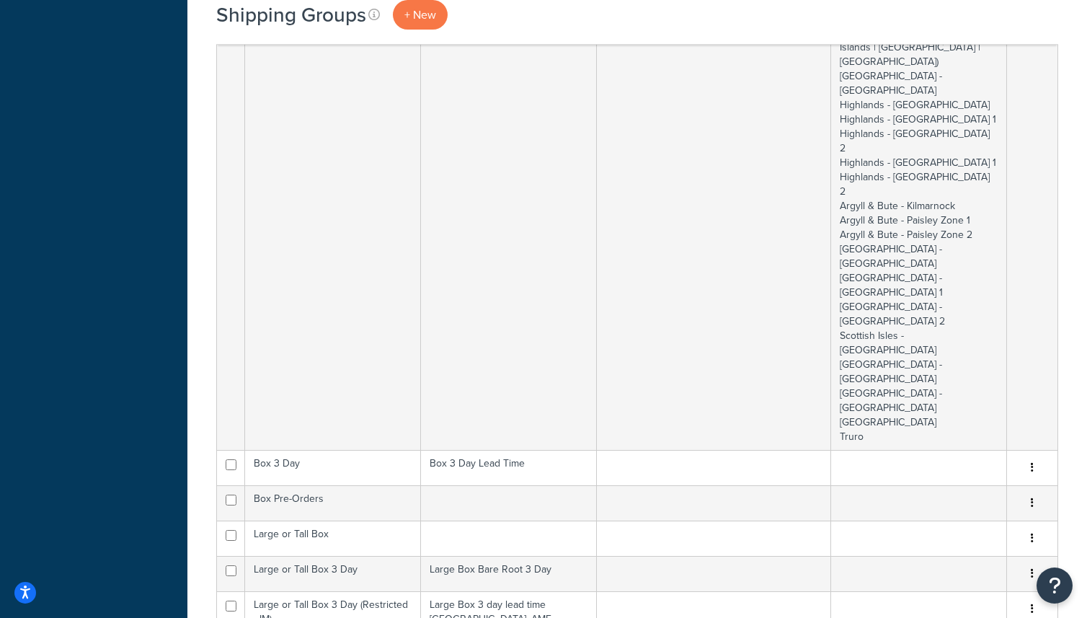
scroll to position [825, 0]
select select "100"
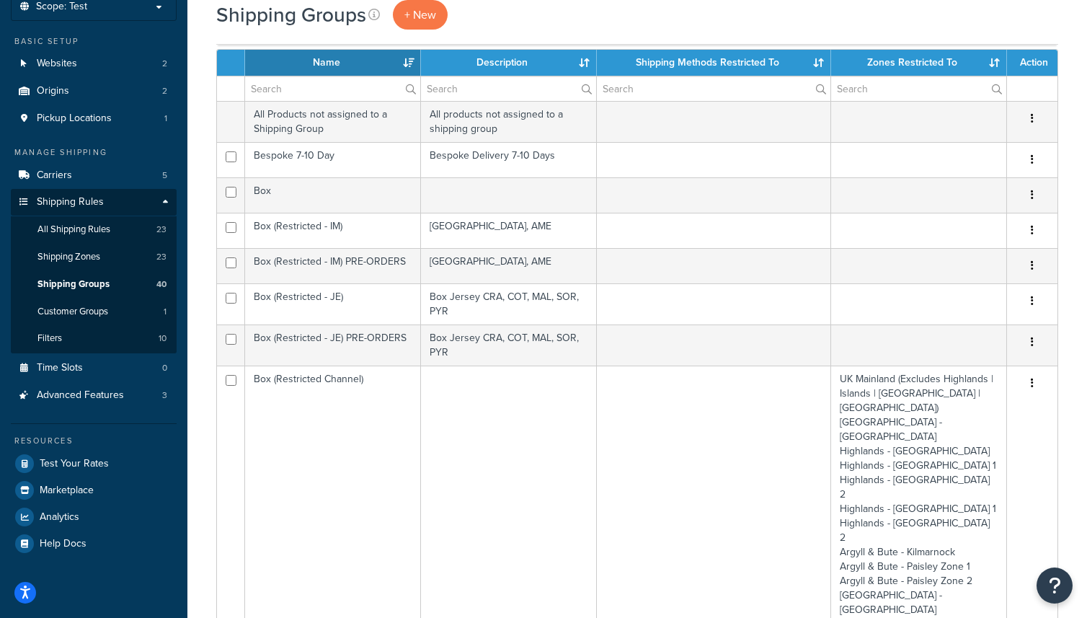
scroll to position [0, 0]
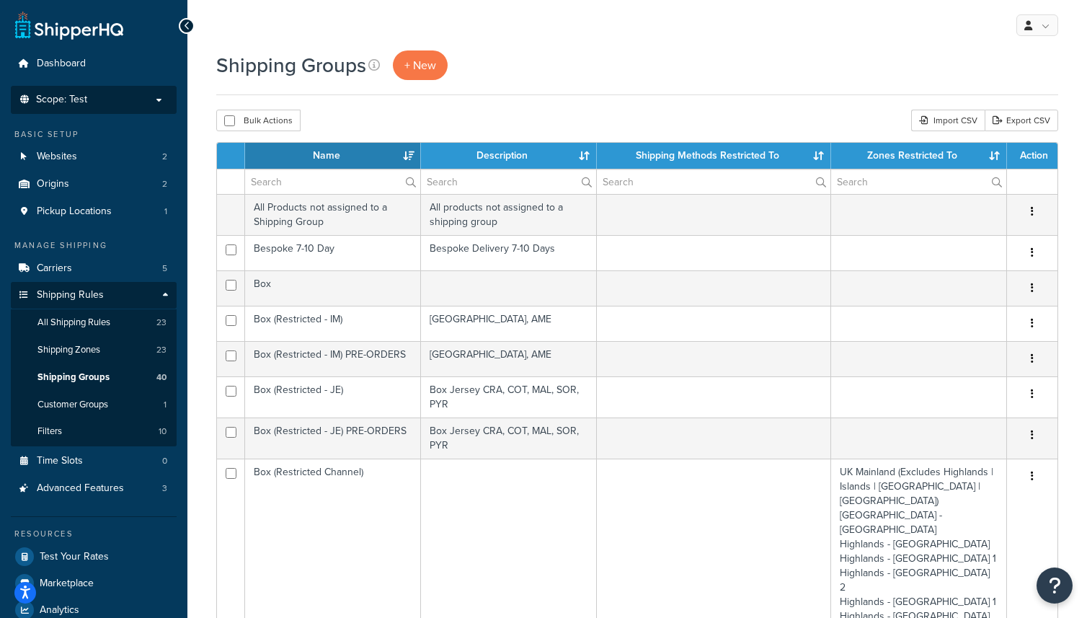
click at [153, 101] on p "Scope: Test" at bounding box center [93, 100] width 153 height 12
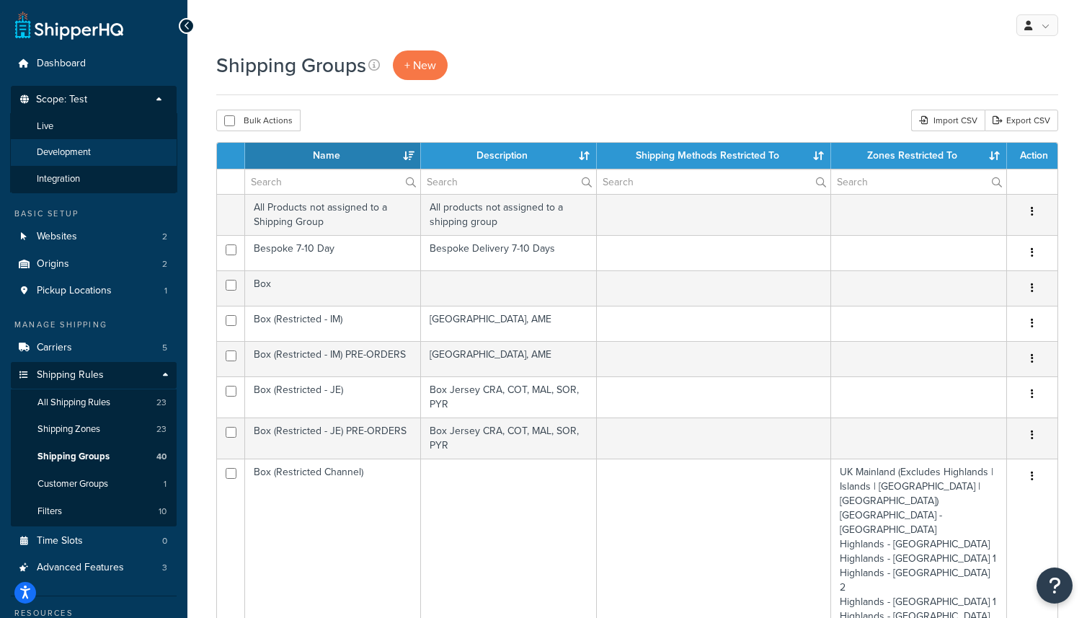
click at [111, 152] on li "Development" at bounding box center [93, 152] width 167 height 27
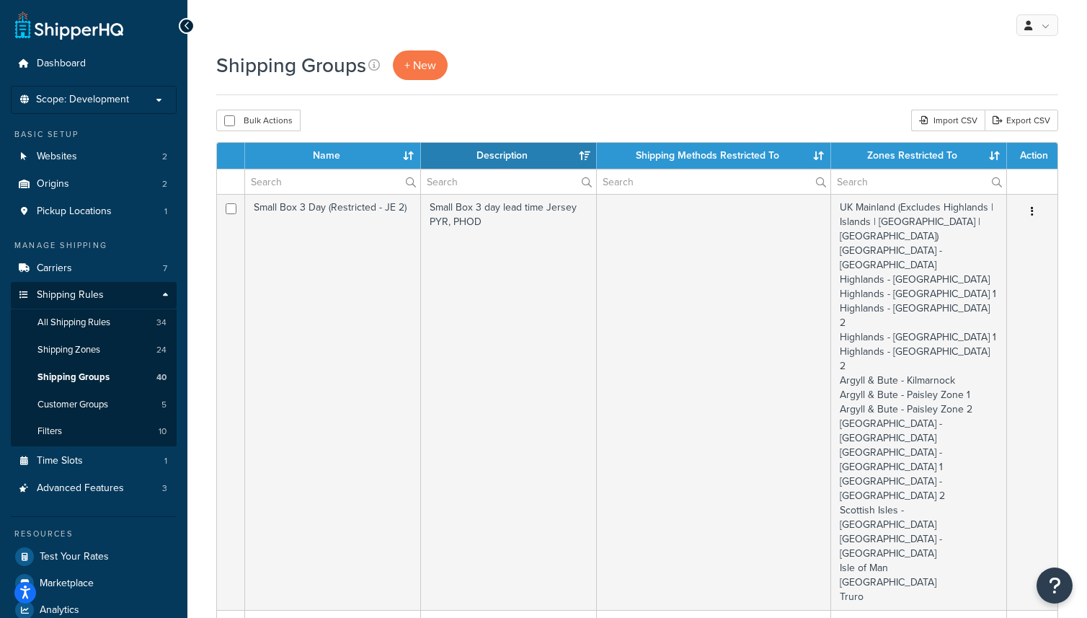
click at [409, 158] on th "Name" at bounding box center [333, 156] width 176 height 26
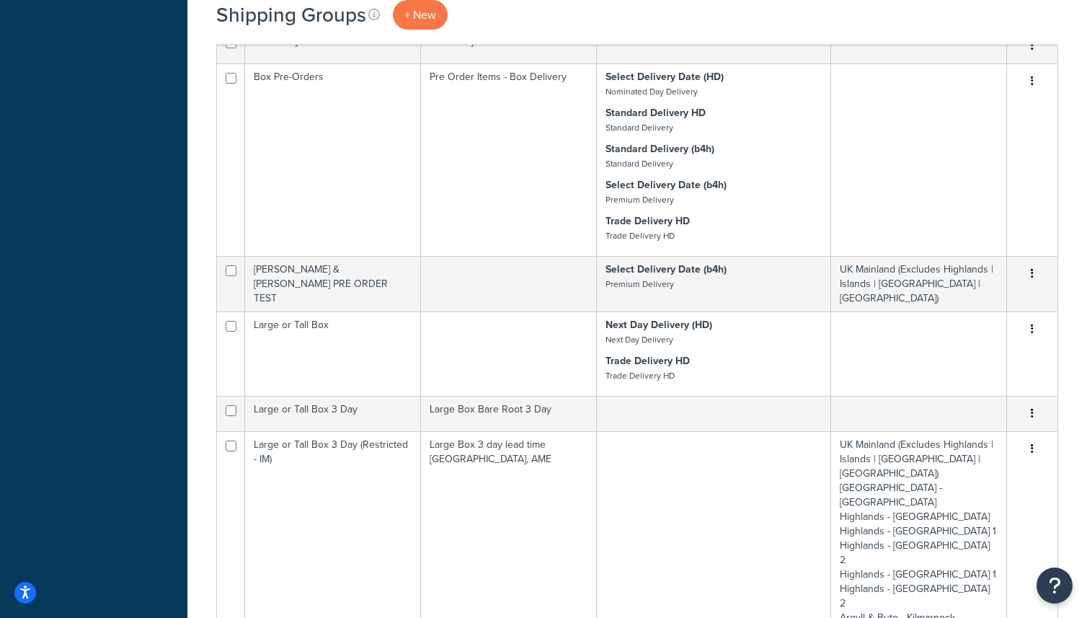
scroll to position [2370, 0]
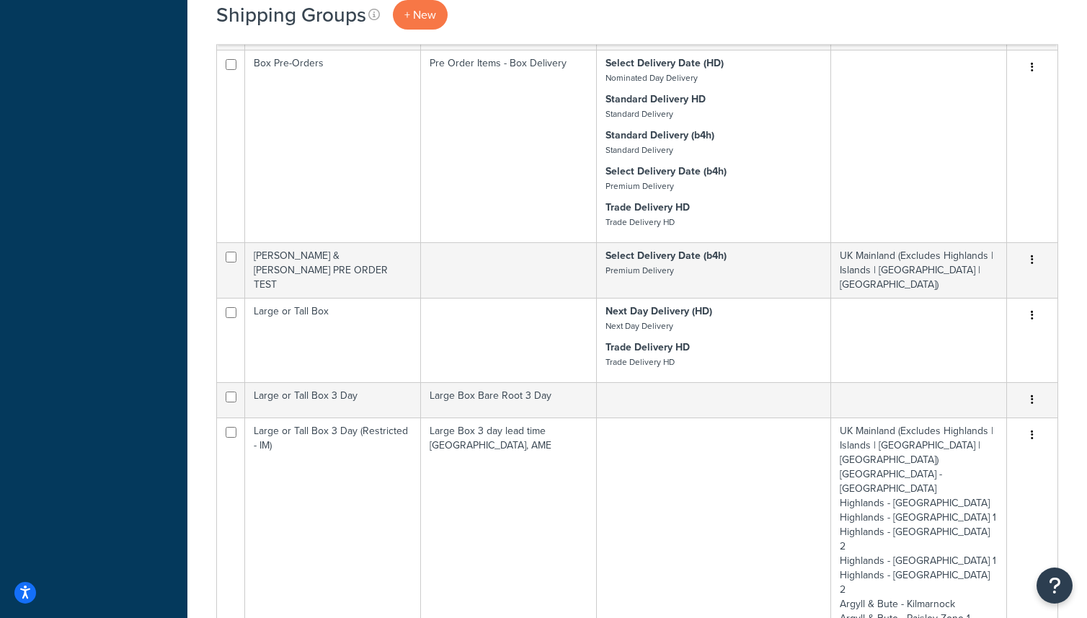
select select "100"
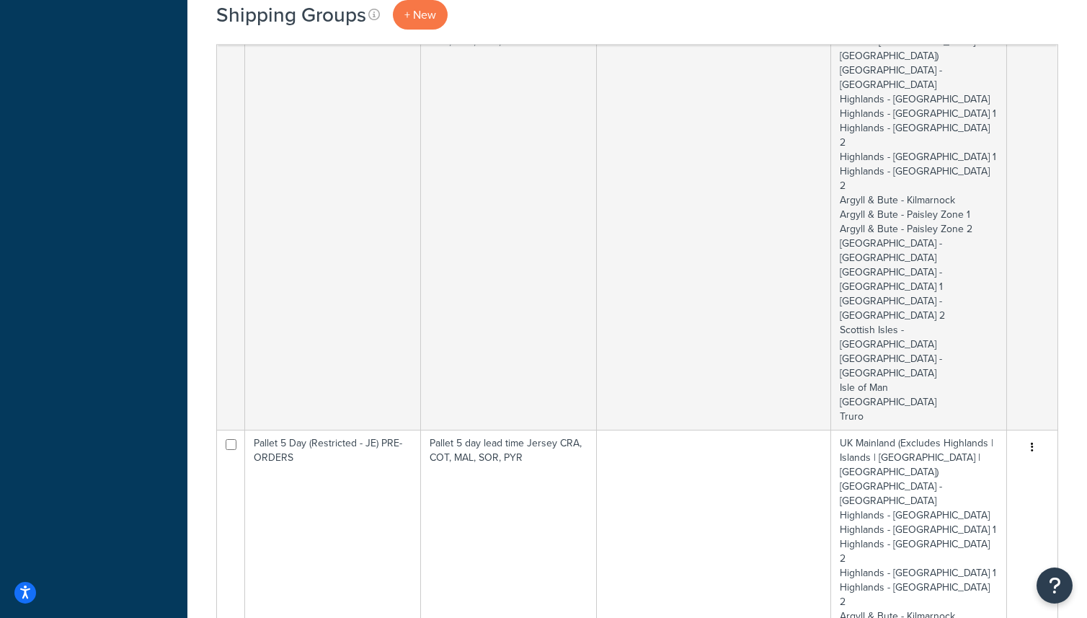
scroll to position [6114, 0]
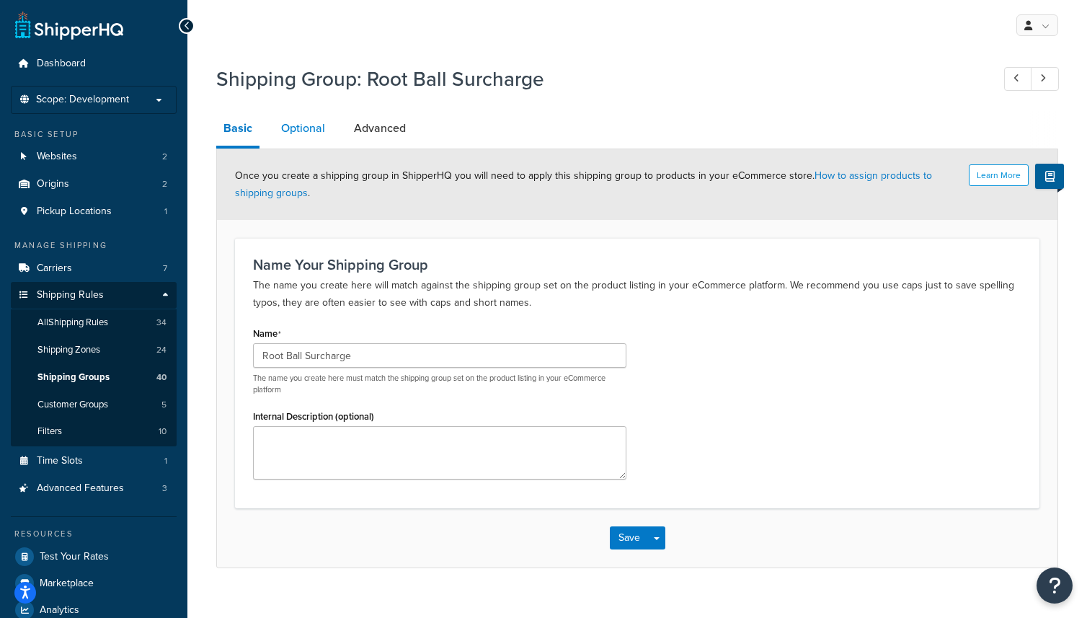
click at [302, 134] on link "Optional" at bounding box center [303, 128] width 58 height 35
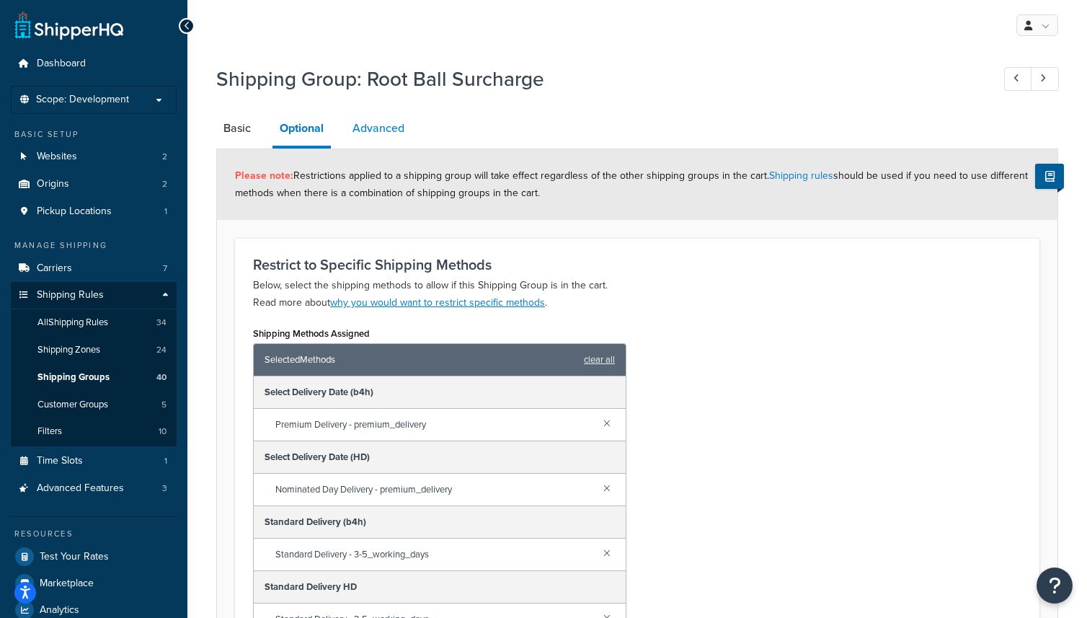
click at [373, 132] on link "Advanced" at bounding box center [378, 128] width 66 height 35
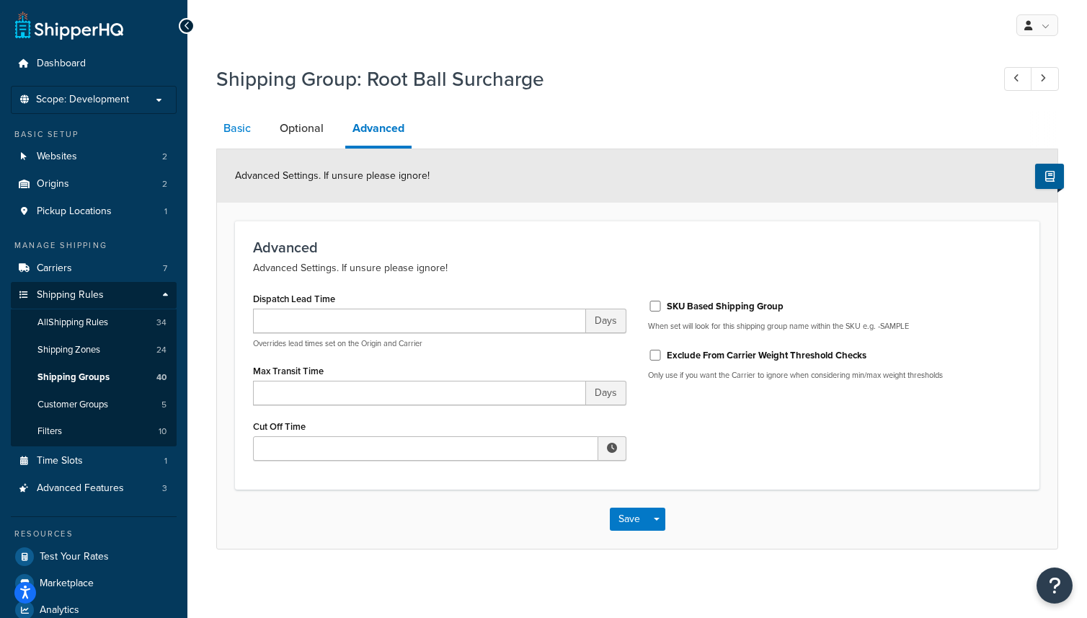
click at [252, 133] on link "Basic" at bounding box center [237, 128] width 42 height 35
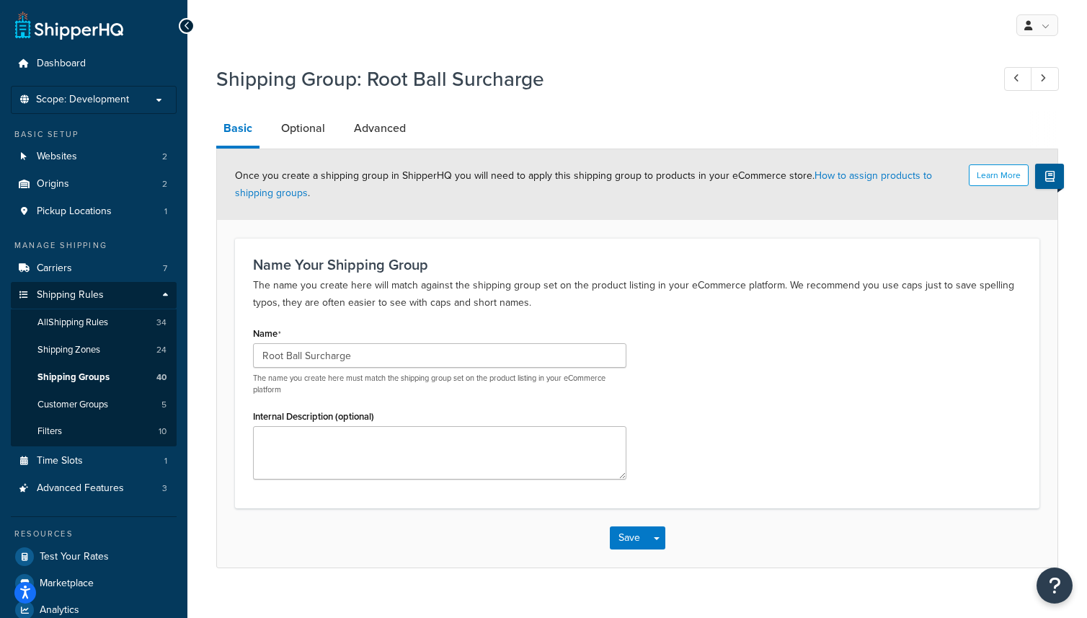
scroll to position [49, 0]
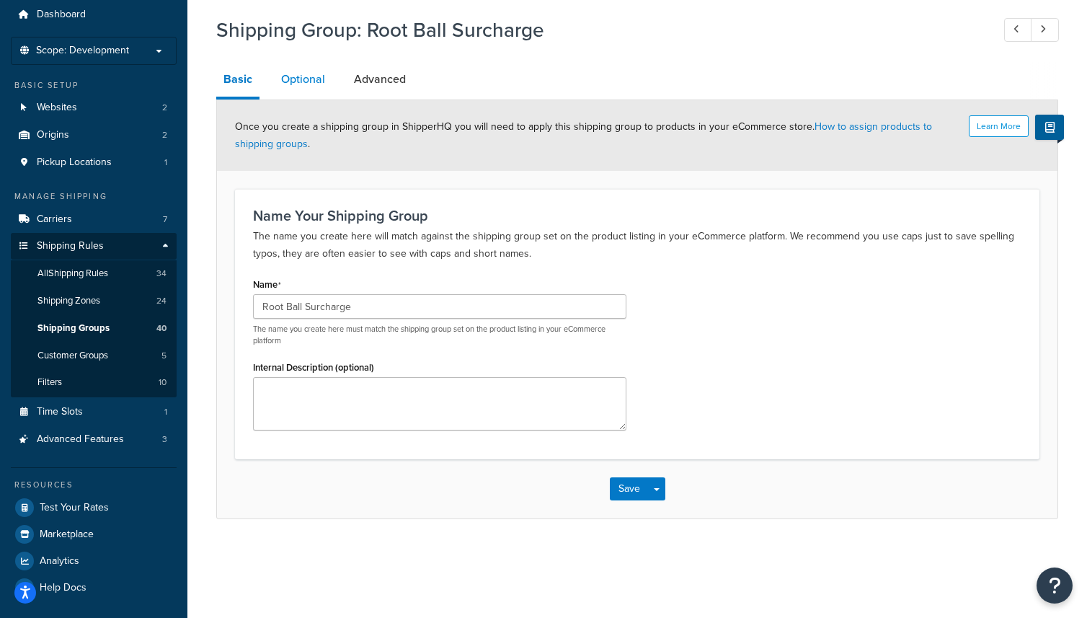
click at [300, 81] on link "Optional" at bounding box center [303, 79] width 58 height 35
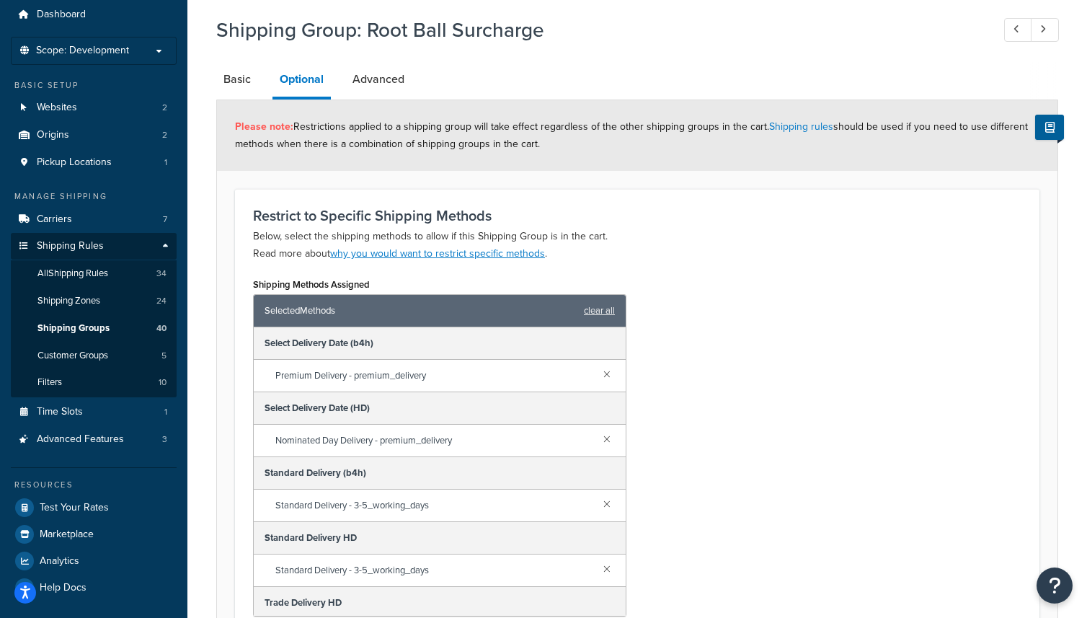
click at [394, 379] on span "Premium Delivery - premium_delivery" at bounding box center [433, 376] width 317 height 20
click at [430, 278] on div "Shipping Methods Assigned Selected Methods clear all Select Delivery Date (b4h)…" at bounding box center [439, 445] width 373 height 342
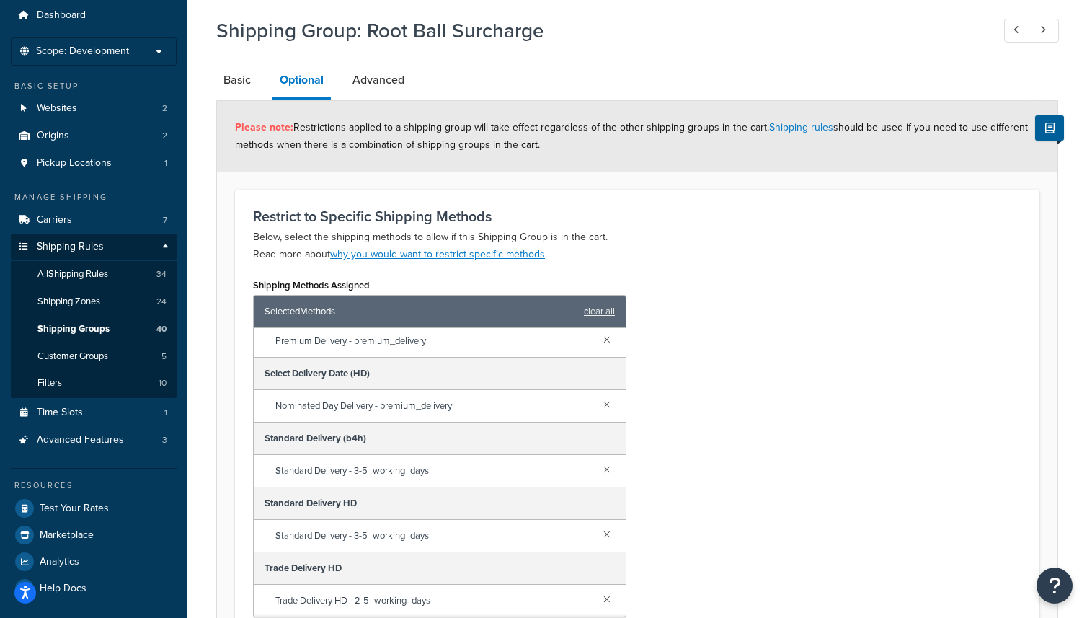
scroll to position [39, 0]
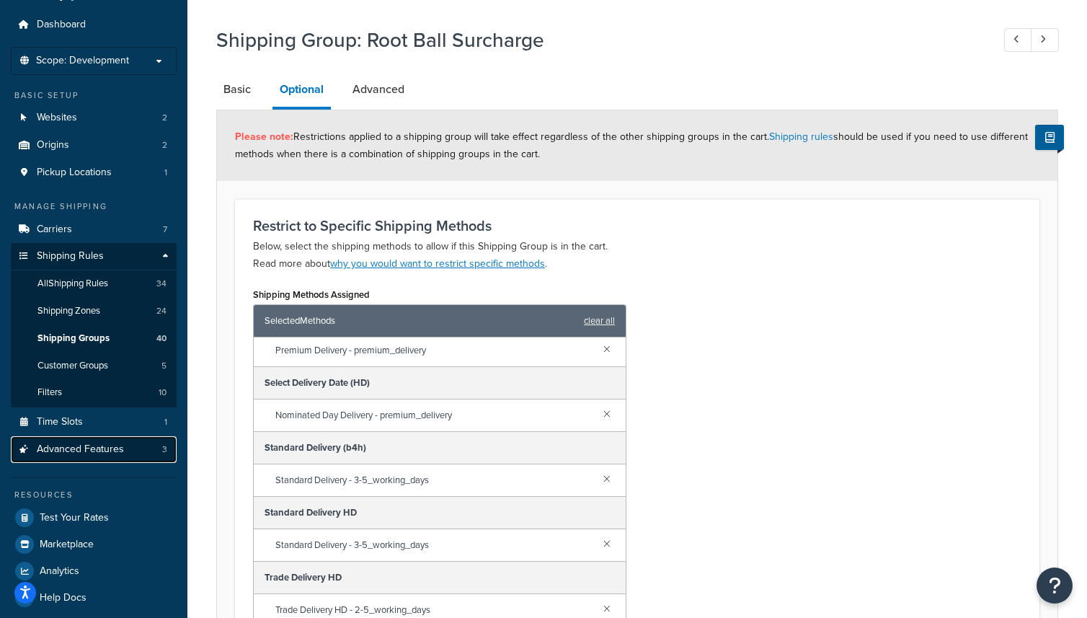
click at [89, 451] on span "Advanced Features" at bounding box center [80, 449] width 87 height 12
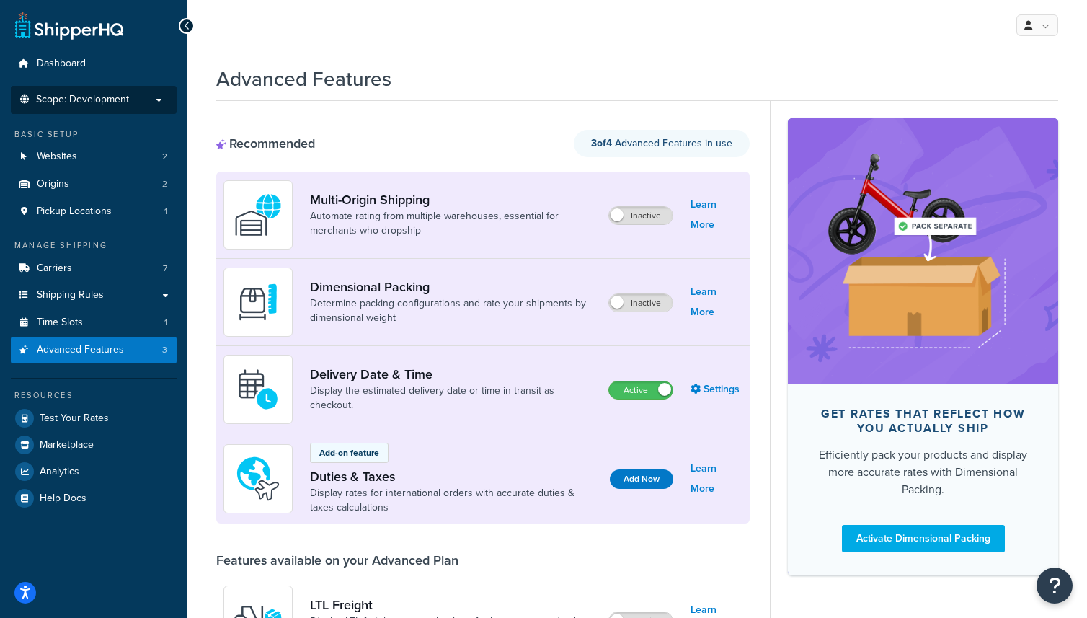
click at [89, 98] on span "Scope: Development" at bounding box center [82, 100] width 93 height 12
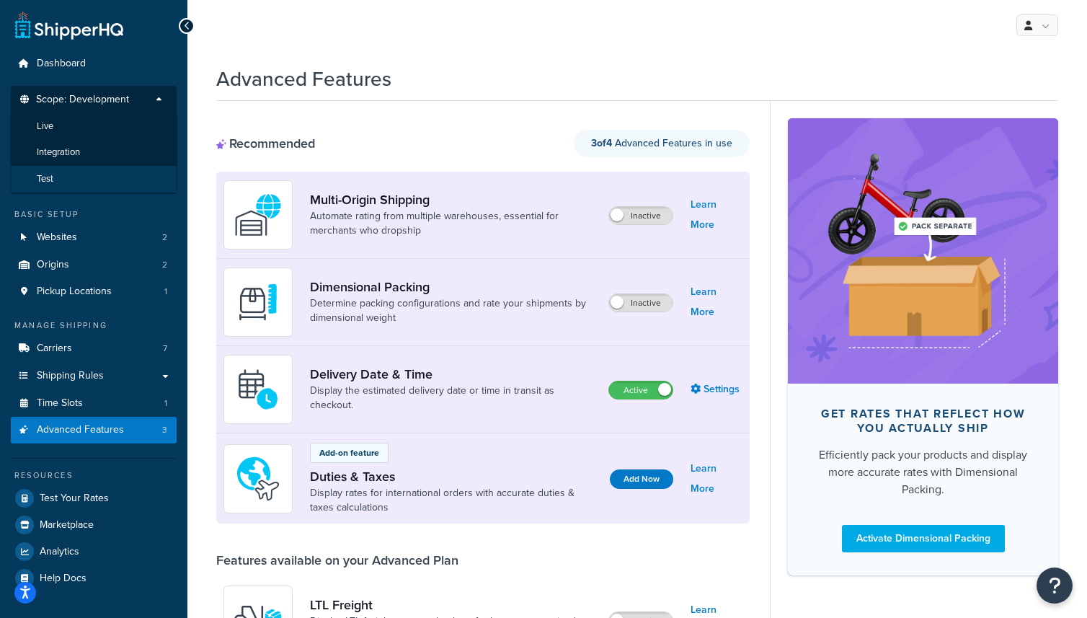
click at [68, 172] on li "Test" at bounding box center [93, 179] width 167 height 27
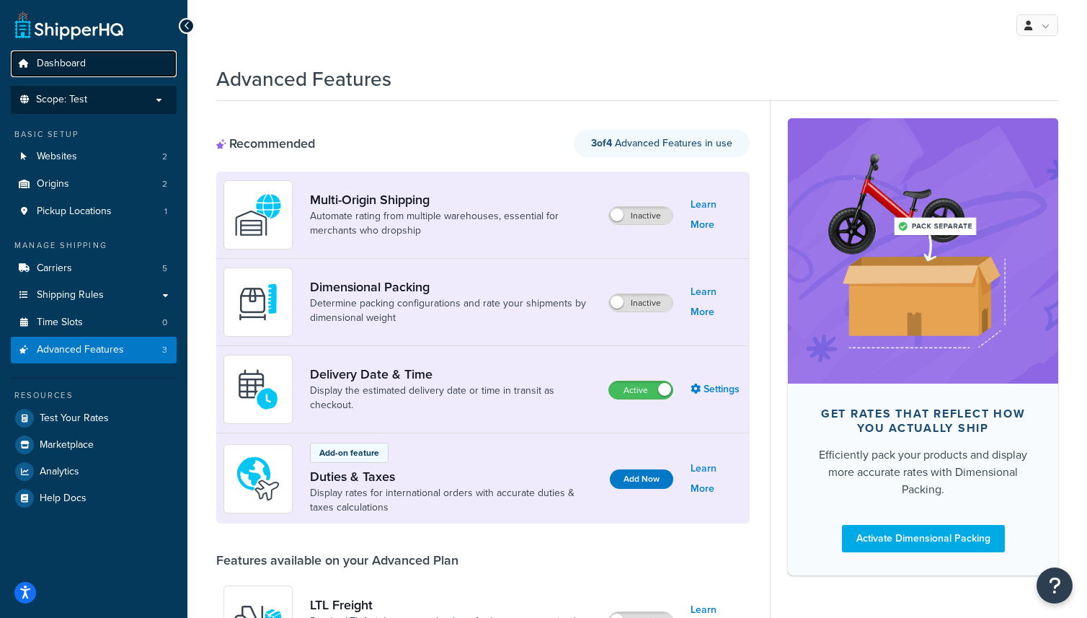
click at [52, 58] on span "Dashboard" at bounding box center [61, 64] width 49 height 12
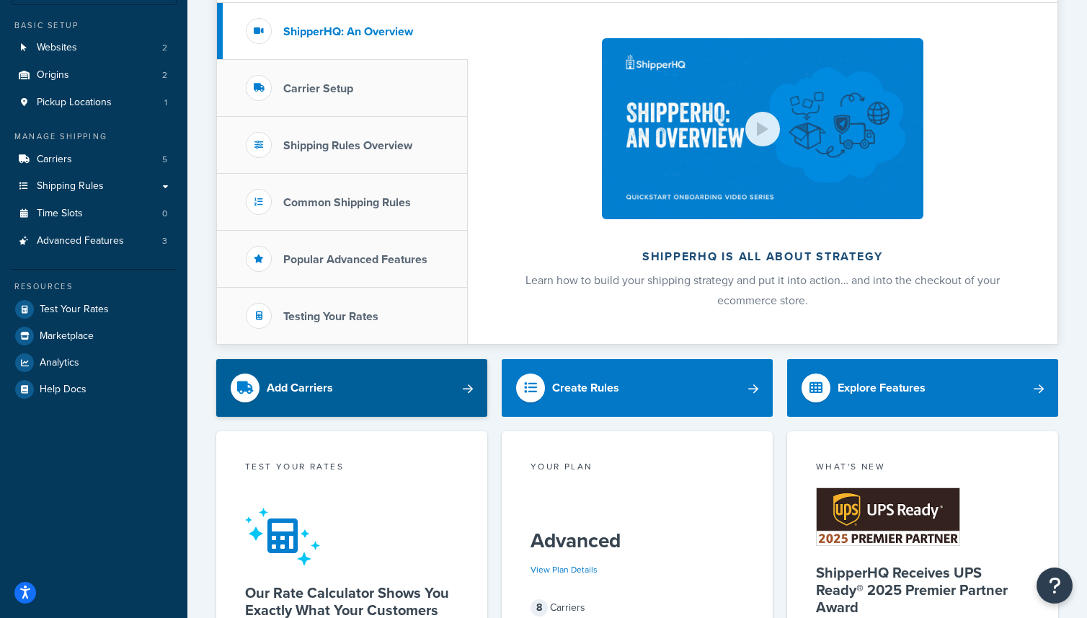
scroll to position [42, 0]
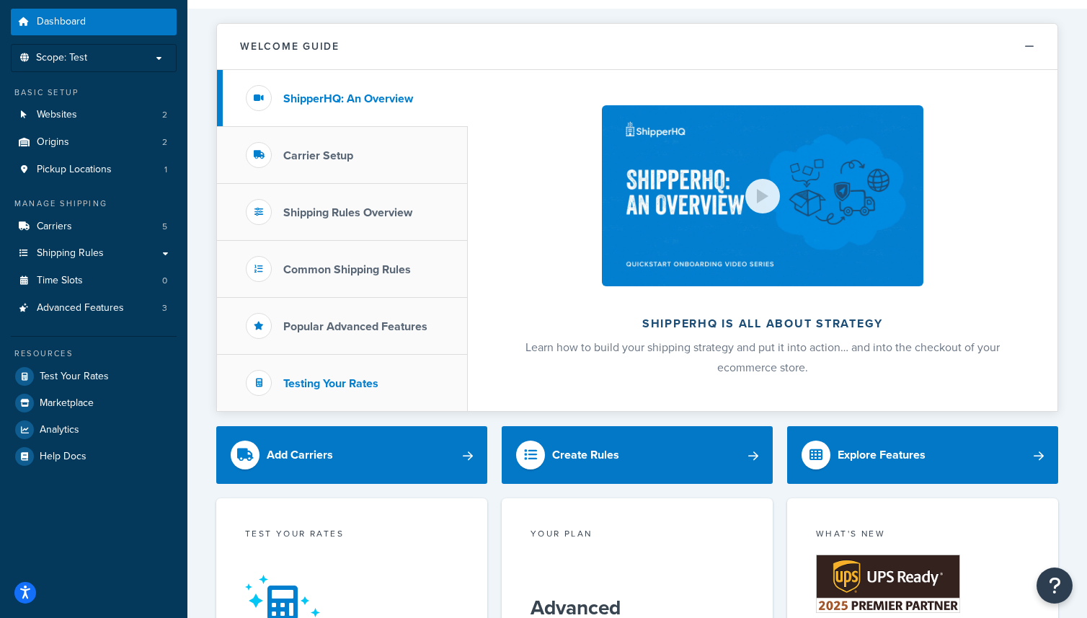
click at [333, 377] on h3 "Testing Your Rates" at bounding box center [330, 383] width 95 height 13
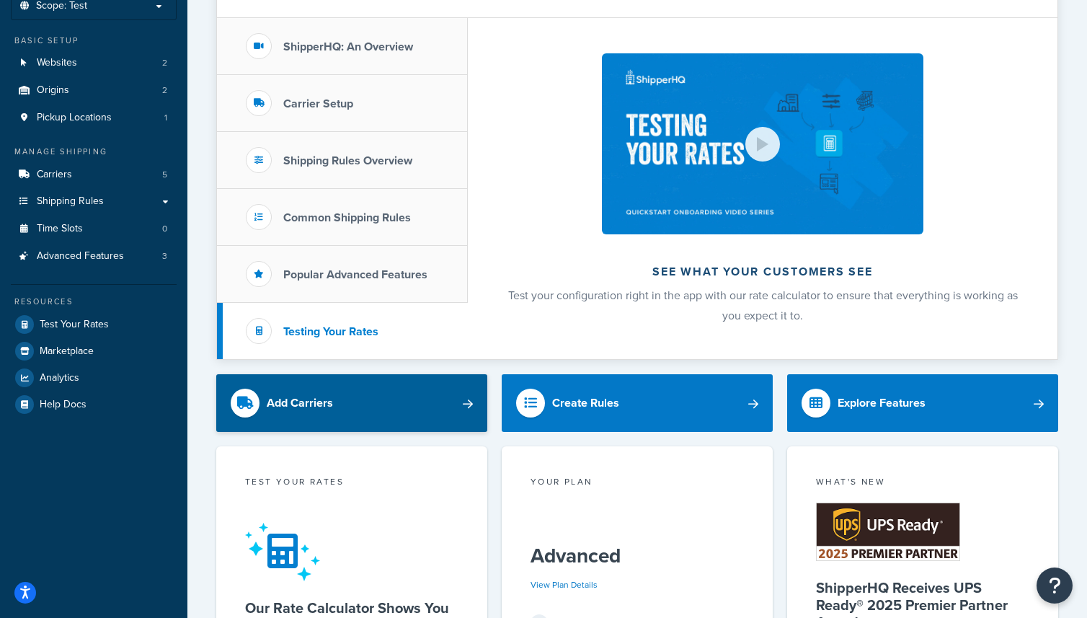
scroll to position [92, 0]
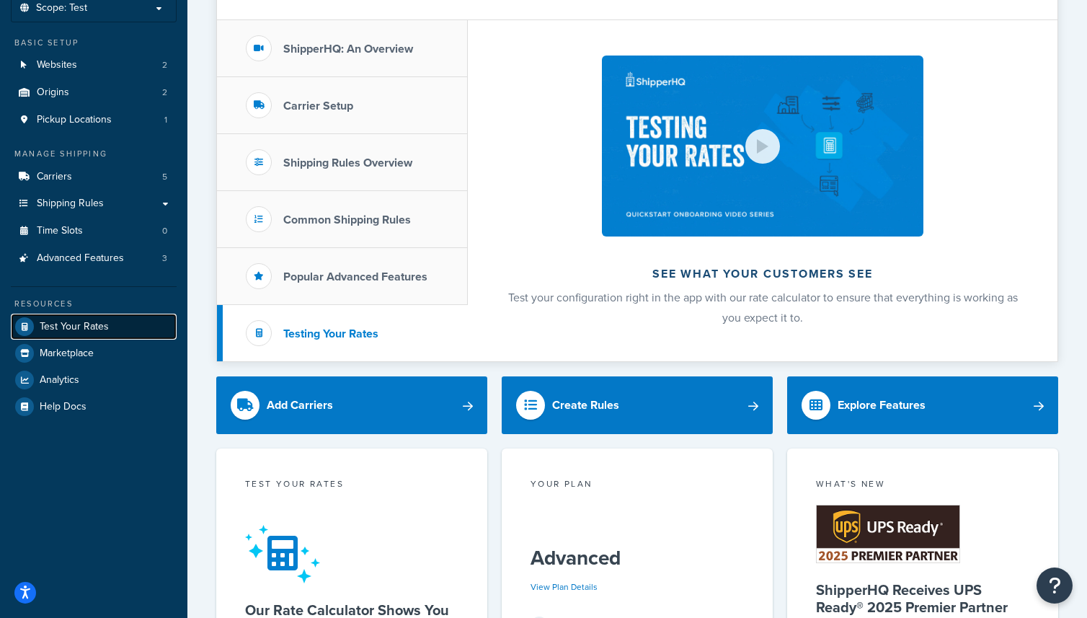
click at [83, 325] on span "Test Your Rates" at bounding box center [74, 327] width 69 height 12
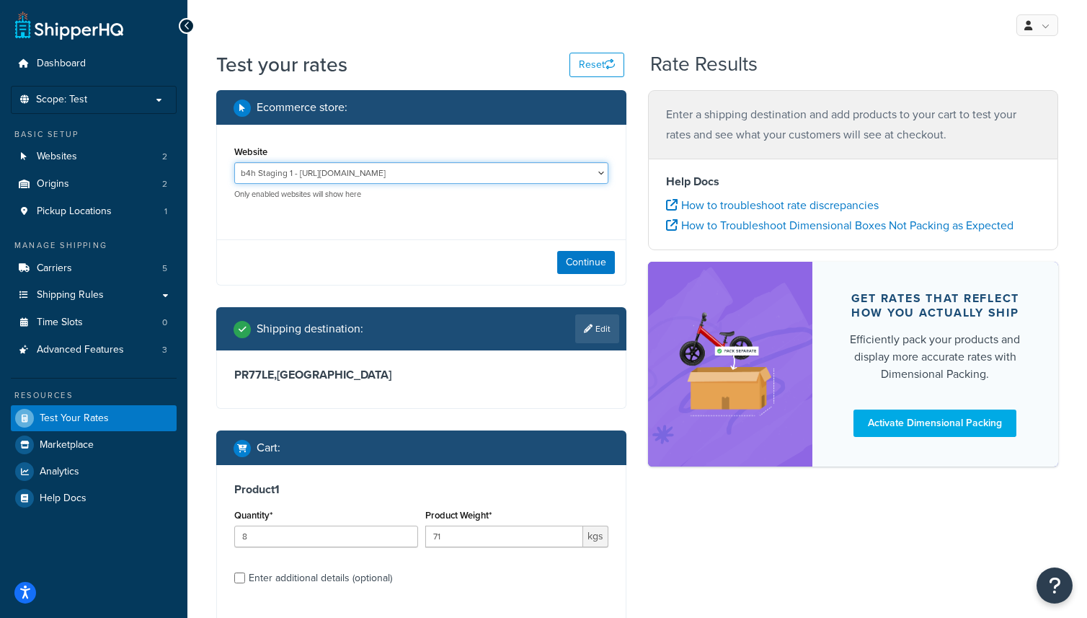
click at [342, 176] on select "b4h Staging 1 - [URL][DOMAIN_NAME] [PERSON_NAME] Direct Staging 1 - [URL][DOMAI…" at bounding box center [421, 173] width 374 height 22
select select "9ffc768e61a2a983eb141795a6ce71db"
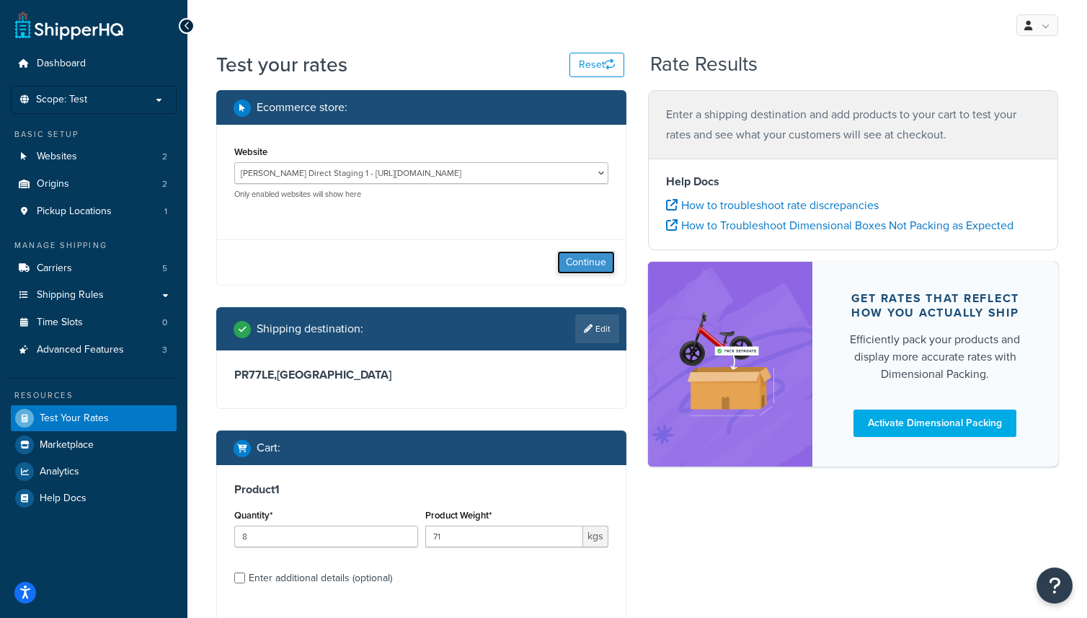
click at [584, 252] on button "Continue" at bounding box center [586, 262] width 58 height 23
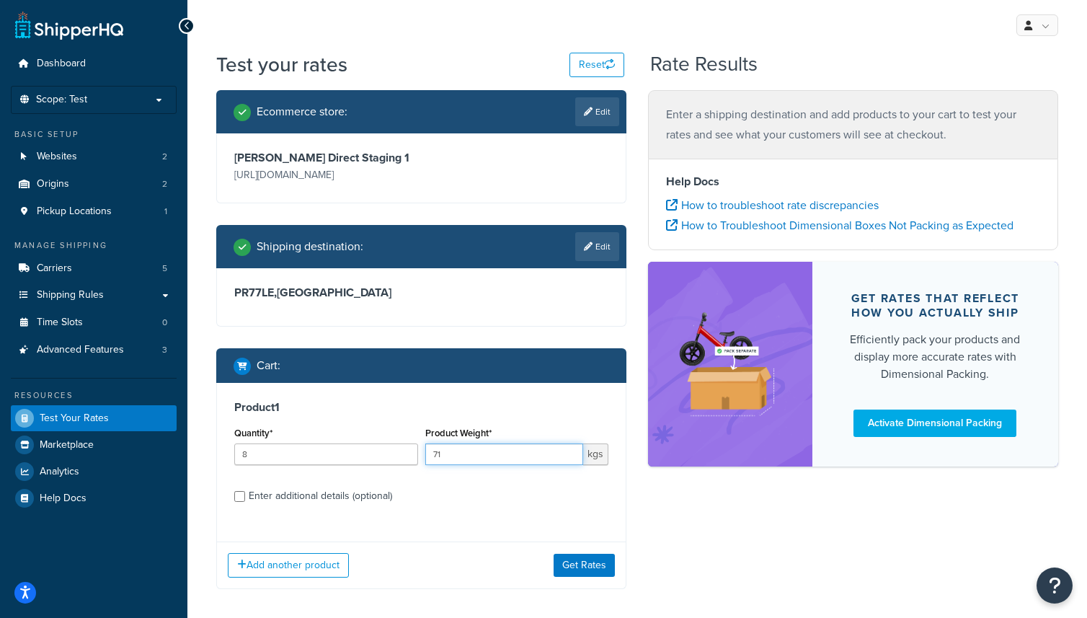
drag, startPoint x: 461, startPoint y: 478, endPoint x: 420, endPoint y: 477, distance: 41.8
click at [419, 476] on div "Quantity* 8 Product Weight* 71 kgs" at bounding box center [421, 449] width 381 height 53
type input "5"
click at [265, 506] on div "Enter additional details (optional)" at bounding box center [320, 496] width 143 height 20
click at [245, 502] on input "Enter additional details (optional)" at bounding box center [239, 496] width 11 height 11
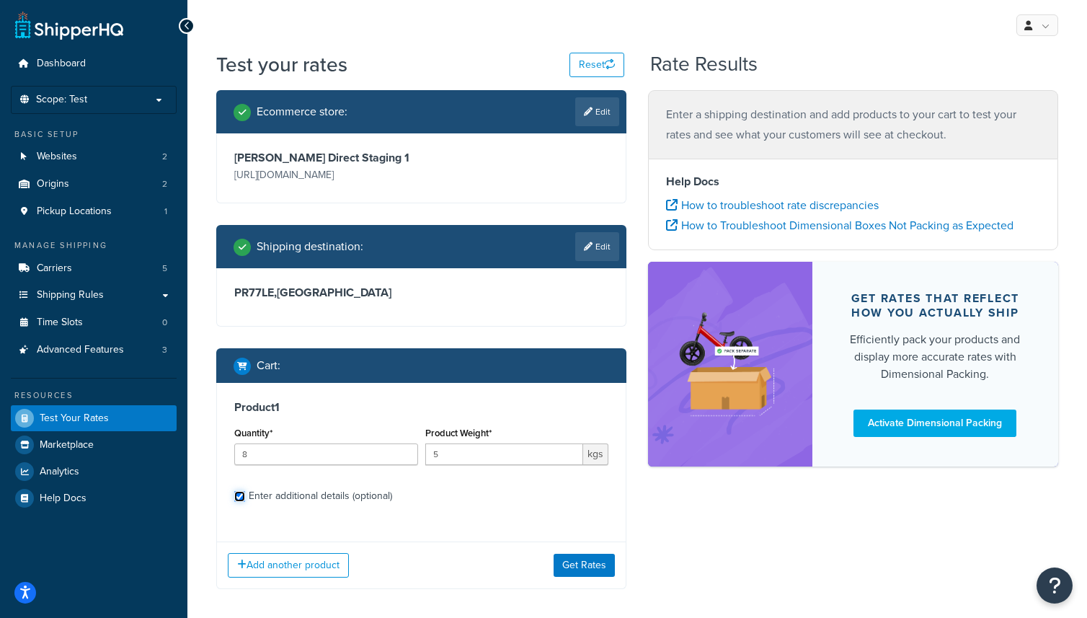
checkbox input "true"
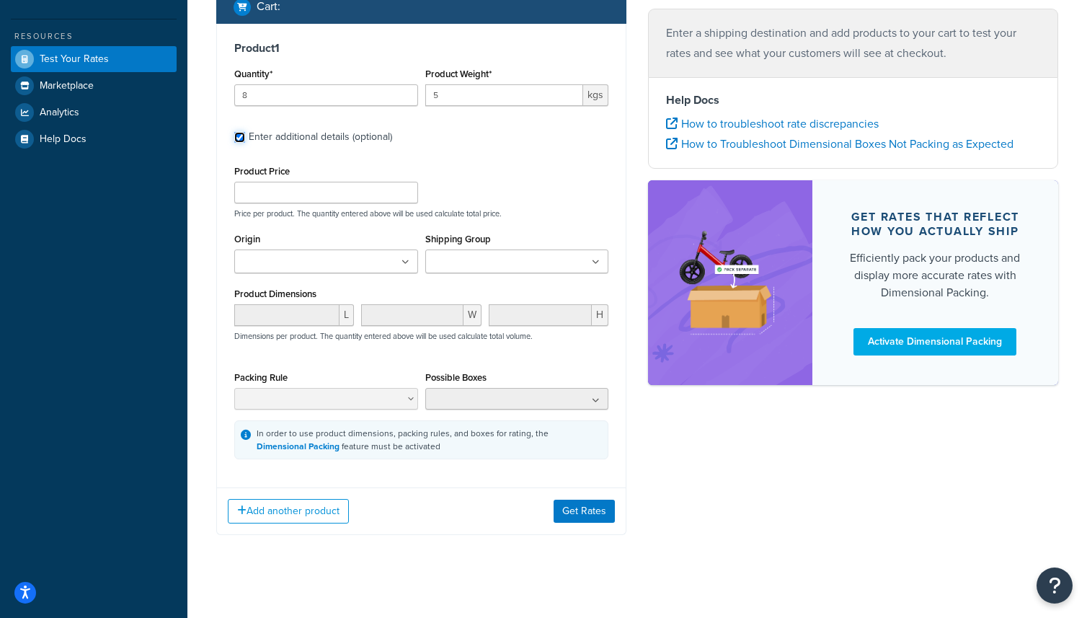
scroll to position [356, 0]
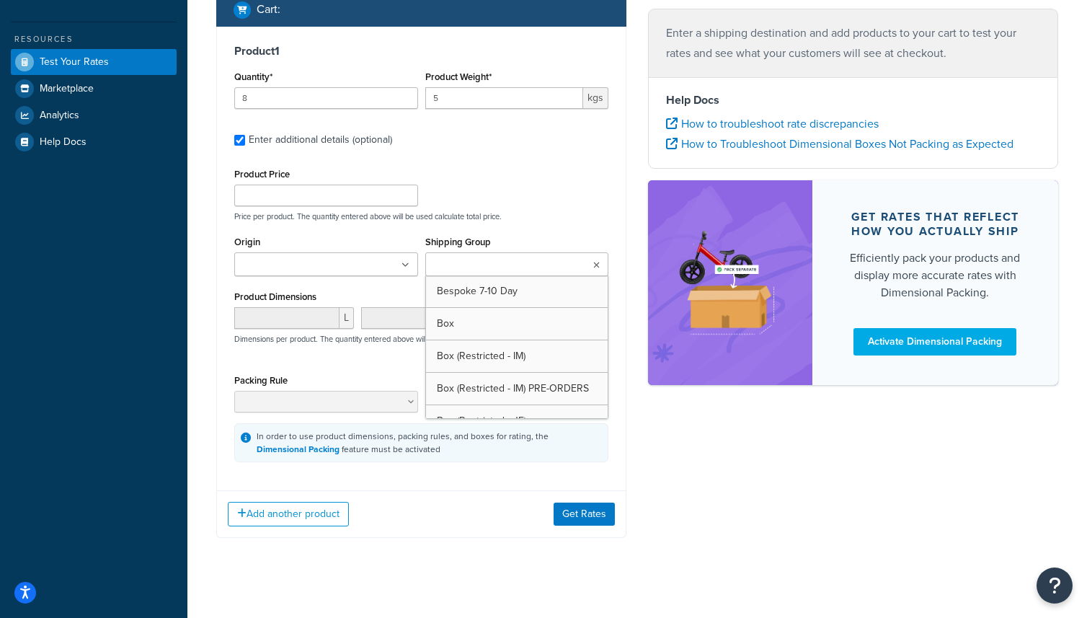
click at [519, 273] on input "Shipping Group" at bounding box center [494, 265] width 128 height 16
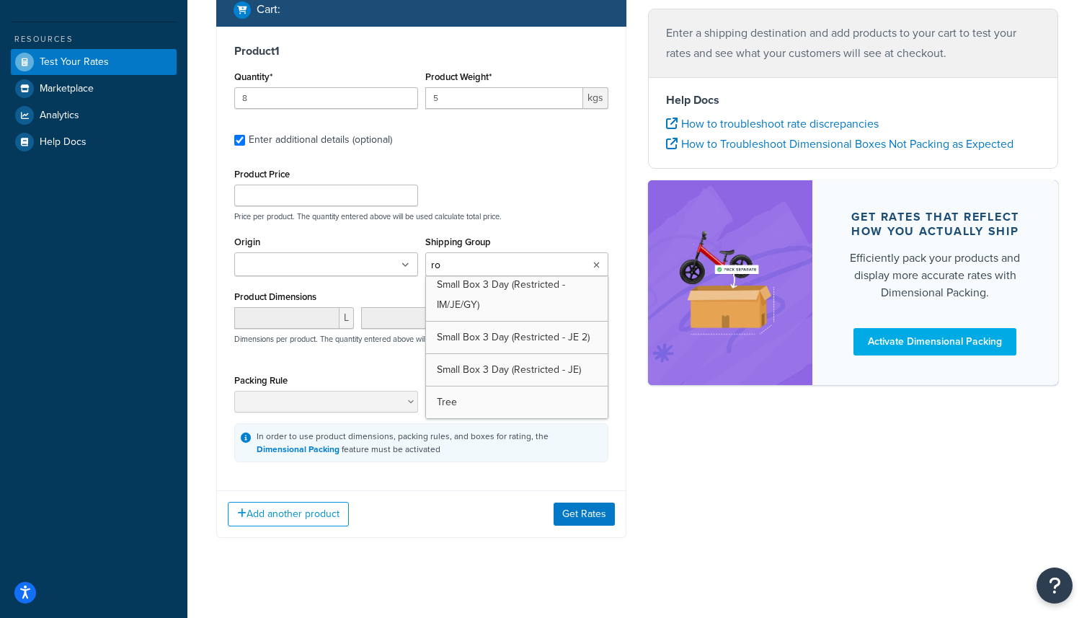
scroll to position [0, 0]
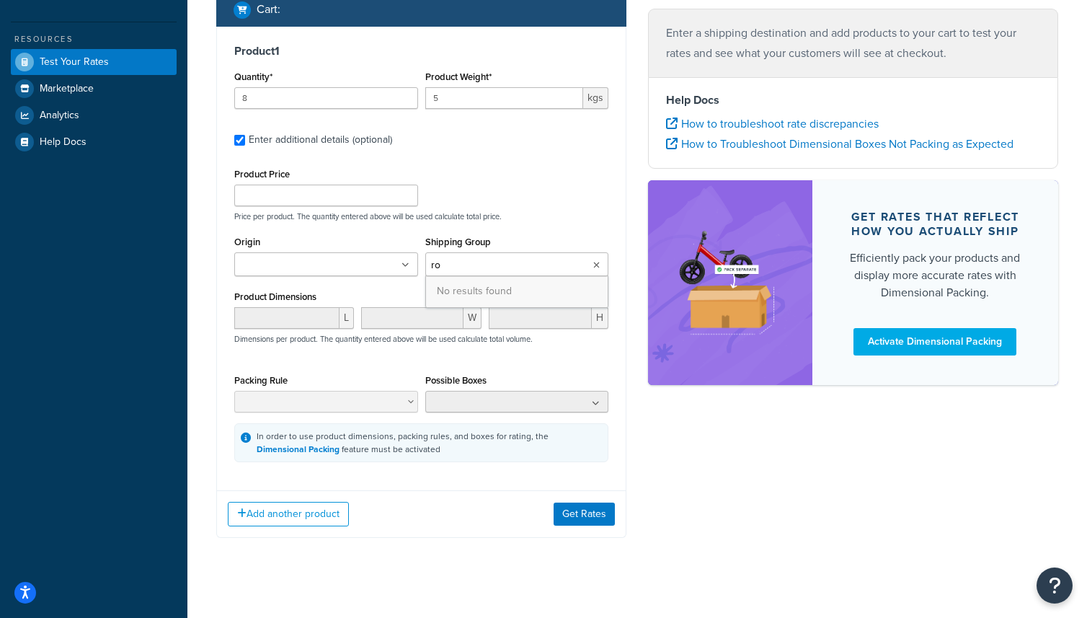
type input "r"
type input "b"
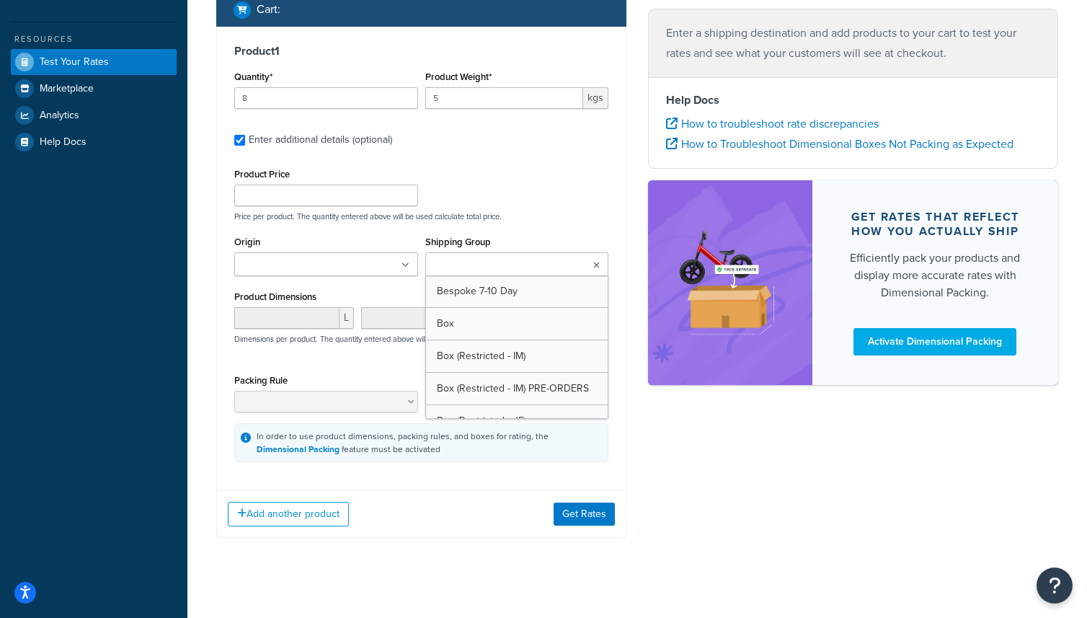
click at [545, 257] on div "Shipping Group Bespoke 7-10 Day Box Box (Restricted - IM) Box (Restricted - IM)…" at bounding box center [517, 254] width 184 height 44
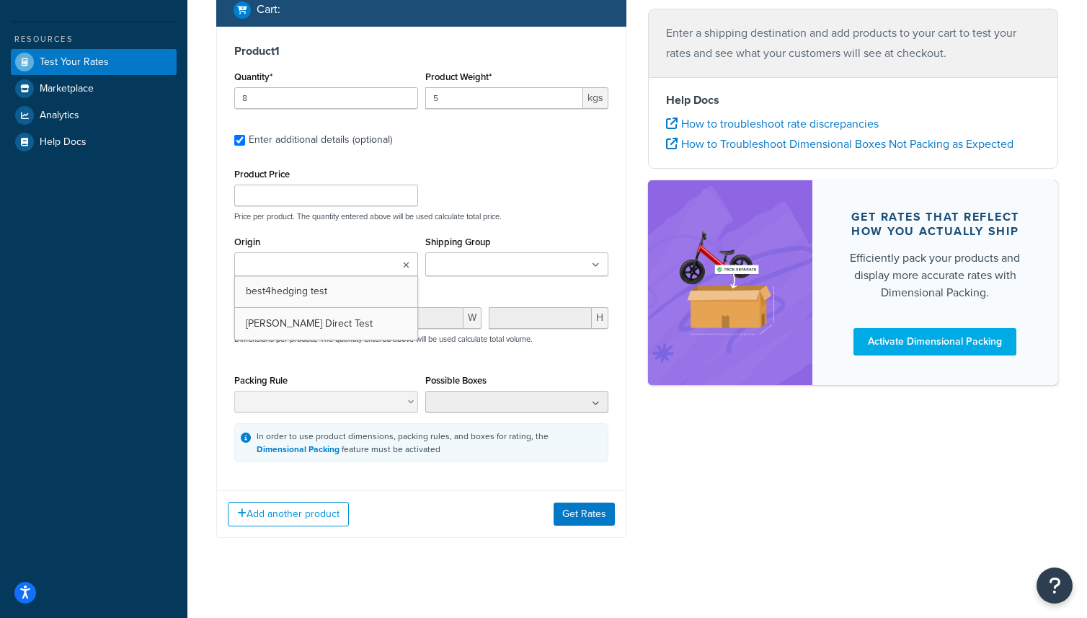
click at [384, 276] on ul at bounding box center [326, 264] width 184 height 24
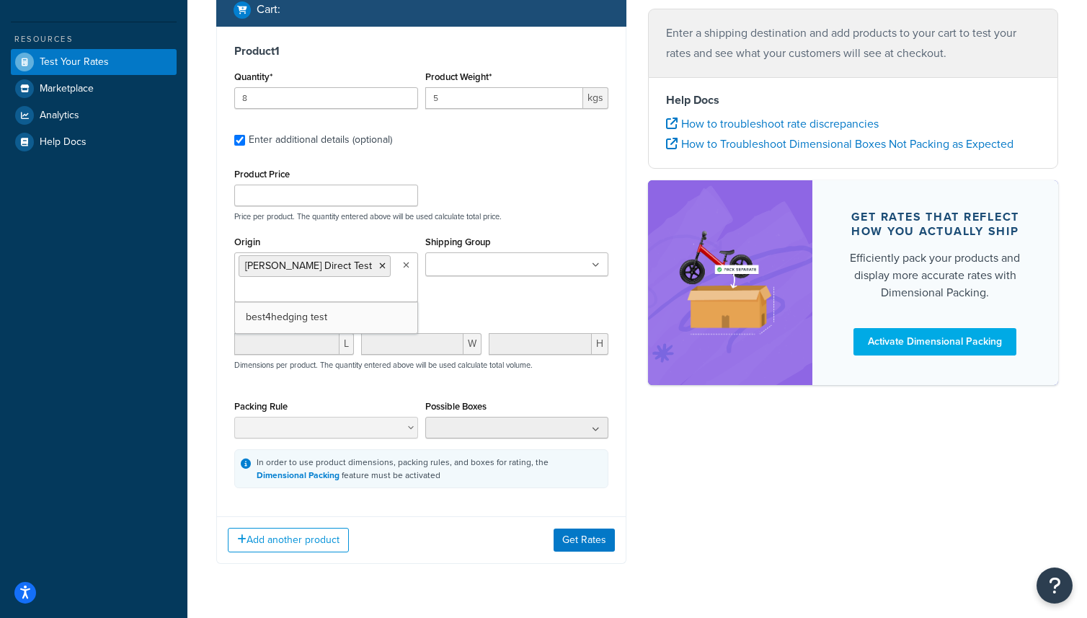
click at [534, 221] on p "Price per product. The quantity entered above will be used calculate total pric…" at bounding box center [421, 216] width 381 height 10
click at [523, 273] on input "Shipping Group" at bounding box center [494, 265] width 128 height 16
type input "r"
click at [379, 270] on icon at bounding box center [382, 266] width 6 height 9
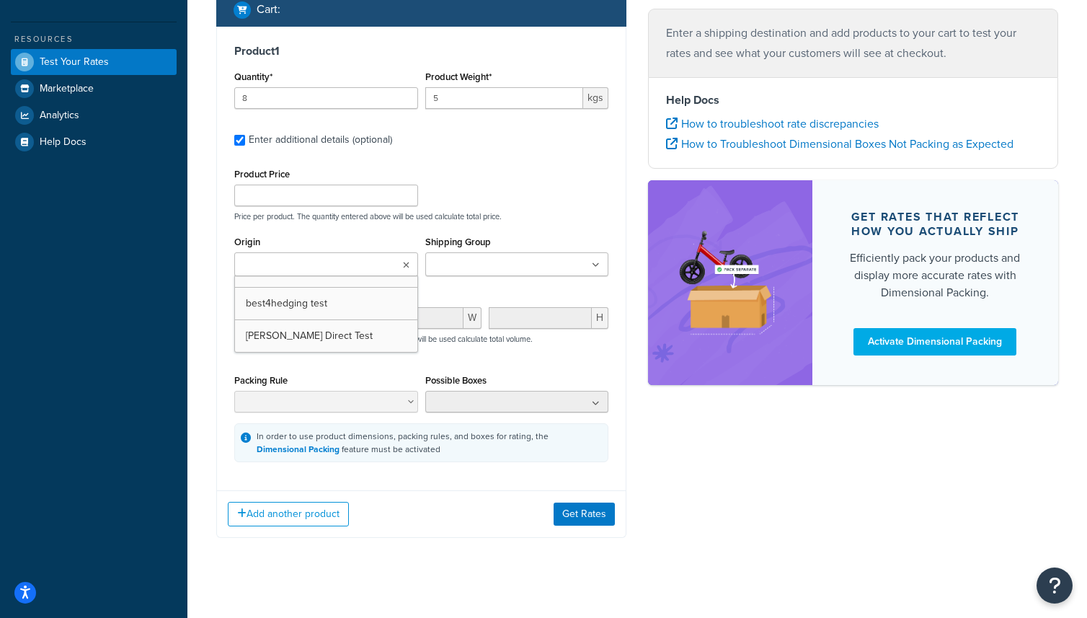
click at [441, 221] on p "Price per product. The quantity entered above will be used calculate total pric…" at bounding box center [421, 216] width 381 height 10
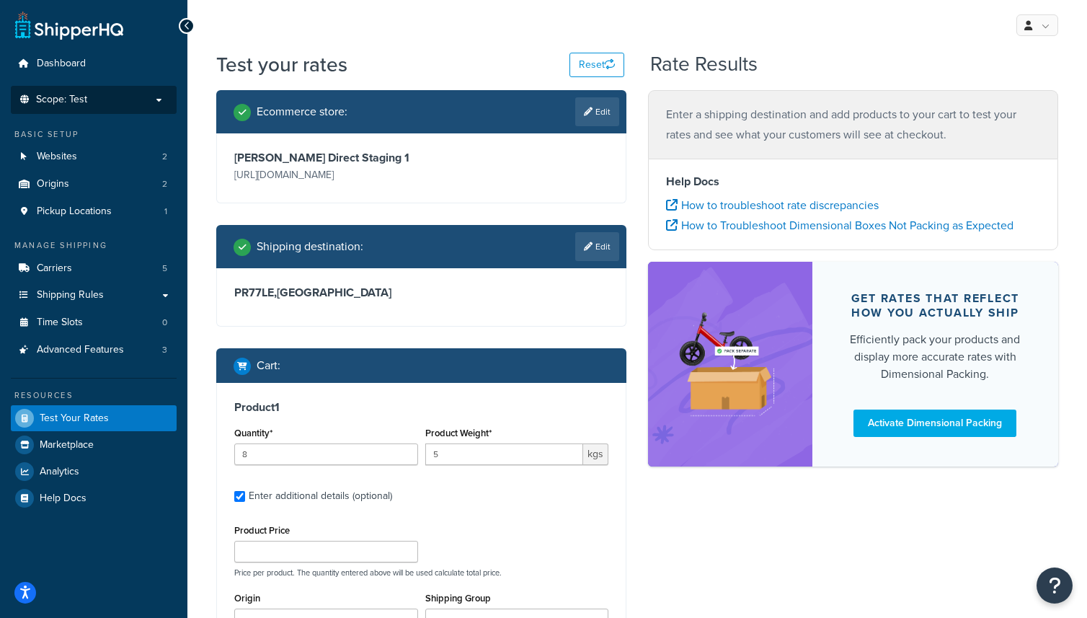
click at [117, 99] on p "Scope: Test" at bounding box center [93, 100] width 153 height 12
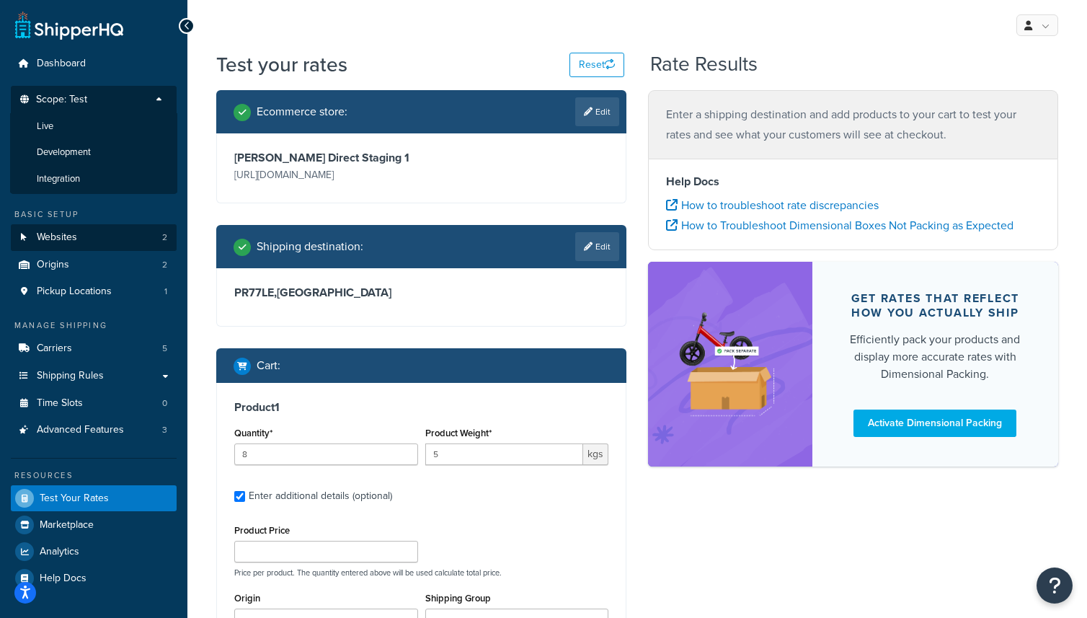
click at [86, 149] on span "Development" at bounding box center [64, 152] width 54 height 12
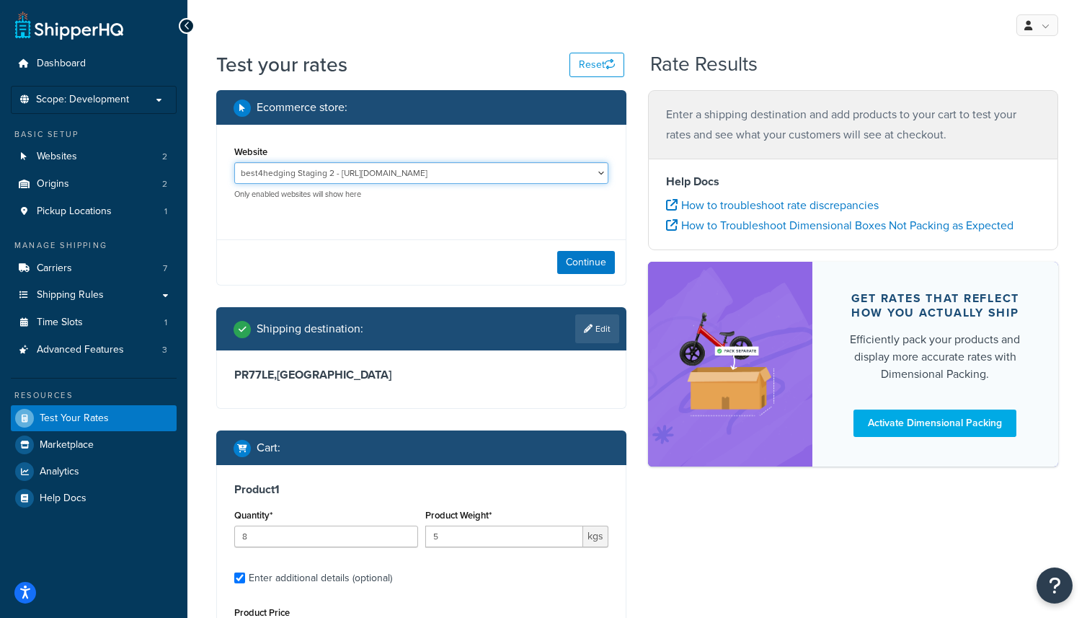
click at [516, 172] on select "best4hedging Staging 2 - [URL][DOMAIN_NAME] HD Staging 2 Dev Site - [URL][DOMAI…" at bounding box center [421, 173] width 374 height 22
select select "b6027ef8027019faad6c0c1fb7b96c8d"
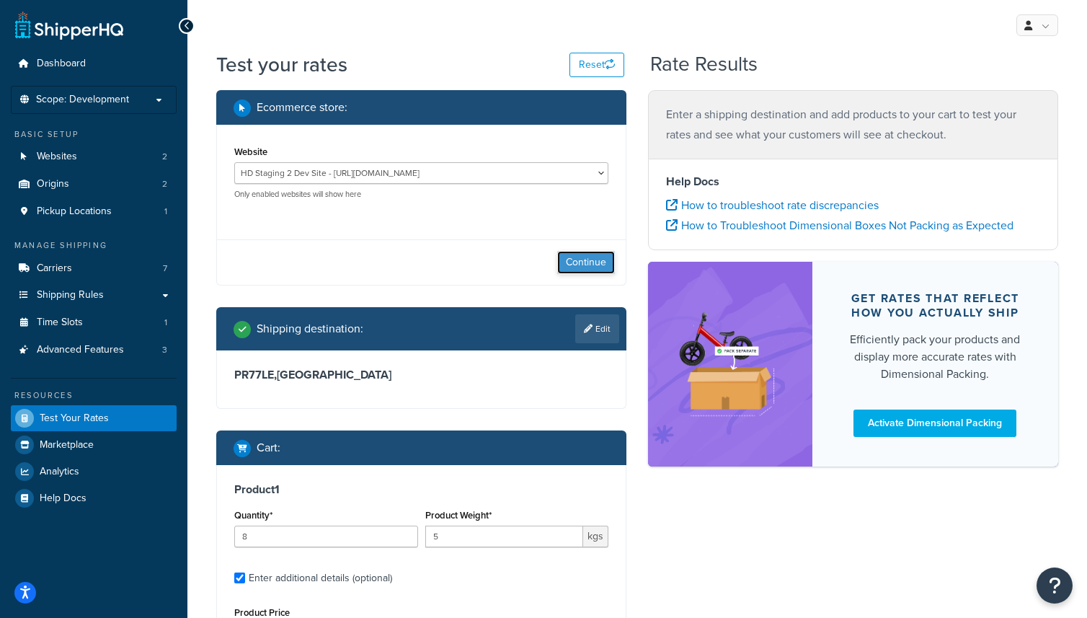
click at [589, 258] on button "Continue" at bounding box center [586, 262] width 58 height 23
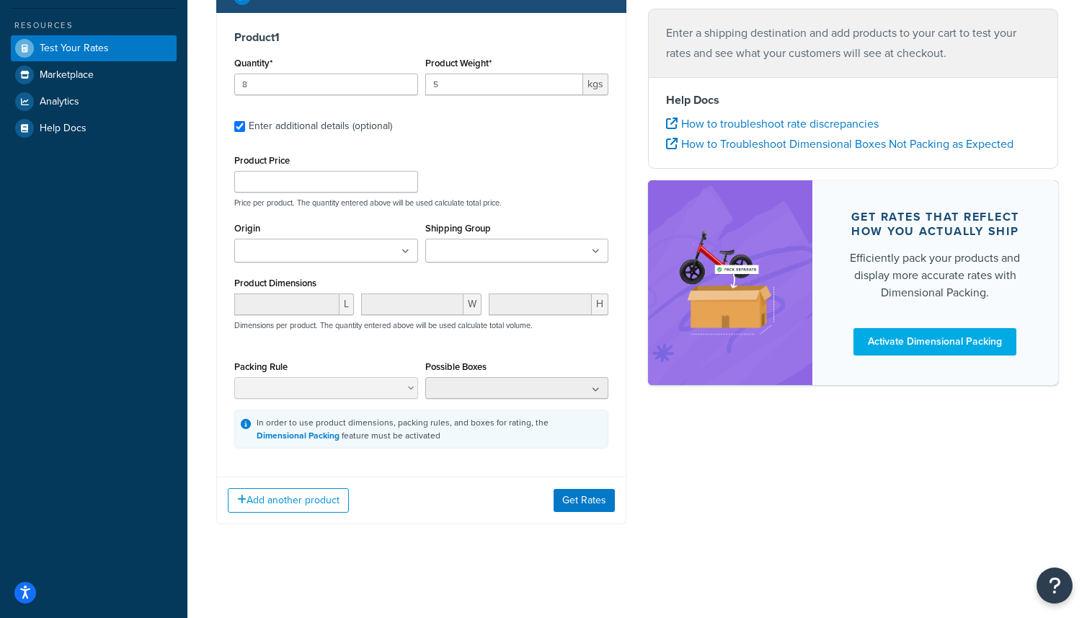
scroll to position [381, 0]
click at [403, 256] on icon at bounding box center [406, 251] width 8 height 9
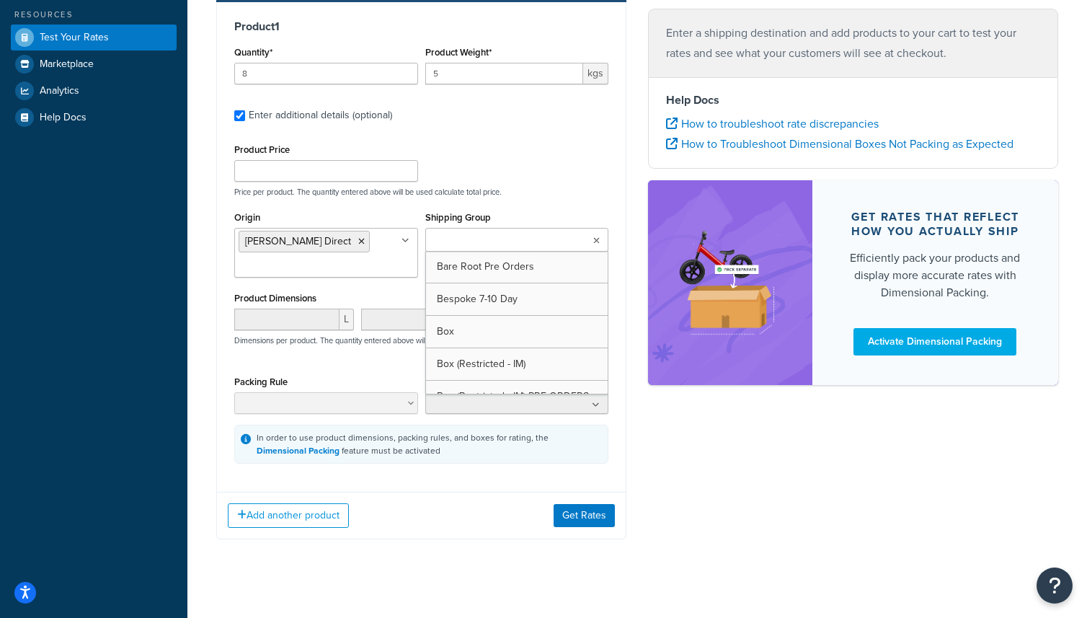
click at [509, 249] on input "Shipping Group" at bounding box center [494, 241] width 128 height 16
type input "bare"
type input "root"
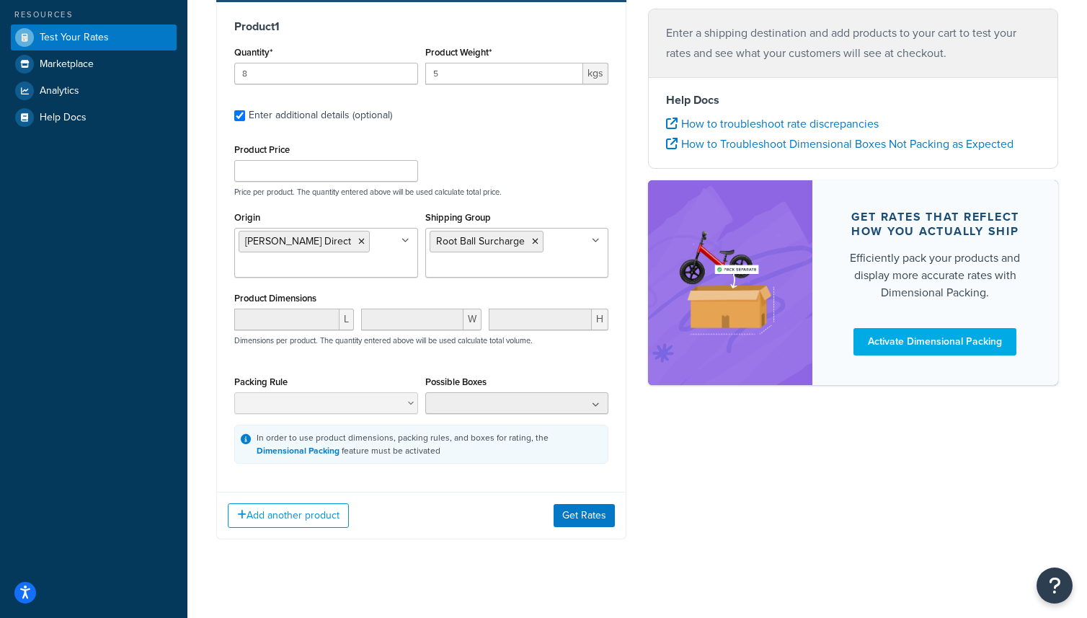
click at [588, 235] on div "Shipping Group Root Ball Surcharge Bare Root Pre Orders Bespoke 7-10 Day Box Bo…" at bounding box center [517, 243] width 184 height 70
click at [583, 527] on button "Get Rates" at bounding box center [584, 515] width 61 height 23
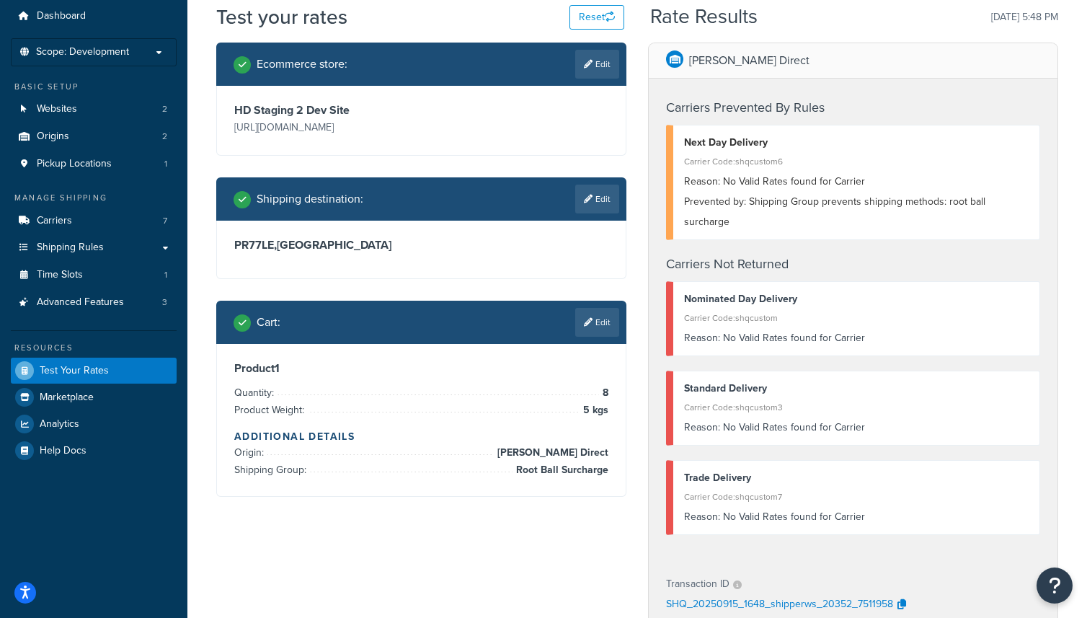
scroll to position [32, 0]
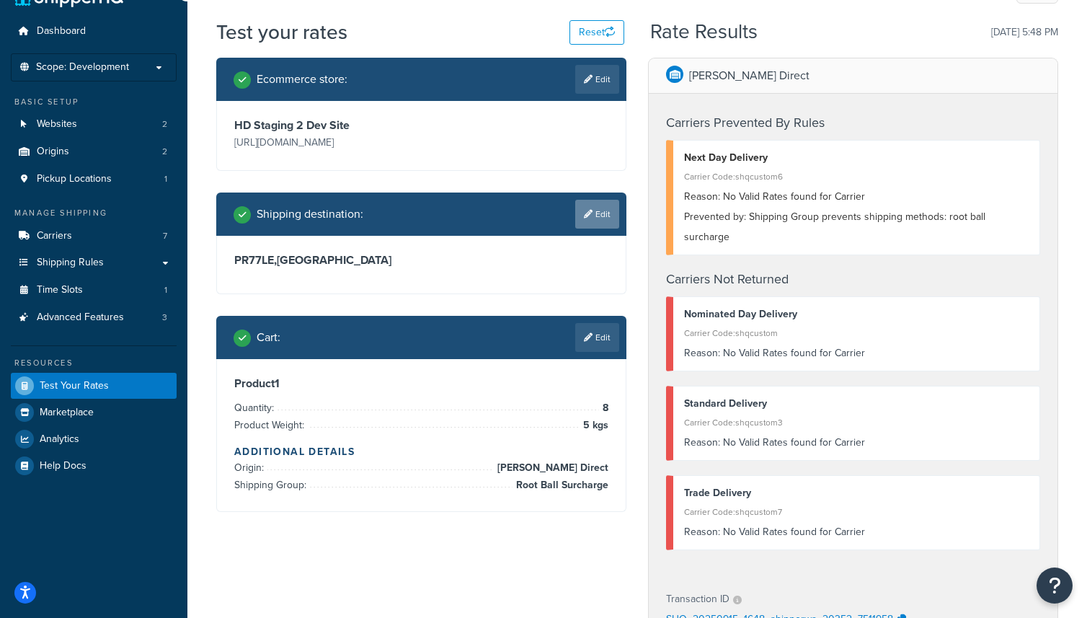
click at [604, 229] on link "Edit" at bounding box center [597, 214] width 44 height 29
select select "GB"
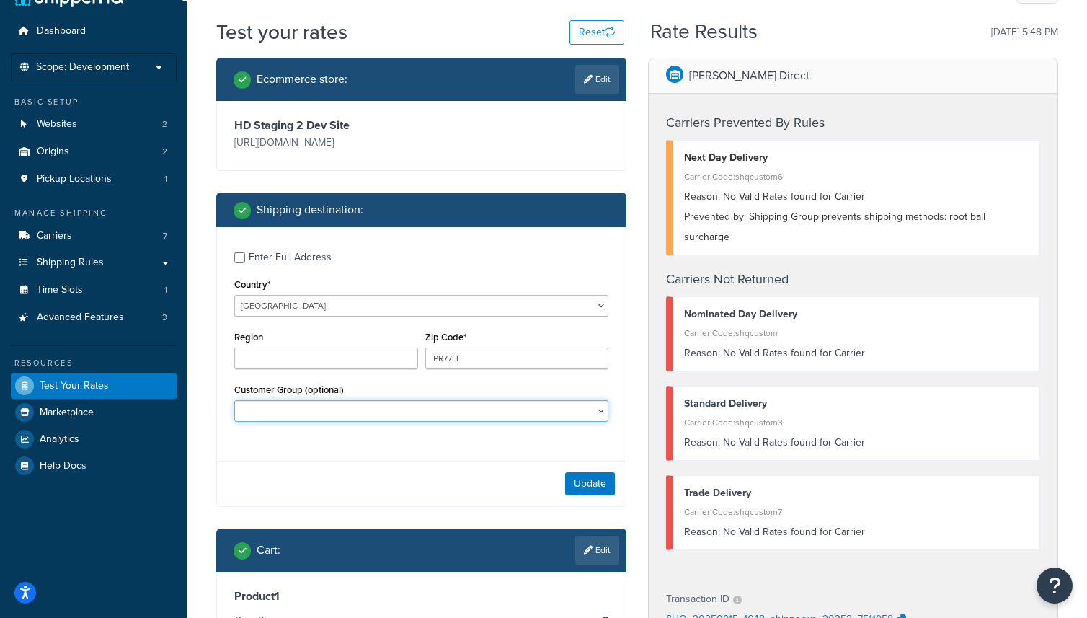
click at [439, 422] on select "Logged In Not Logged in Retail Trade" at bounding box center [421, 411] width 374 height 22
select select "Trade"
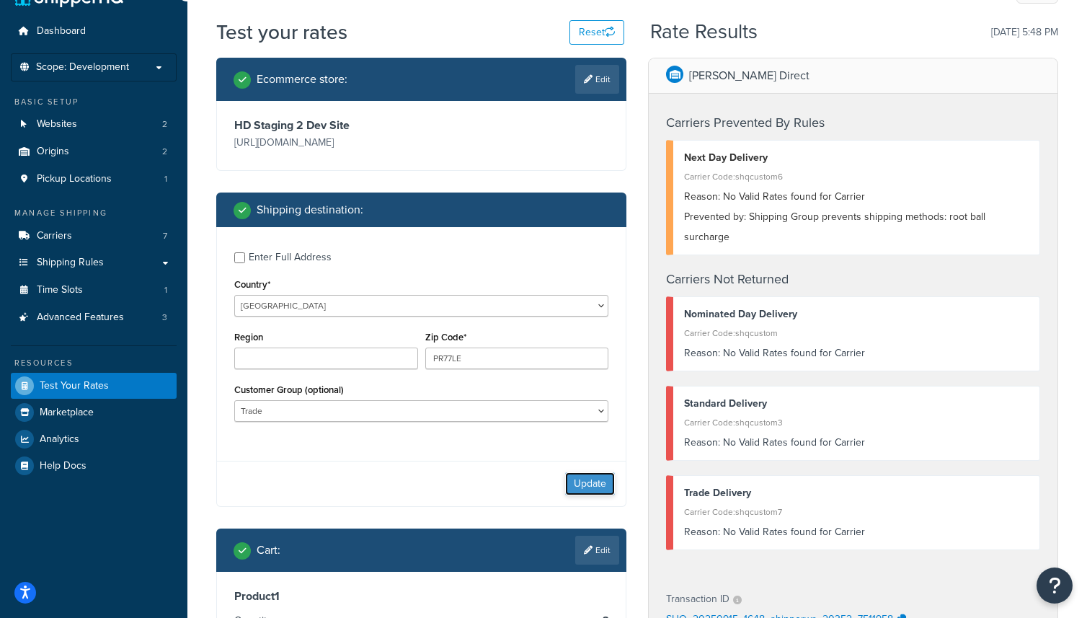
click at [587, 495] on button "Update" at bounding box center [590, 483] width 50 height 23
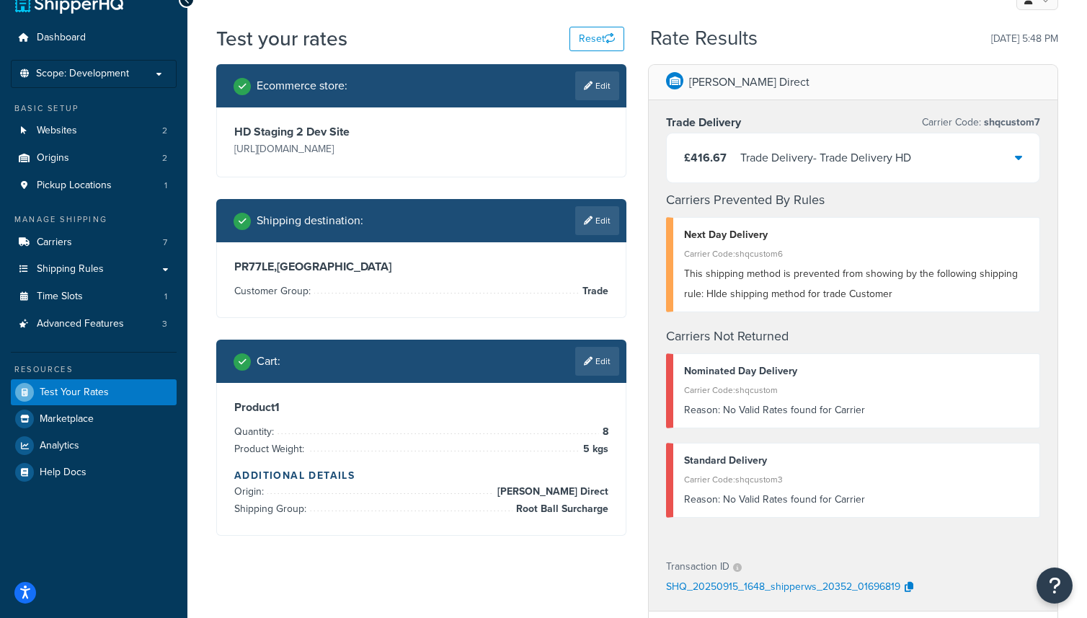
scroll to position [0, 0]
